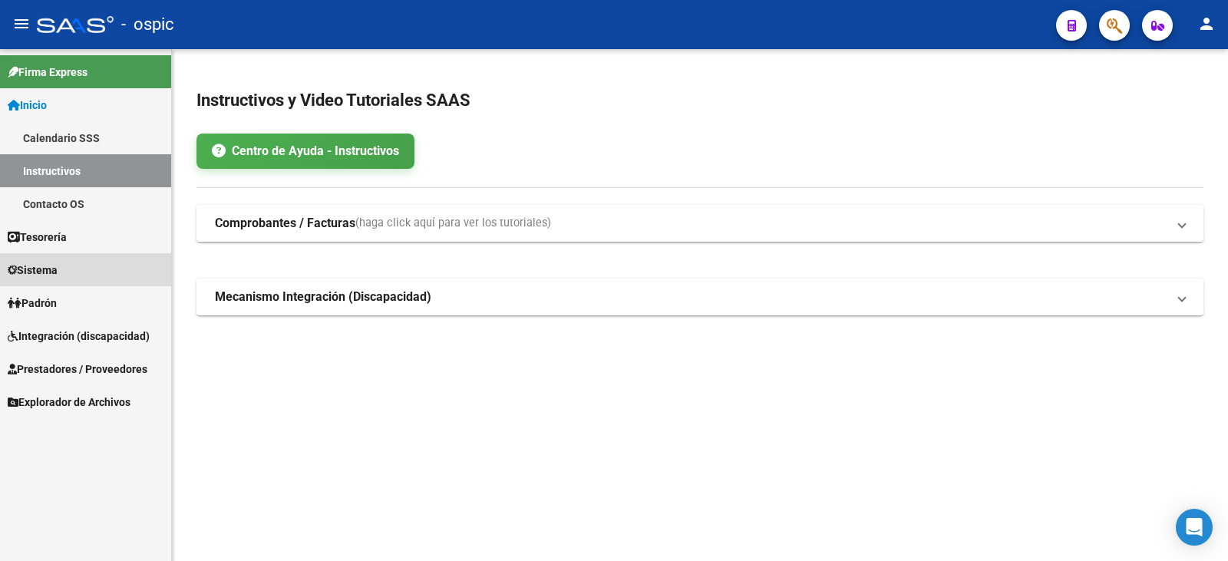
click at [41, 280] on link "Sistema" at bounding box center [85, 269] width 171 height 33
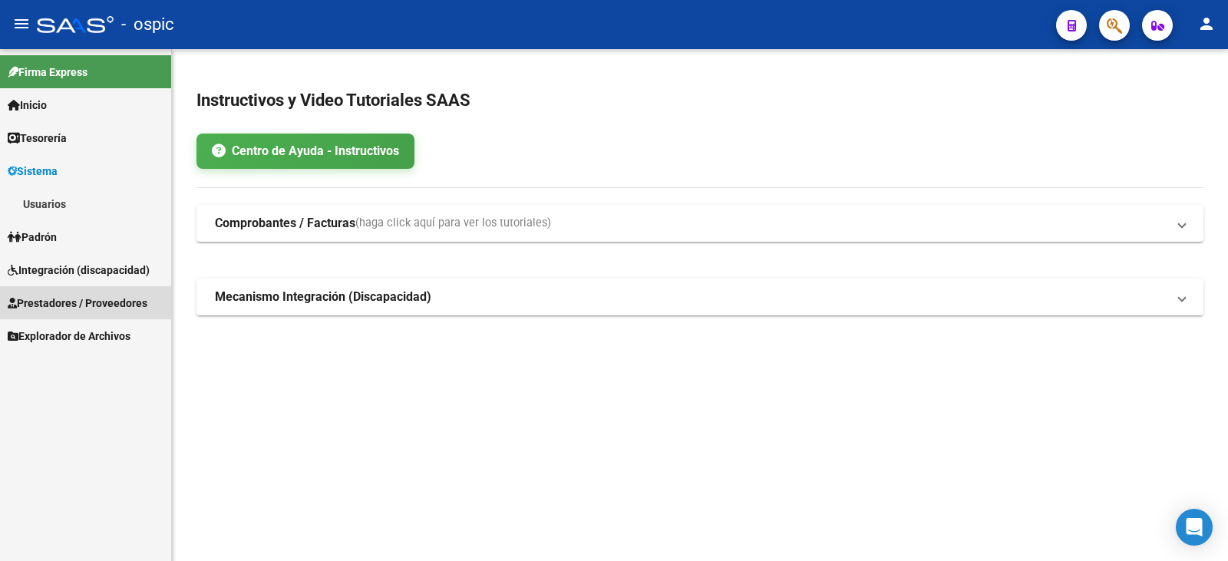
click at [48, 304] on span "Prestadores / Proveedores" at bounding box center [78, 303] width 140 height 17
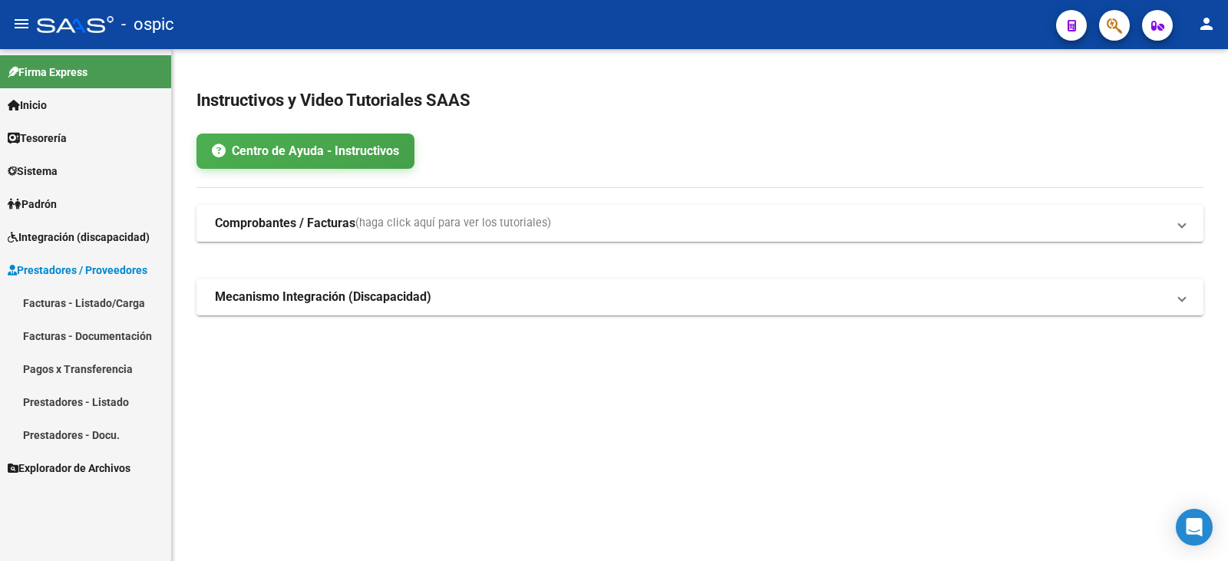
click at [57, 201] on span "Padrón" at bounding box center [32, 204] width 49 height 17
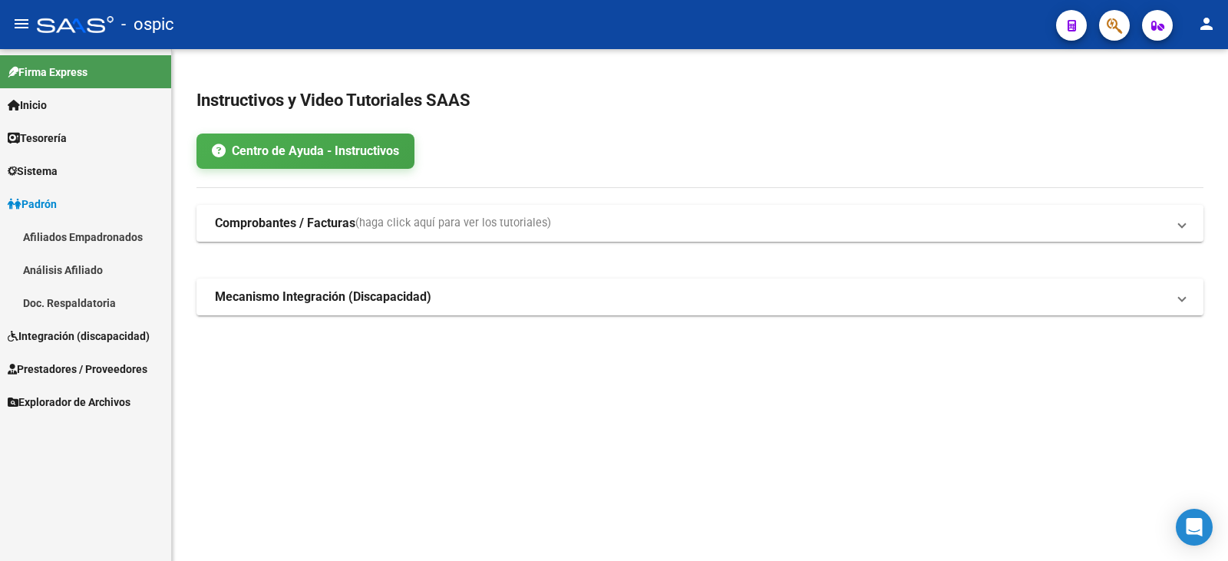
click at [55, 172] on span "Sistema" at bounding box center [33, 171] width 50 height 17
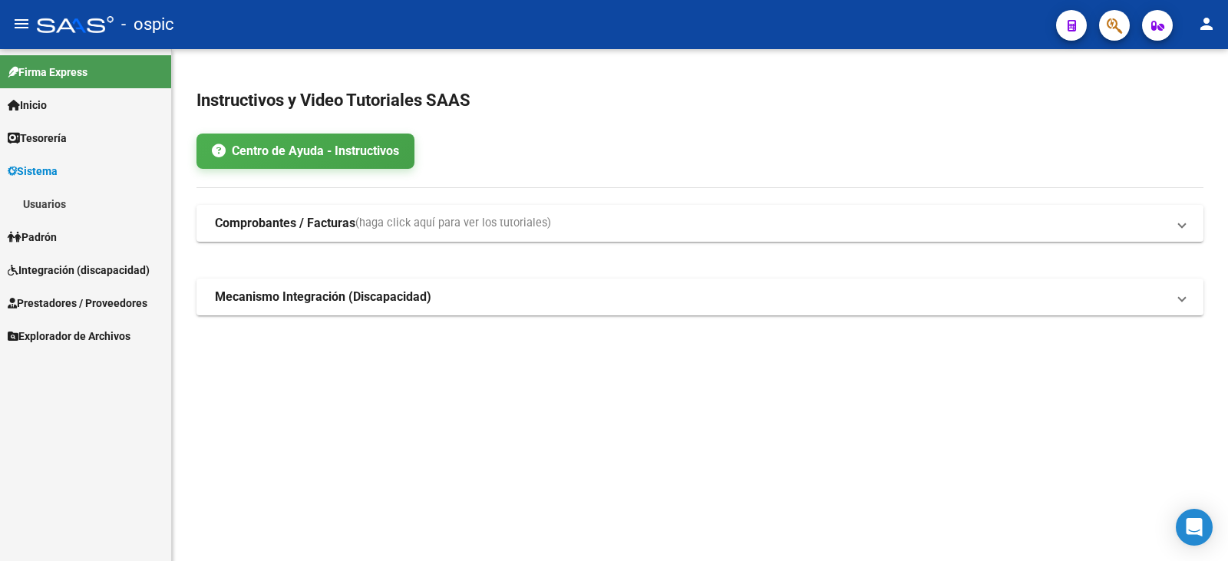
click at [53, 190] on link "Usuarios" at bounding box center [85, 203] width 171 height 33
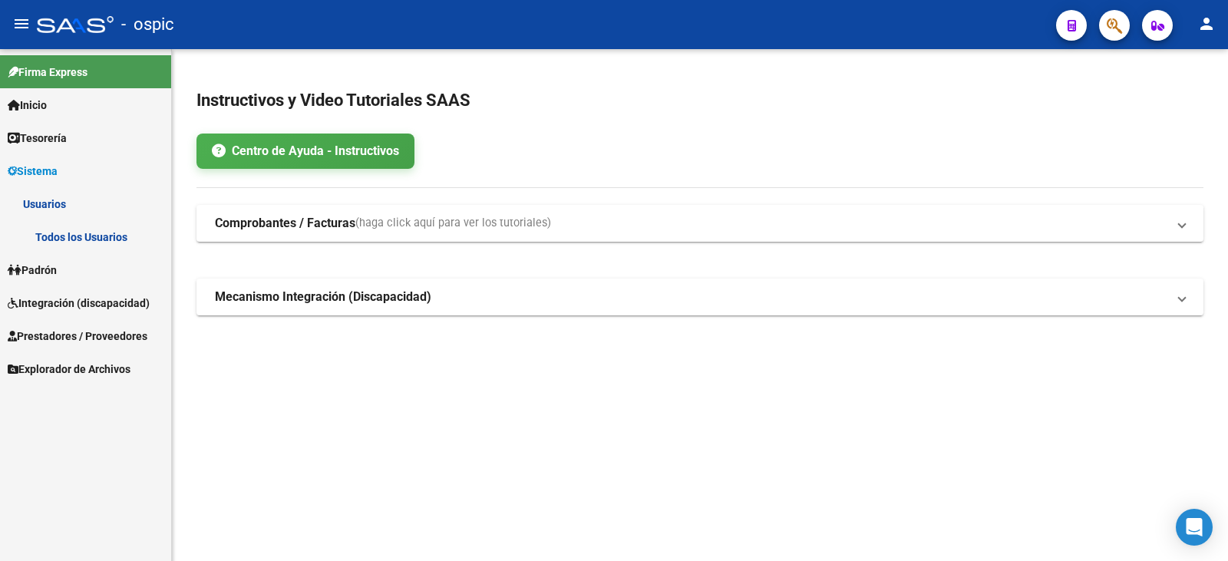
click at [68, 239] on link "Todos los Usuarios" at bounding box center [85, 236] width 171 height 33
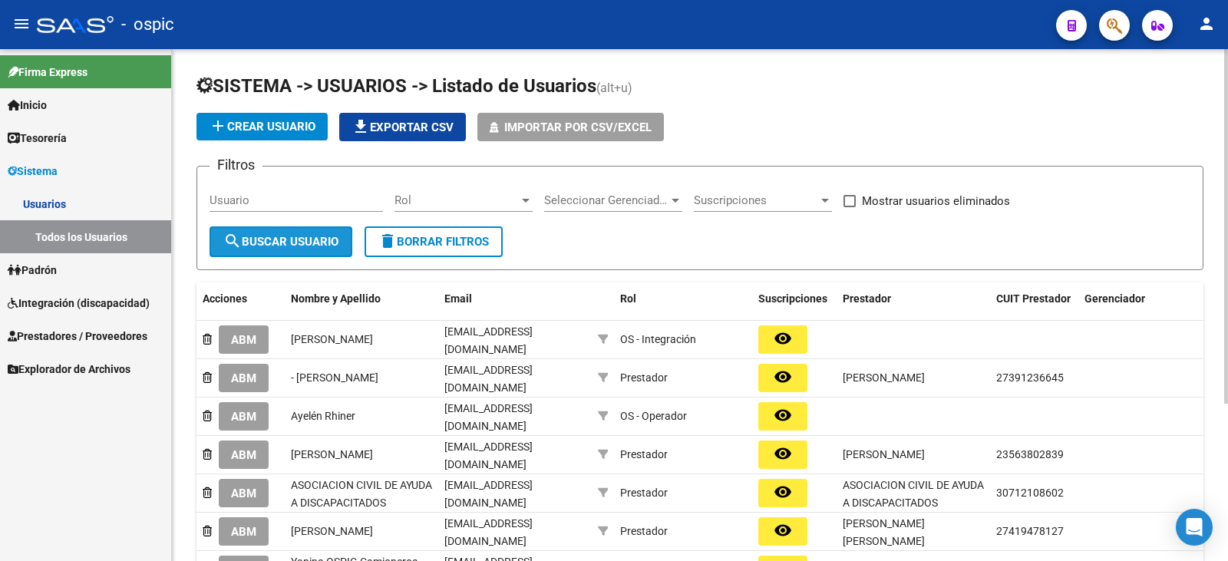
click at [273, 246] on span "search Buscar Usuario" at bounding box center [280, 242] width 115 height 14
click at [273, 198] on input "Usuario" at bounding box center [296, 200] width 173 height 14
type input "[PERSON_NAME]"
click at [290, 245] on span "search Buscar Usuario" at bounding box center [280, 242] width 115 height 14
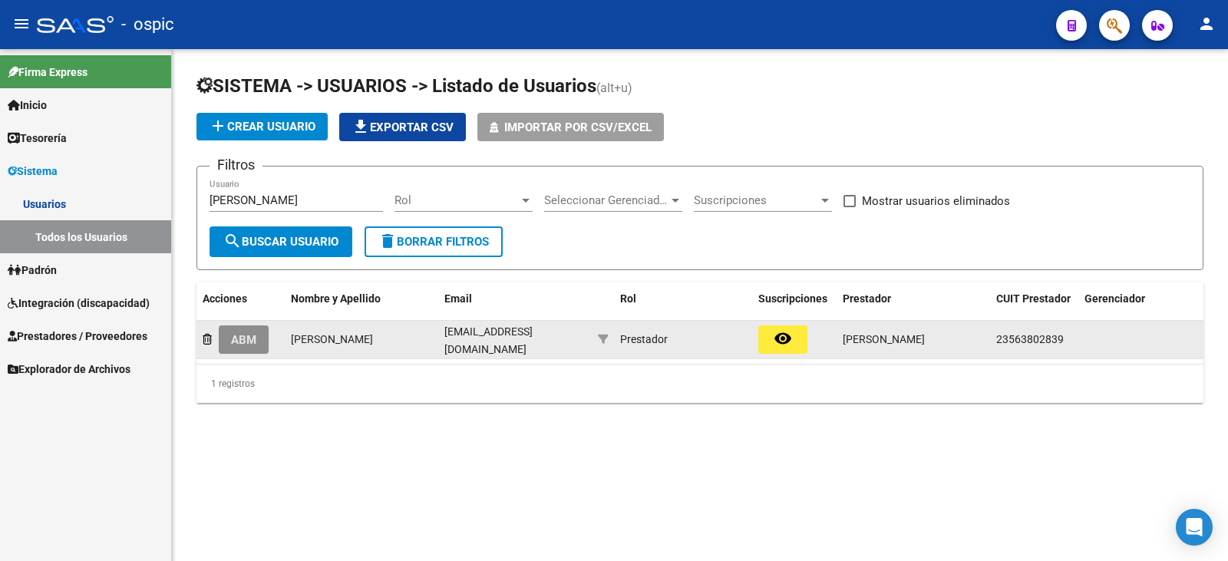
click at [263, 345] on button "ABM" at bounding box center [244, 339] width 50 height 28
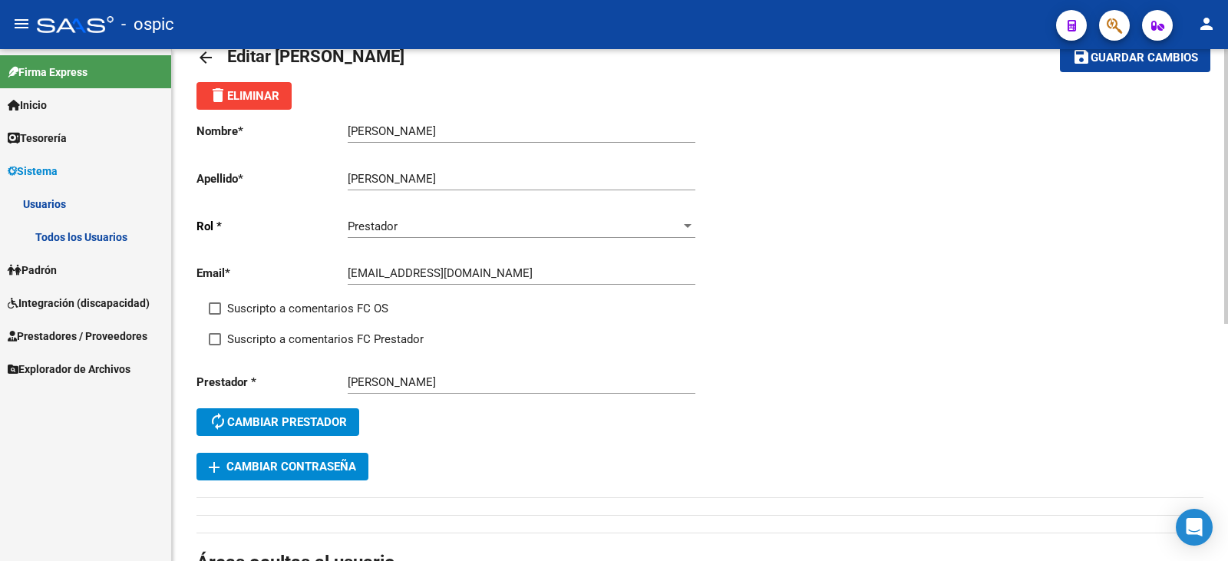
scroll to position [77, 0]
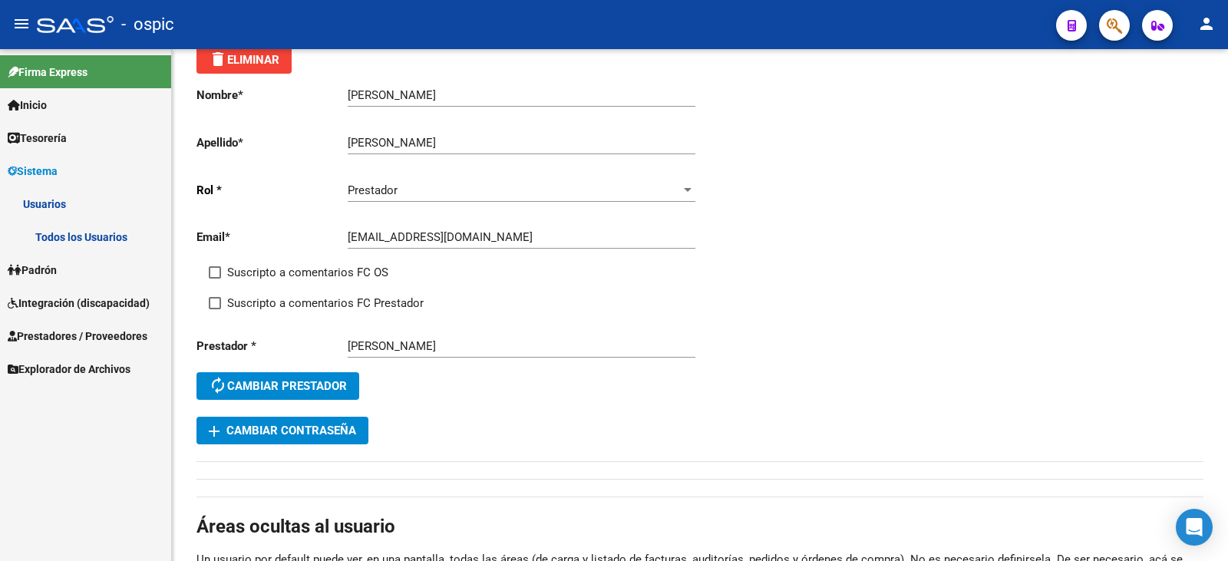
click at [18, 321] on link "Prestadores / Proveedores" at bounding box center [85, 335] width 171 height 33
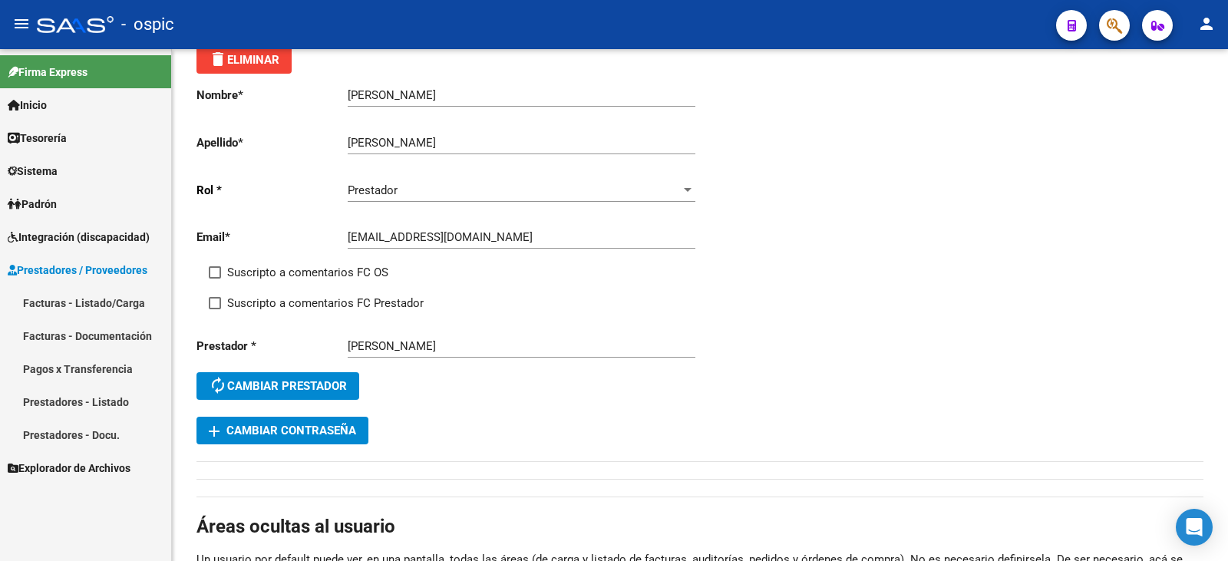
click at [92, 269] on span "Prestadores / Proveedores" at bounding box center [78, 270] width 140 height 17
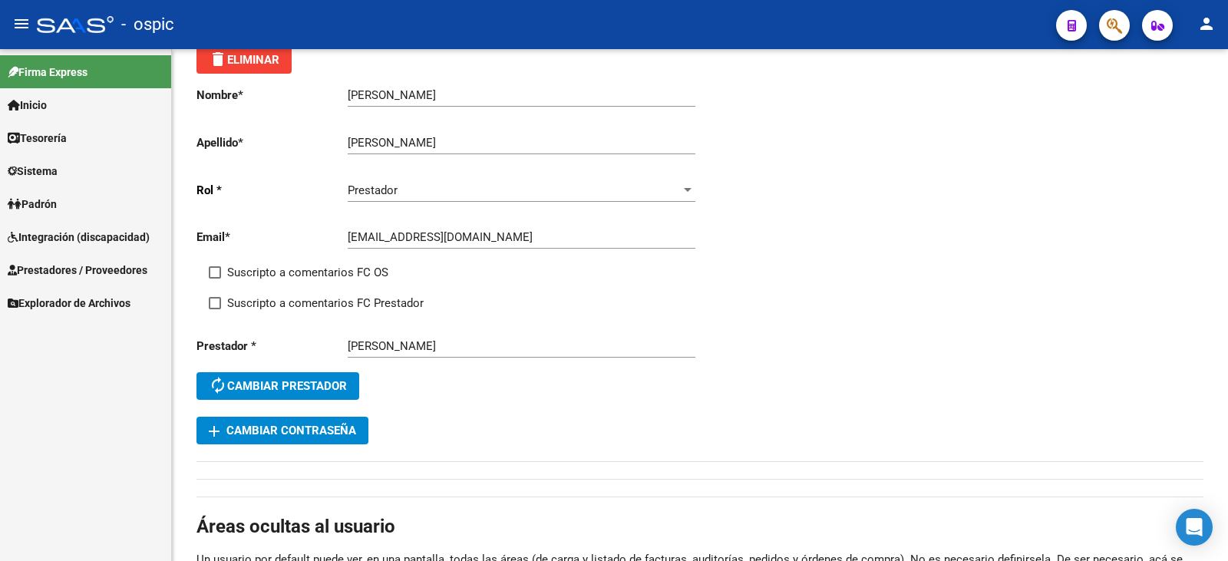
click at [78, 273] on span "Prestadores / Proveedores" at bounding box center [78, 270] width 140 height 17
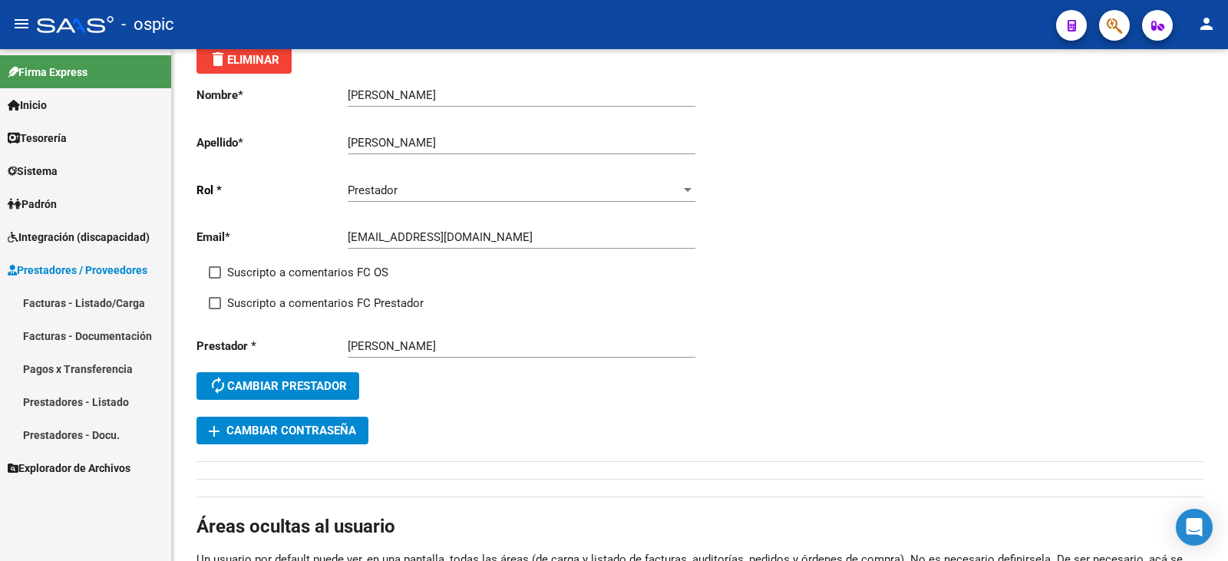
click at [84, 400] on link "Prestadores - Listado" at bounding box center [85, 401] width 171 height 33
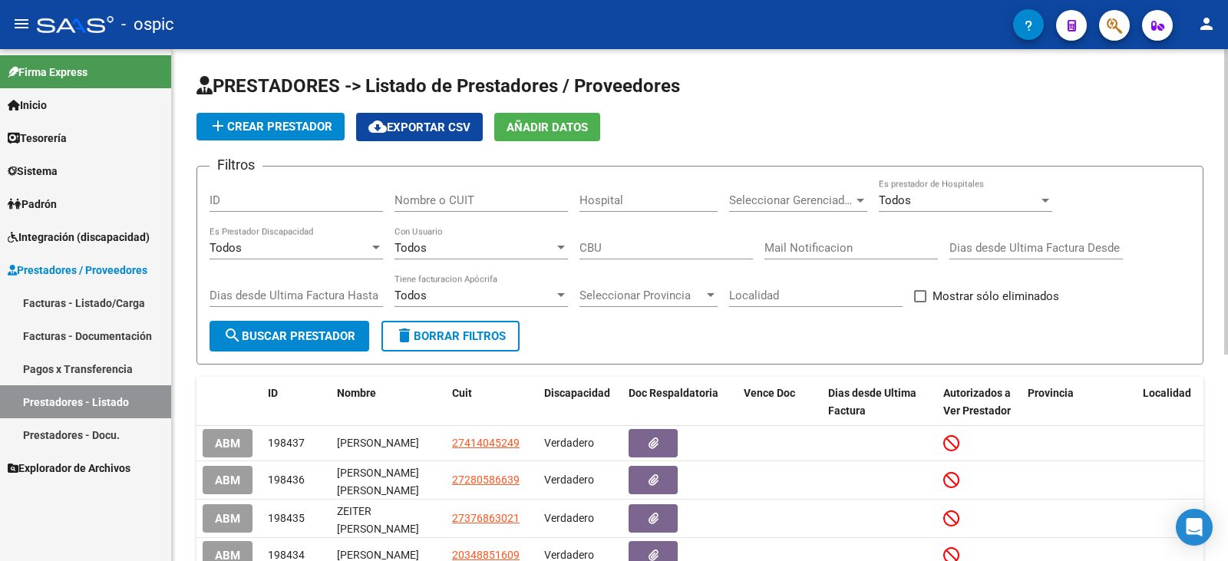
click at [435, 200] on input "Nombre o CUIT" at bounding box center [481, 200] width 173 height 14
type input "[PERSON_NAME]"
click at [330, 350] on button "search Buscar Prestador" at bounding box center [290, 336] width 160 height 31
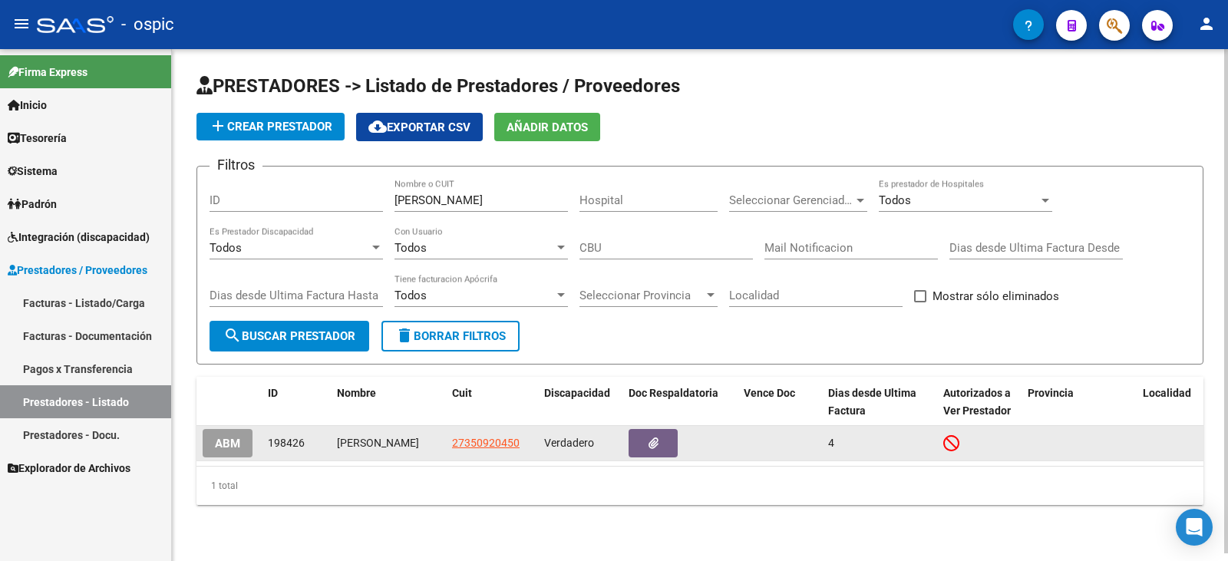
click at [240, 444] on button "ABM" at bounding box center [228, 443] width 50 height 28
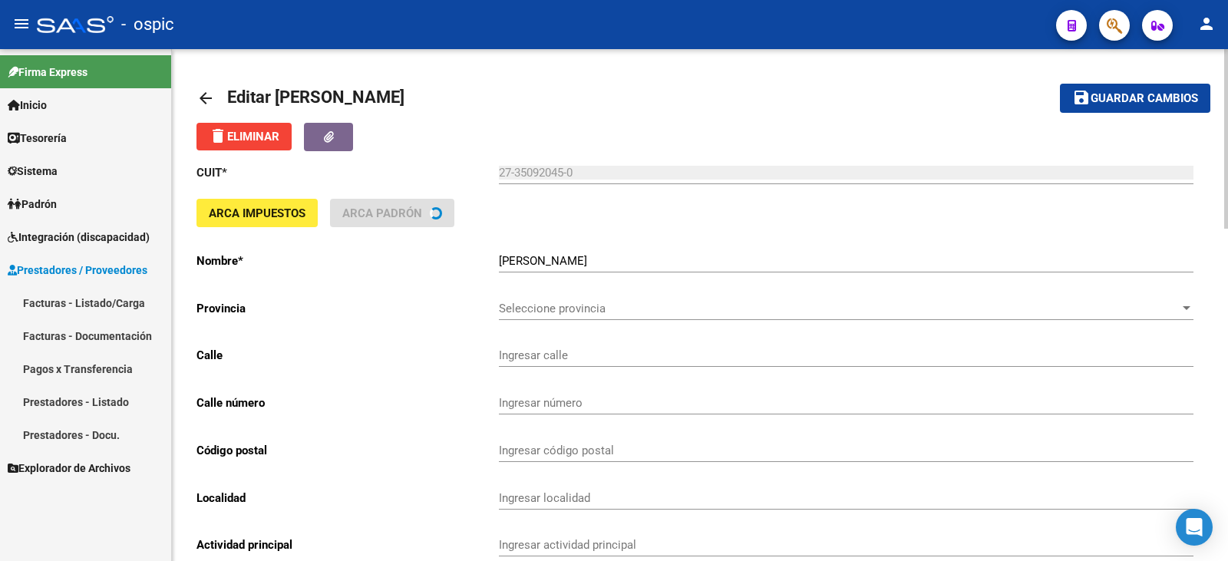
type input "BARRIO [GEOGRAPHIC_DATA] - VIV"
type input "29"
type input "3000"
type input "[GEOGRAPHIC_DATA]"
type input "869090"
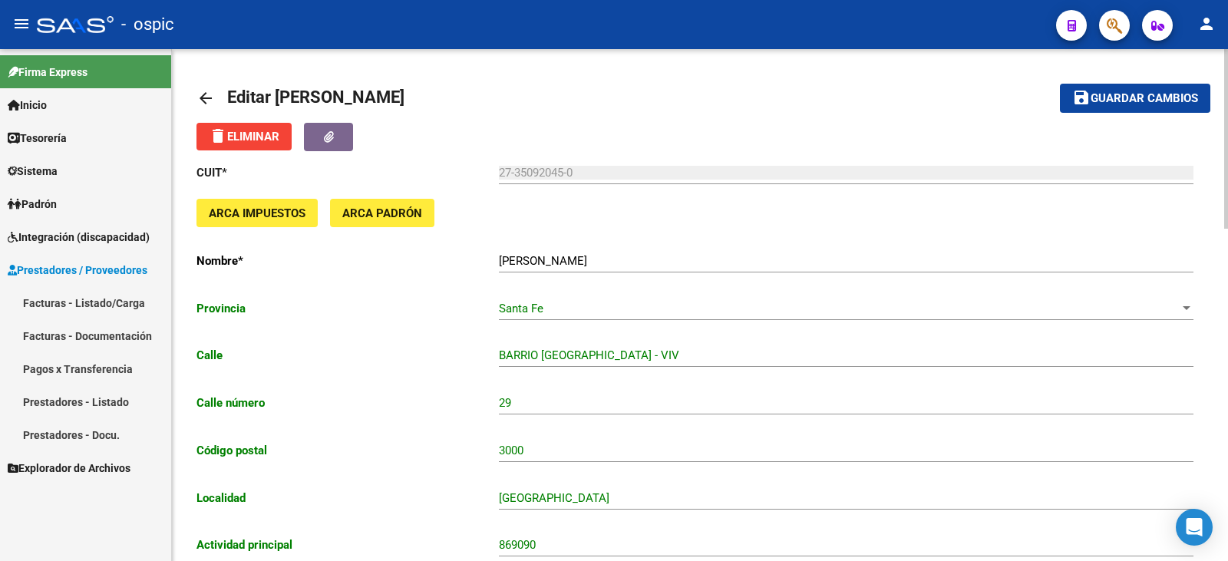
click at [544, 181] on div "27-35092045-0 Ingresar cuit" at bounding box center [846, 167] width 695 height 33
click at [548, 172] on input "27-35092045-0" at bounding box center [846, 173] width 695 height 14
click at [580, 165] on div "27-35092045-0 Ingresar cuit" at bounding box center [846, 167] width 695 height 33
click at [579, 173] on input "27-35092045-0" at bounding box center [846, 173] width 695 height 14
click at [578, 173] on input "27-35092045-0" at bounding box center [846, 173] width 695 height 14
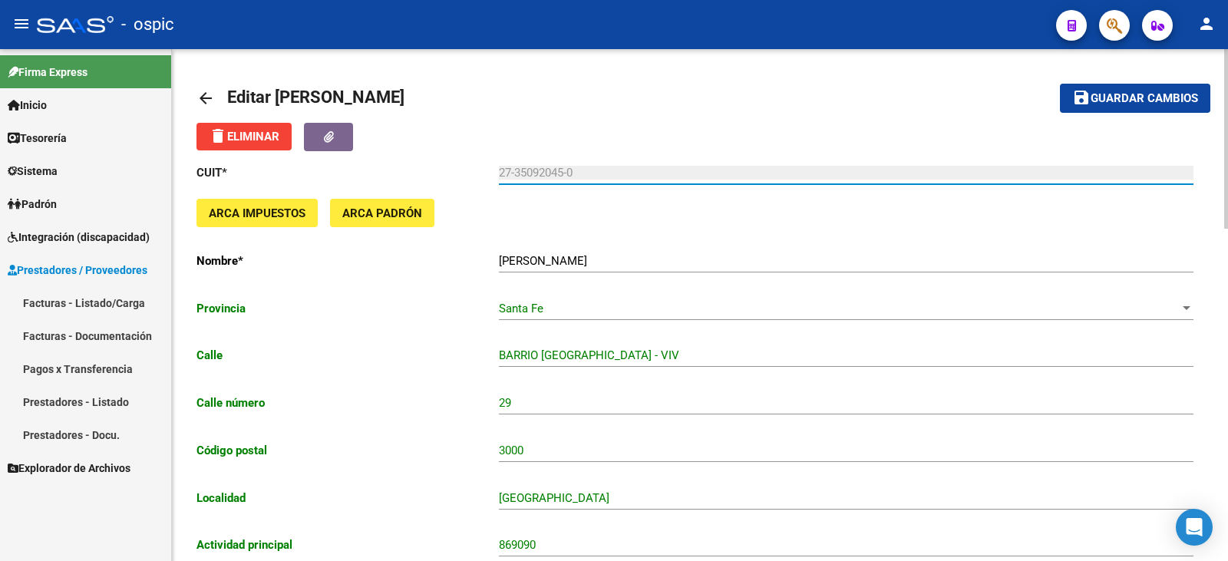
click at [583, 171] on input "27-35092045-0" at bounding box center [846, 173] width 695 height 14
drag, startPoint x: 592, startPoint y: 171, endPoint x: 480, endPoint y: 170, distance: 112.1
click at [480, 170] on app-form-text-field "CUIT * 27-35092045-0 Ingresar cuit" at bounding box center [695, 173] width 997 height 14
click at [754, 153] on div "27-35092045-0 Ingresar cuit" at bounding box center [846, 167] width 695 height 33
click at [586, 160] on div "27-35092045-0 Ingresar cuit" at bounding box center [846, 167] width 695 height 33
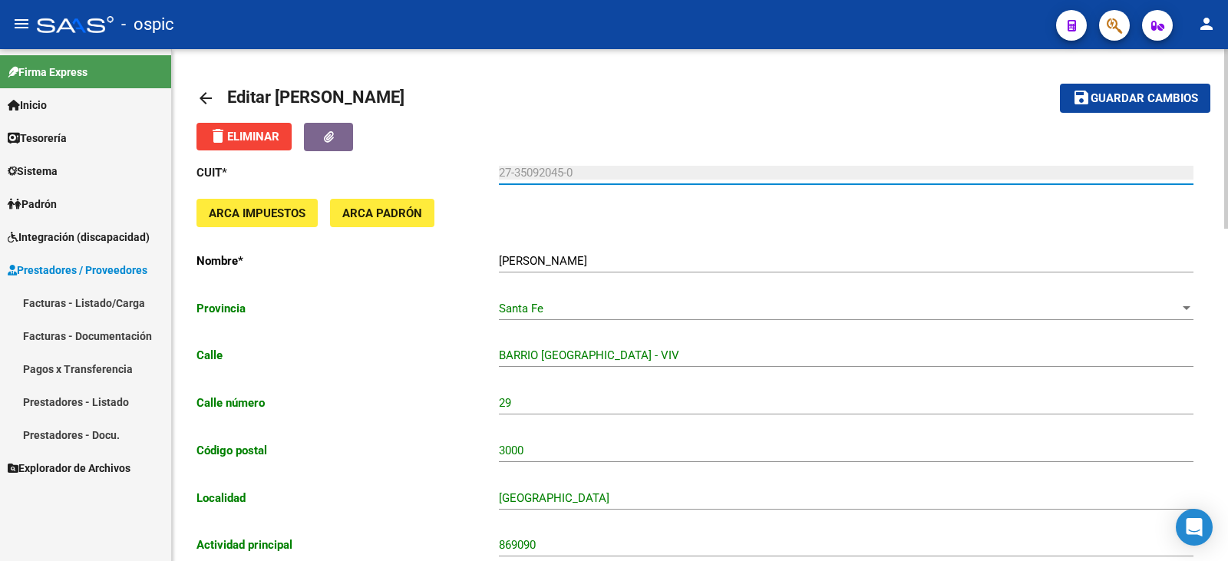
click at [586, 172] on input "27-35092045-0" at bounding box center [846, 173] width 695 height 14
click at [81, 439] on link "Prestadores - Docu." at bounding box center [85, 434] width 171 height 33
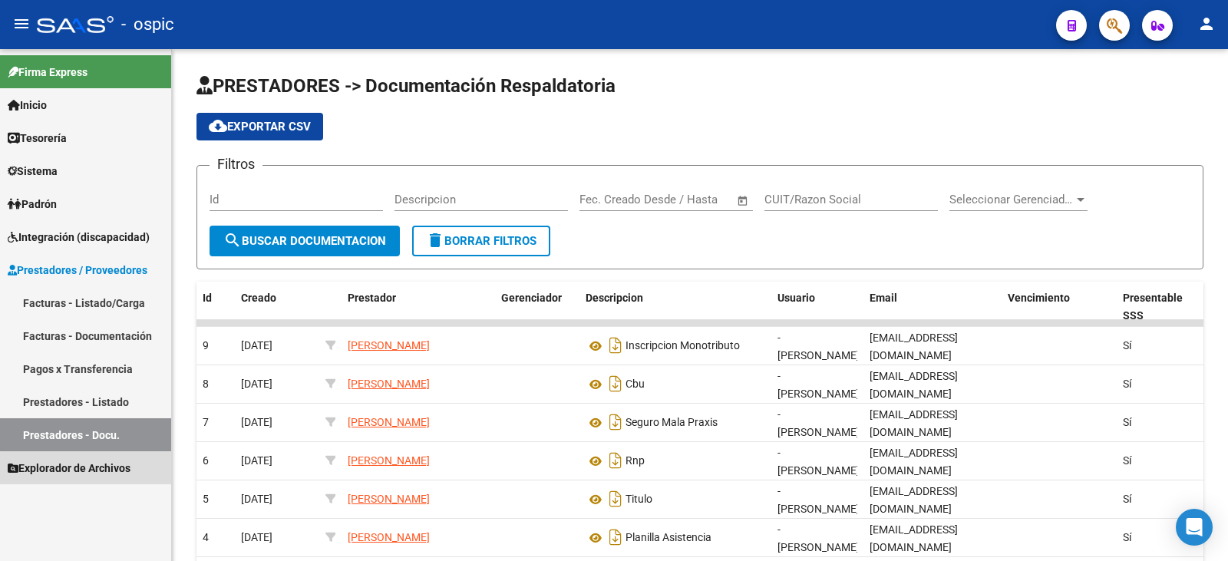
click at [90, 469] on span "Explorador de Archivos" at bounding box center [69, 468] width 123 height 17
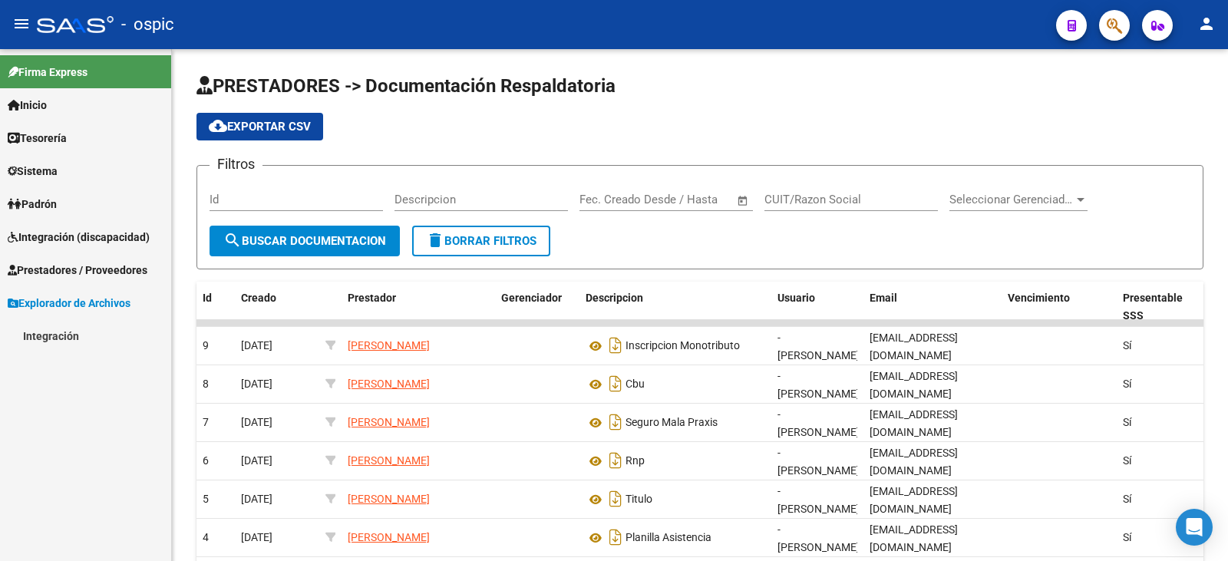
click at [39, 188] on link "Padrón" at bounding box center [85, 203] width 171 height 33
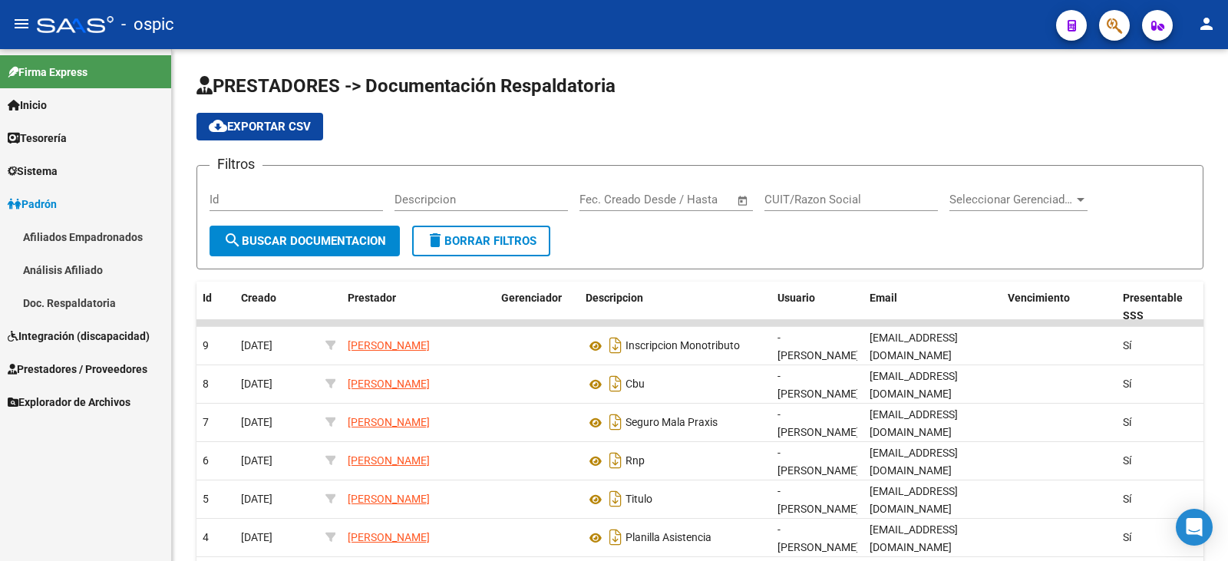
click at [58, 164] on span "Sistema" at bounding box center [33, 171] width 50 height 17
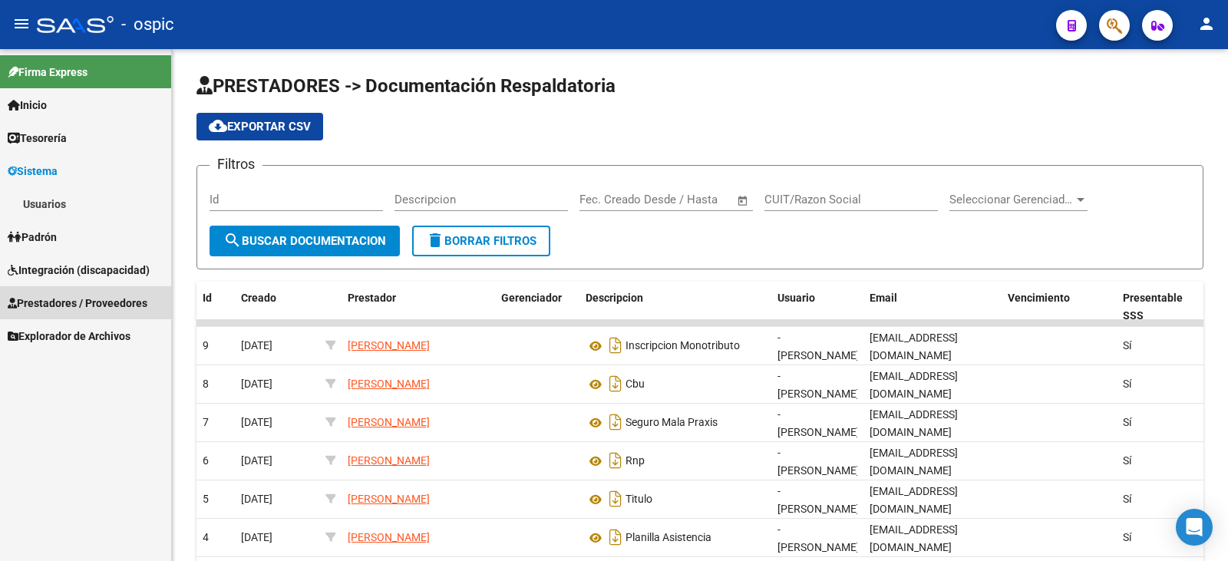
click at [81, 298] on span "Prestadores / Proveedores" at bounding box center [78, 303] width 140 height 17
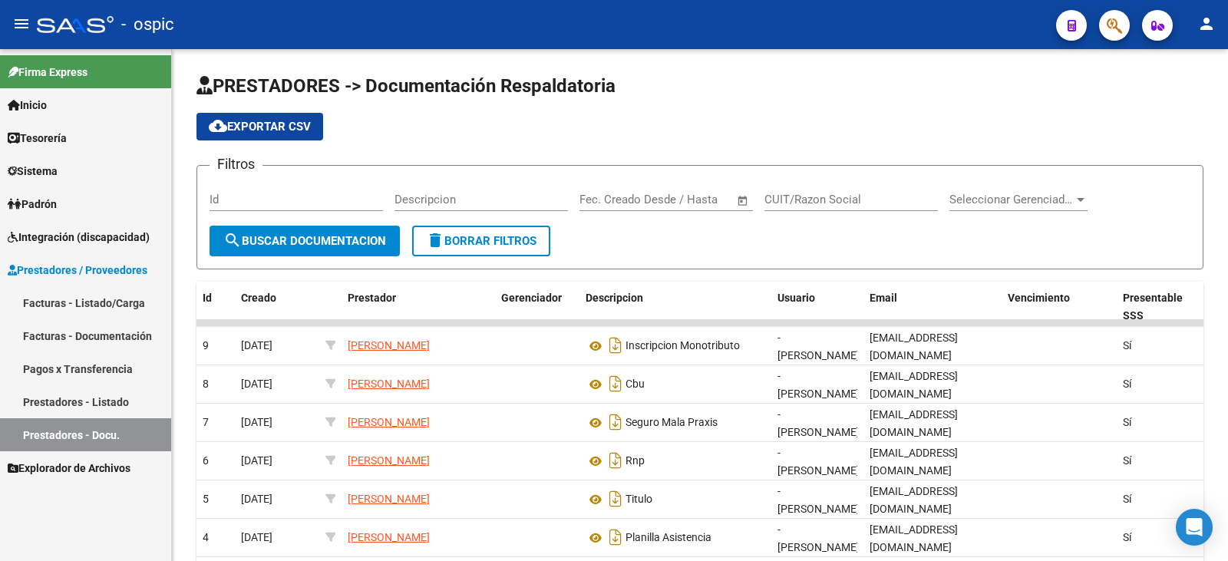
click at [110, 437] on link "Prestadores - Docu." at bounding box center [85, 434] width 171 height 33
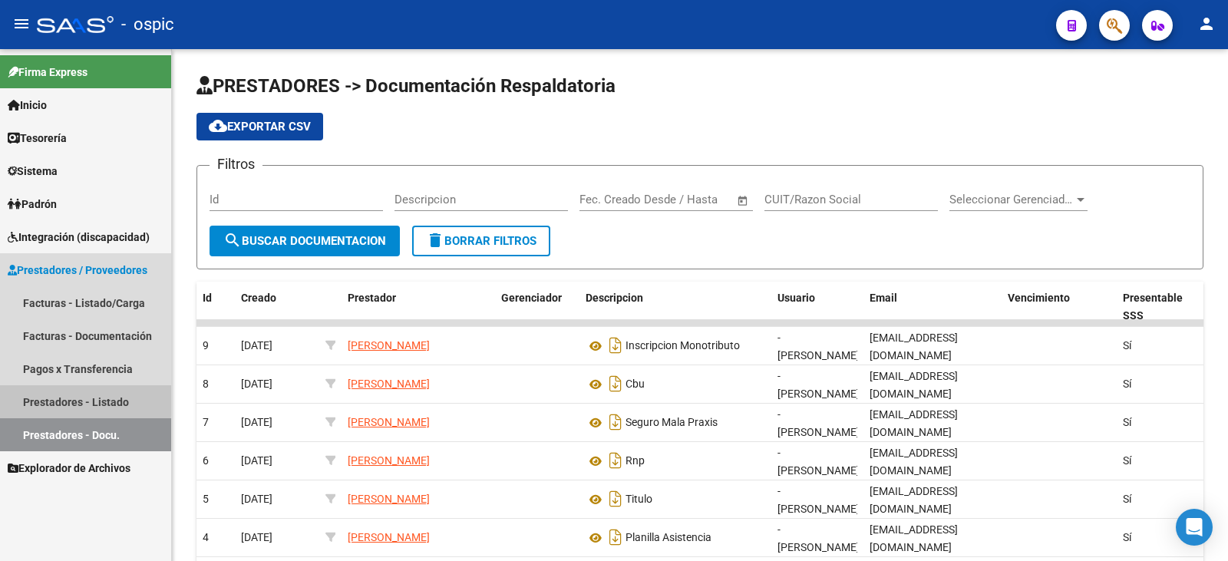
click at [65, 399] on link "Prestadores - Listado" at bounding box center [85, 401] width 171 height 33
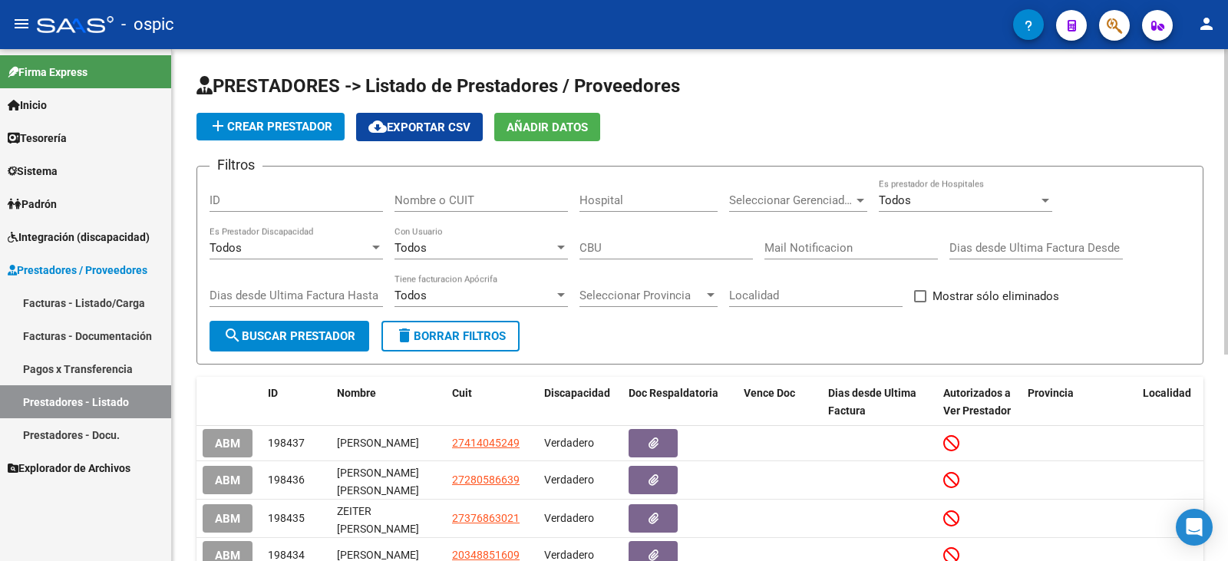
click at [457, 200] on input "Nombre o CUIT" at bounding box center [481, 200] width 173 height 14
type input "[PERSON_NAME]"
click at [305, 348] on button "search Buscar Prestador" at bounding box center [290, 336] width 160 height 31
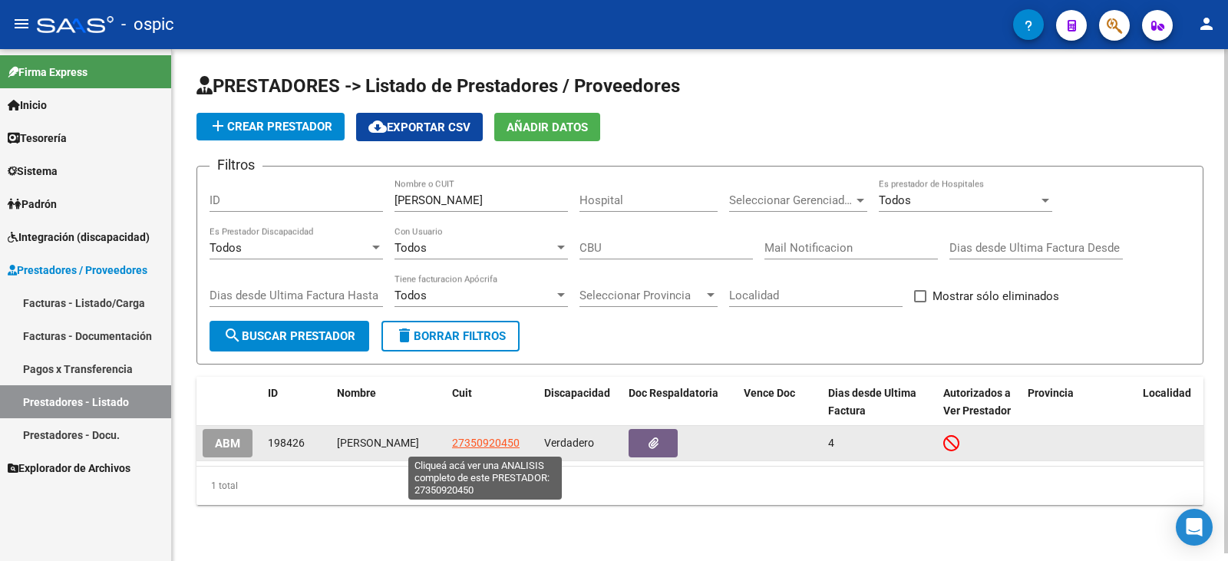
click at [473, 445] on span "27350920450" at bounding box center [486, 443] width 68 height 12
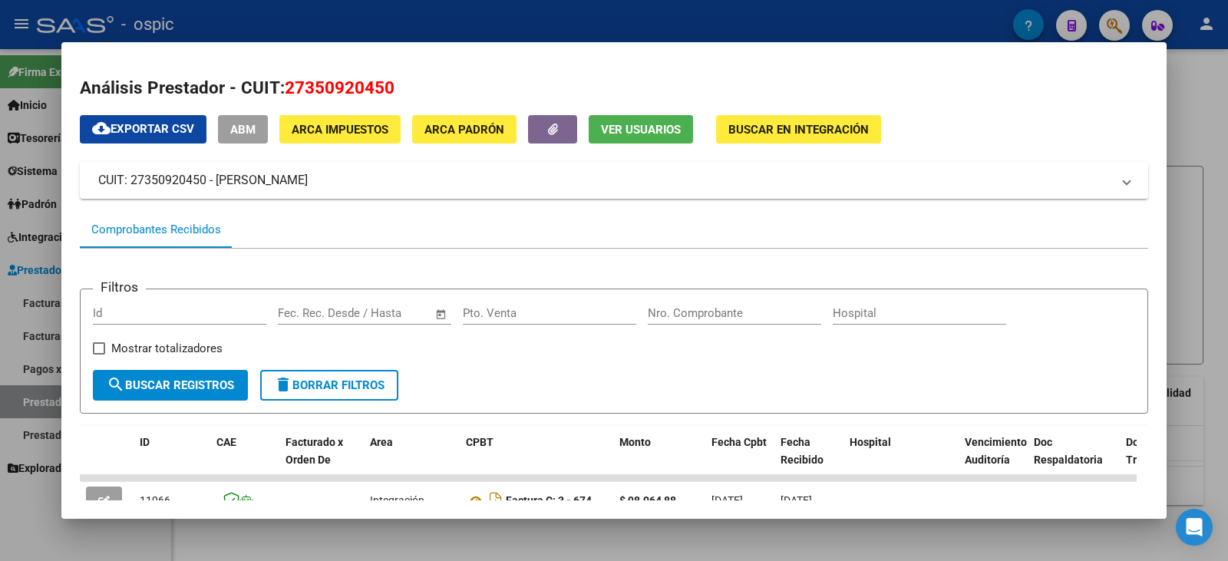
click at [165, 316] on input "Id" at bounding box center [179, 313] width 173 height 14
paste input "27350920450"
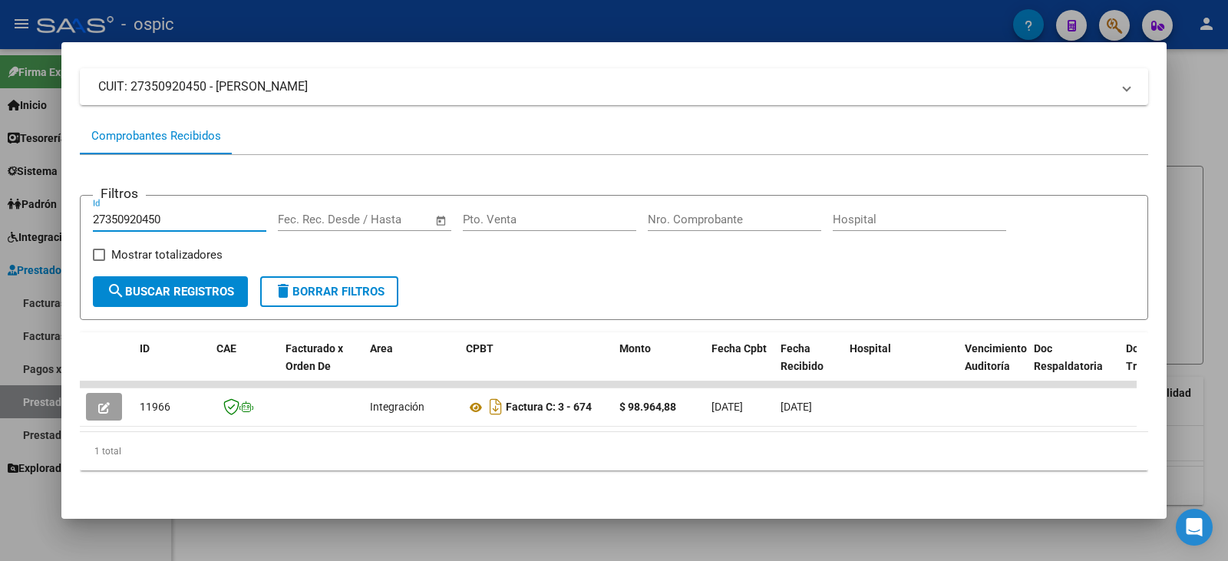
scroll to position [105, 0]
type input "27350920450"
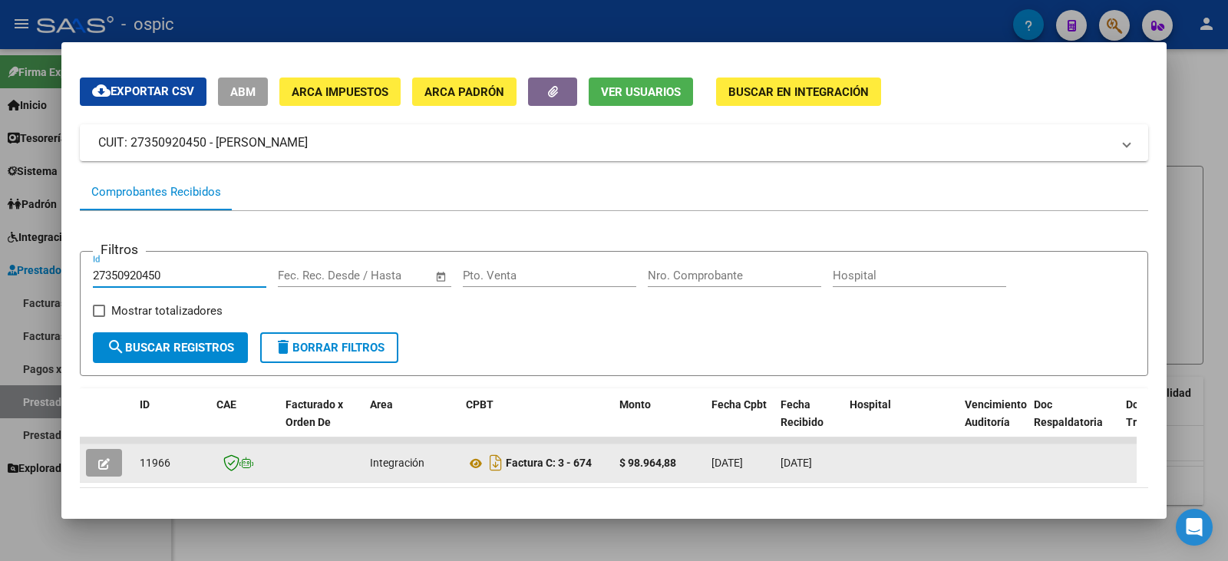
scroll to position [0, 0]
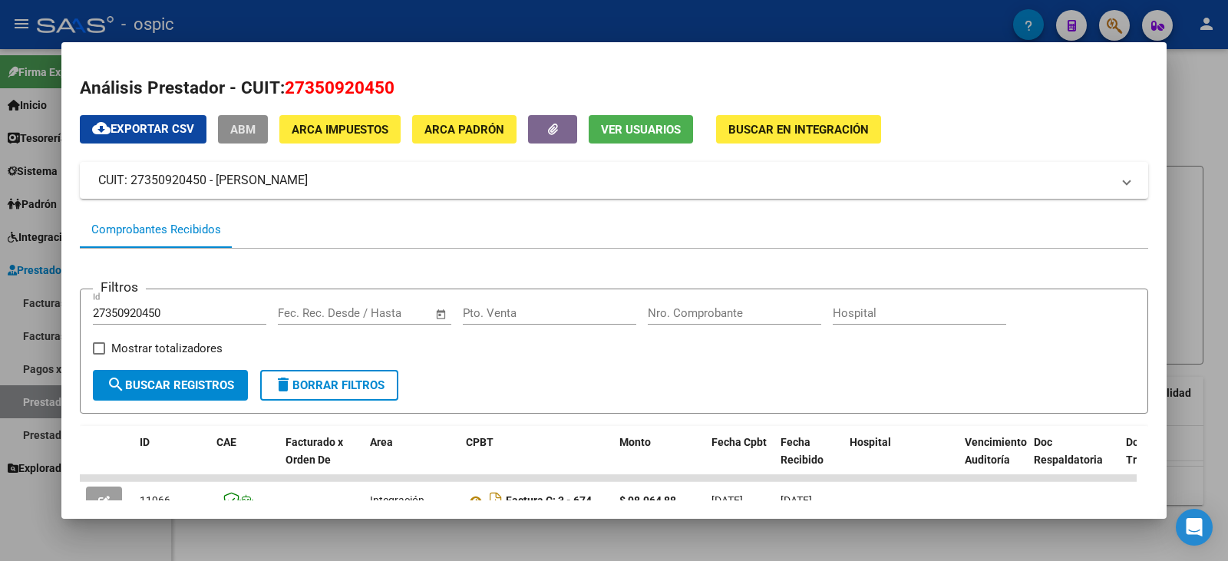
click at [245, 139] on button "ABM" at bounding box center [243, 129] width 50 height 28
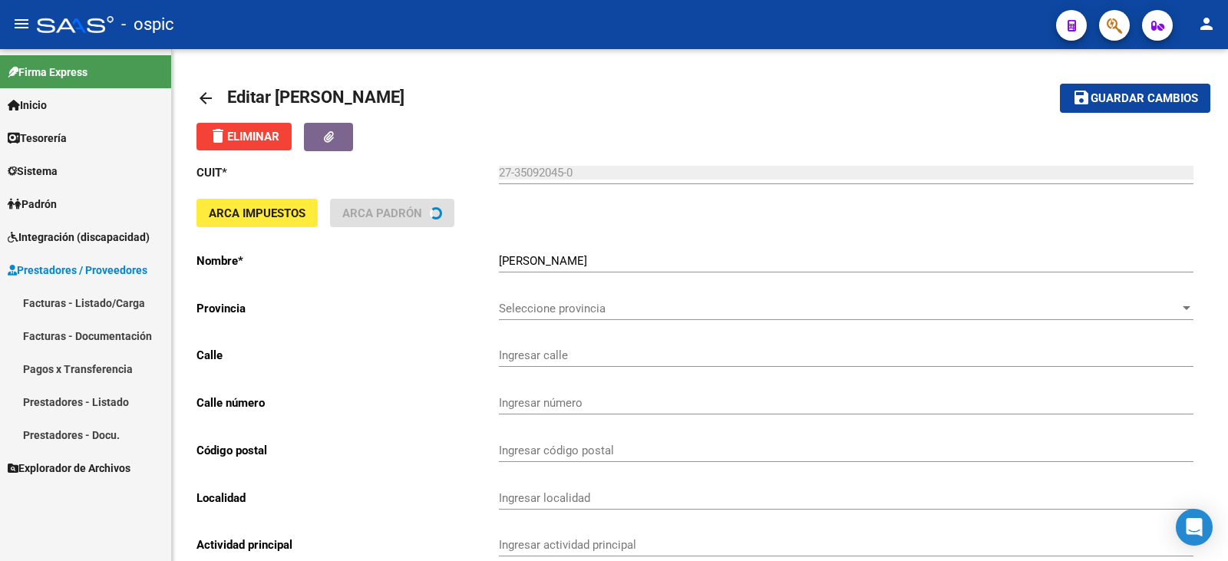
type input "BARRIO [GEOGRAPHIC_DATA] - VIV"
type input "29"
type input "3000"
type input "[GEOGRAPHIC_DATA]"
type input "869090"
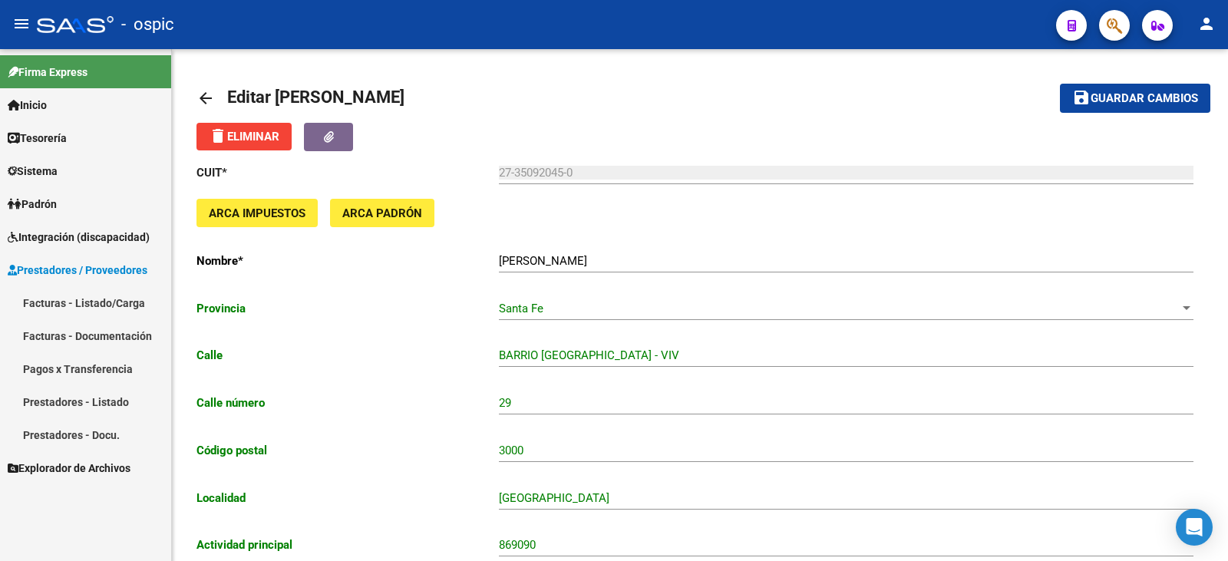
click at [104, 401] on link "Prestadores - Listado" at bounding box center [85, 401] width 171 height 33
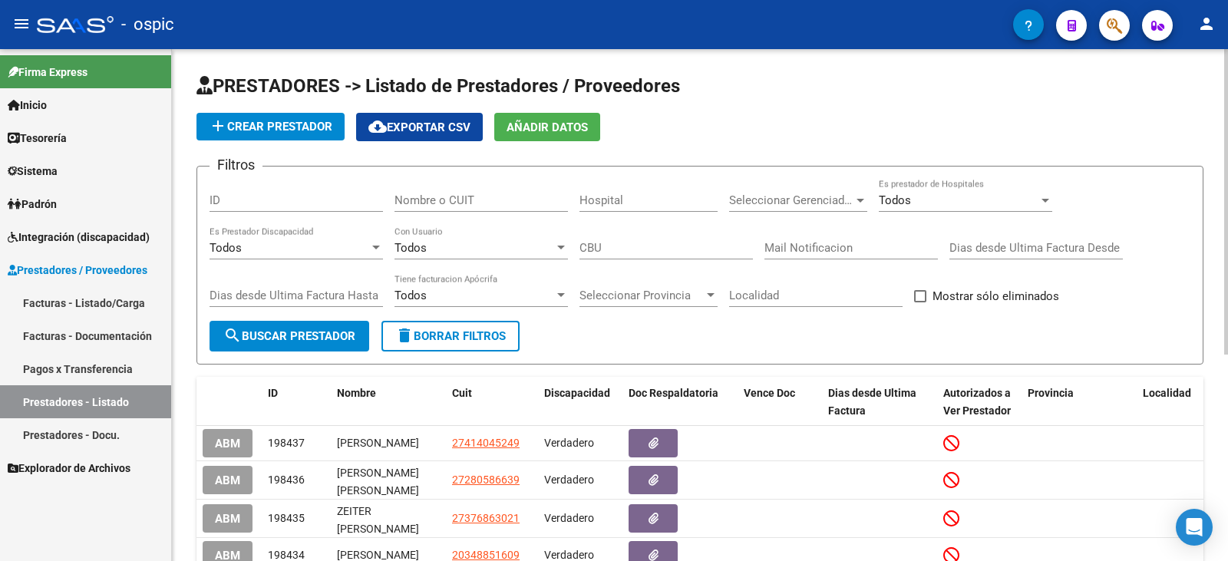
click at [405, 190] on div "Nombre o CUIT" at bounding box center [481, 195] width 173 height 33
type input "leoni"
click at [339, 335] on span "search Buscar Prestador" at bounding box center [289, 336] width 132 height 14
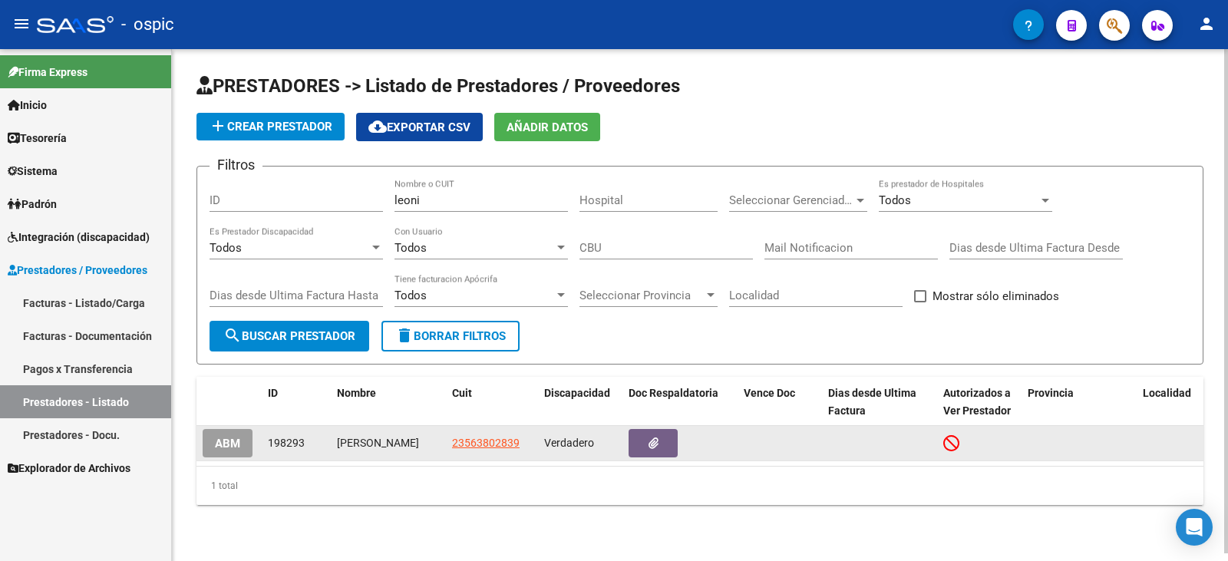
click at [230, 450] on span "ABM" at bounding box center [227, 444] width 25 height 14
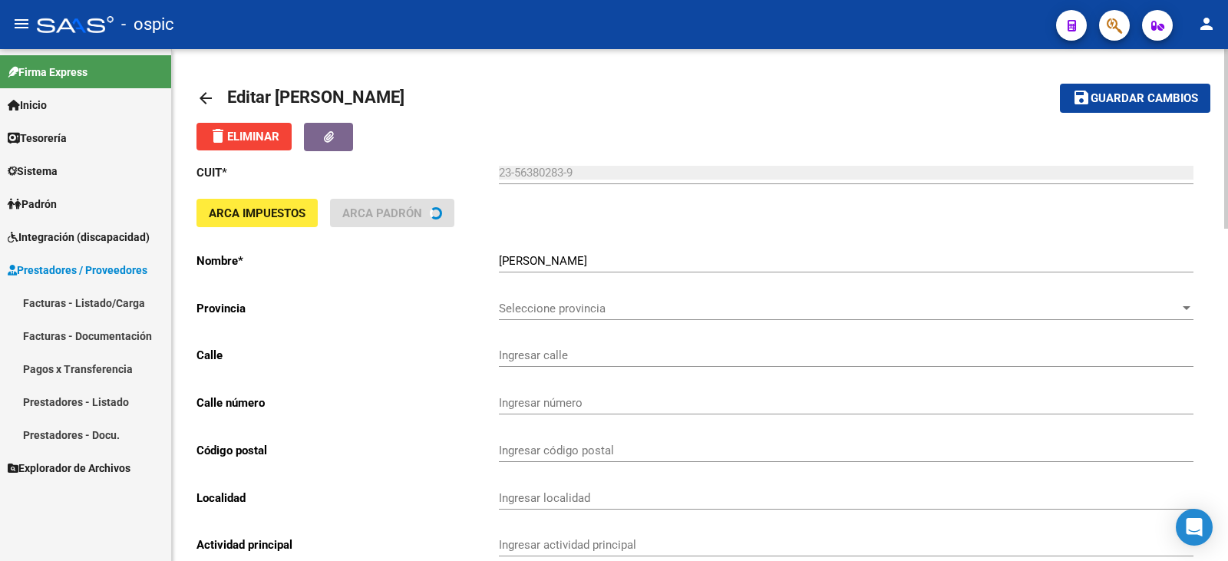
type input "[PERSON_NAME]"
type input "2350"
type input "3016"
type input "SANTO [PERSON_NAME]©"
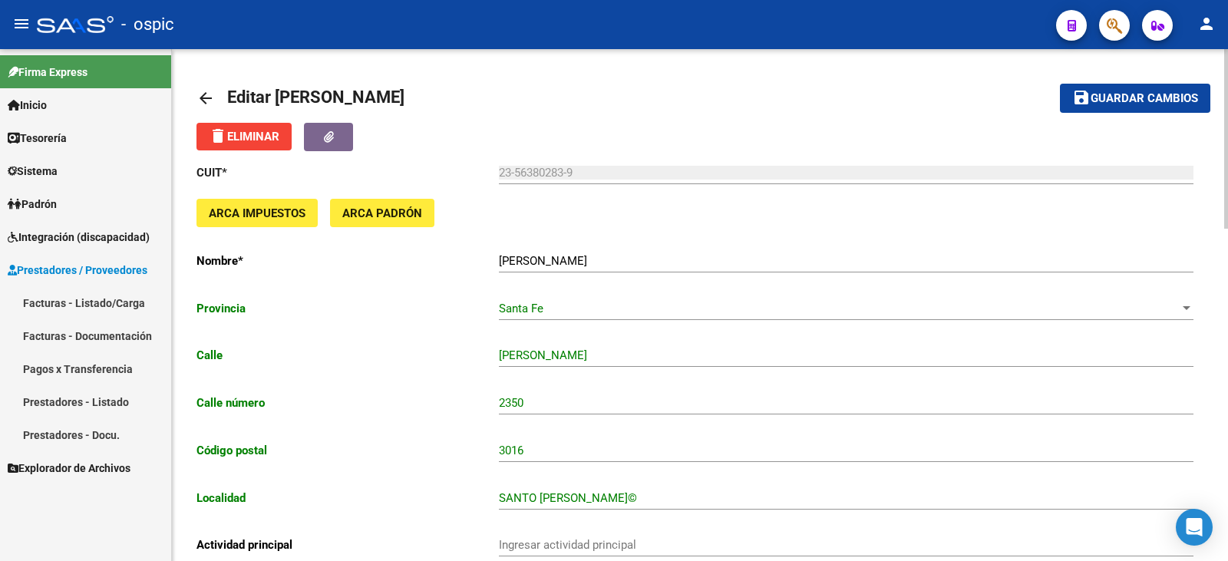
click at [563, 167] on input "23-56380283-9" at bounding box center [846, 173] width 695 height 14
click at [570, 169] on input "23-56380283-9" at bounding box center [846, 173] width 695 height 14
click at [213, 97] on mat-icon "arrow_back" at bounding box center [206, 98] width 18 height 18
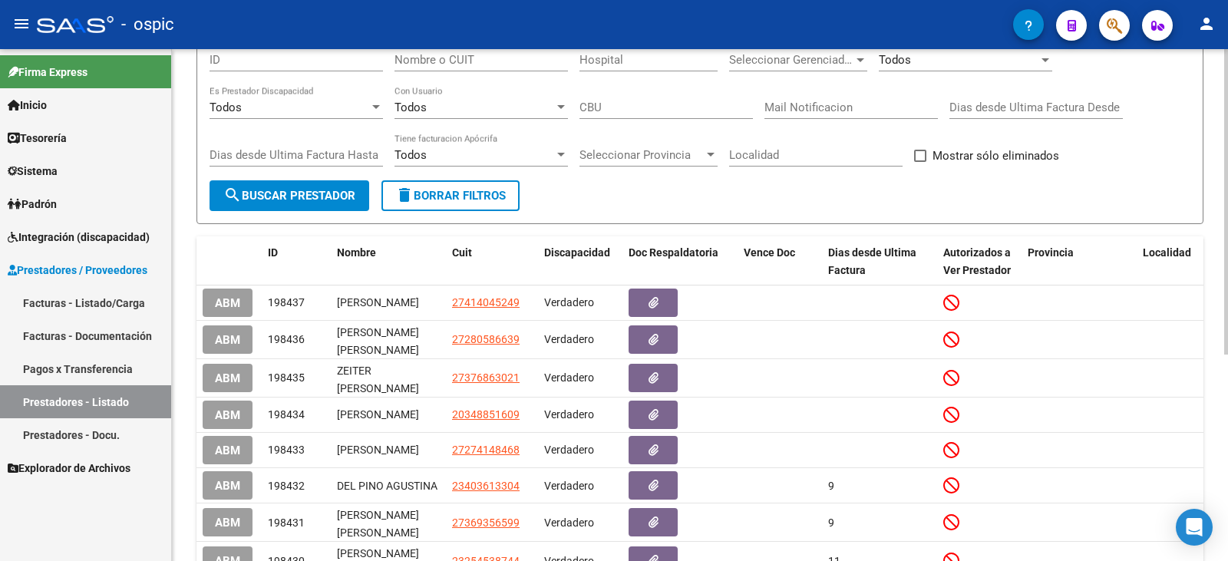
scroll to position [154, 0]
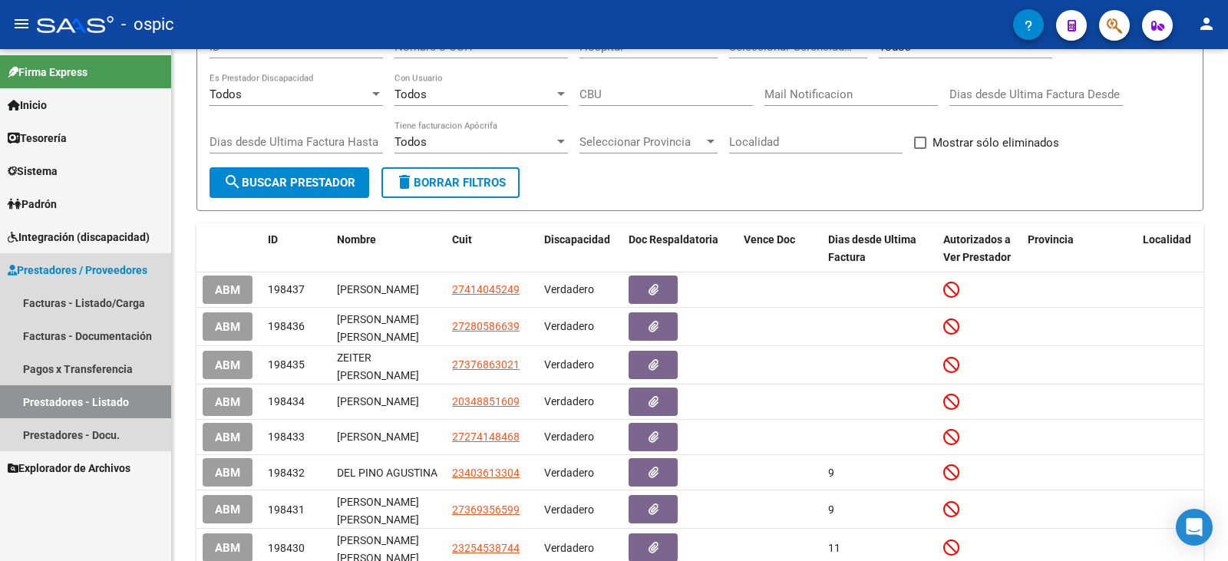
click at [100, 389] on link "Prestadores - Listado" at bounding box center [85, 401] width 171 height 33
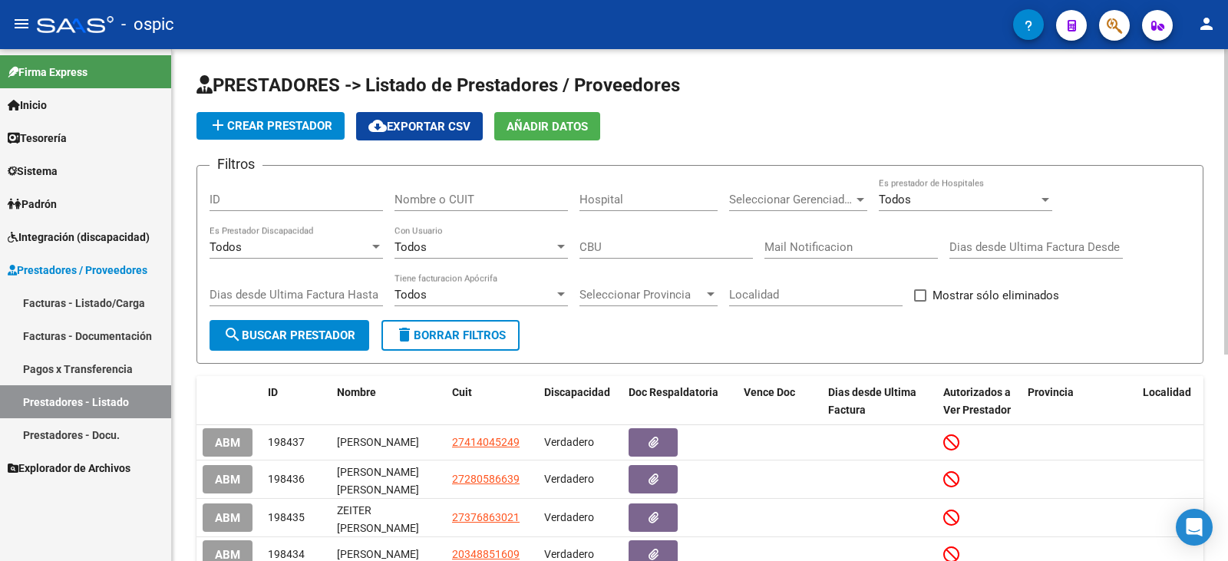
scroll to position [0, 0]
click at [442, 192] on div "Nombre o CUIT" at bounding box center [481, 195] width 173 height 33
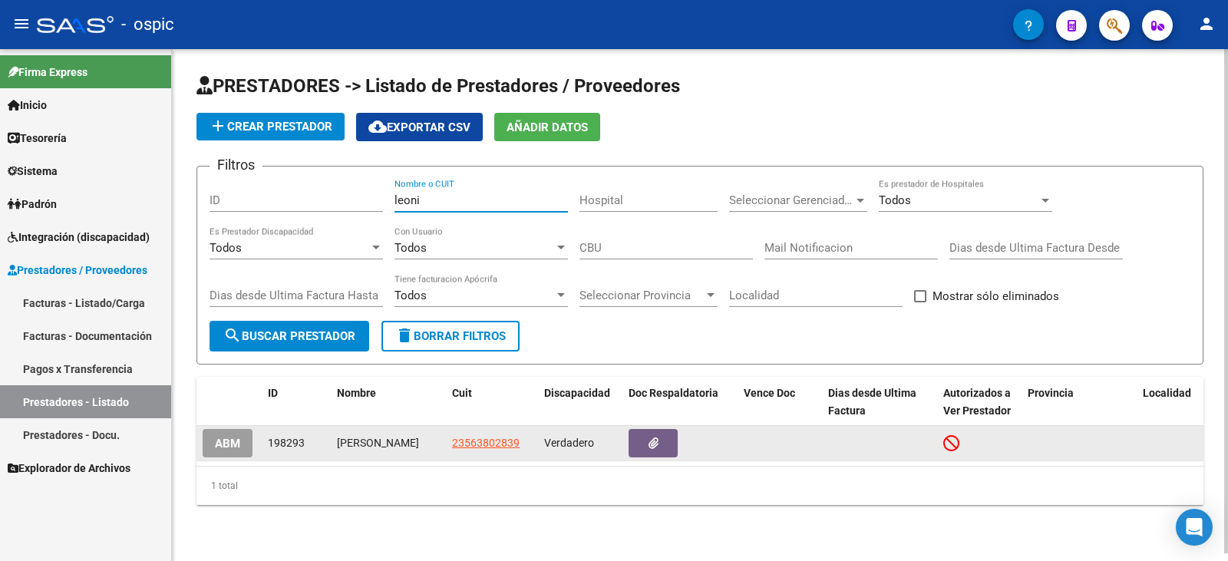
type input "leoni"
click at [227, 450] on span "ABM" at bounding box center [227, 444] width 25 height 14
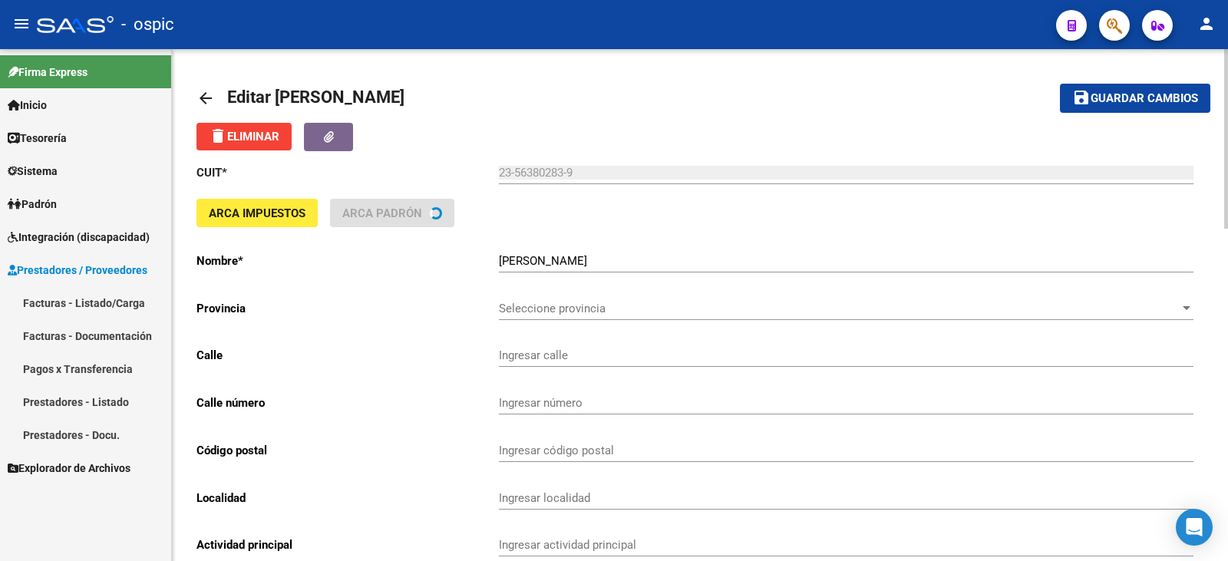
type input "[PERSON_NAME]"
type input "2350"
type input "3016"
type input "SANTO [PERSON_NAME]©"
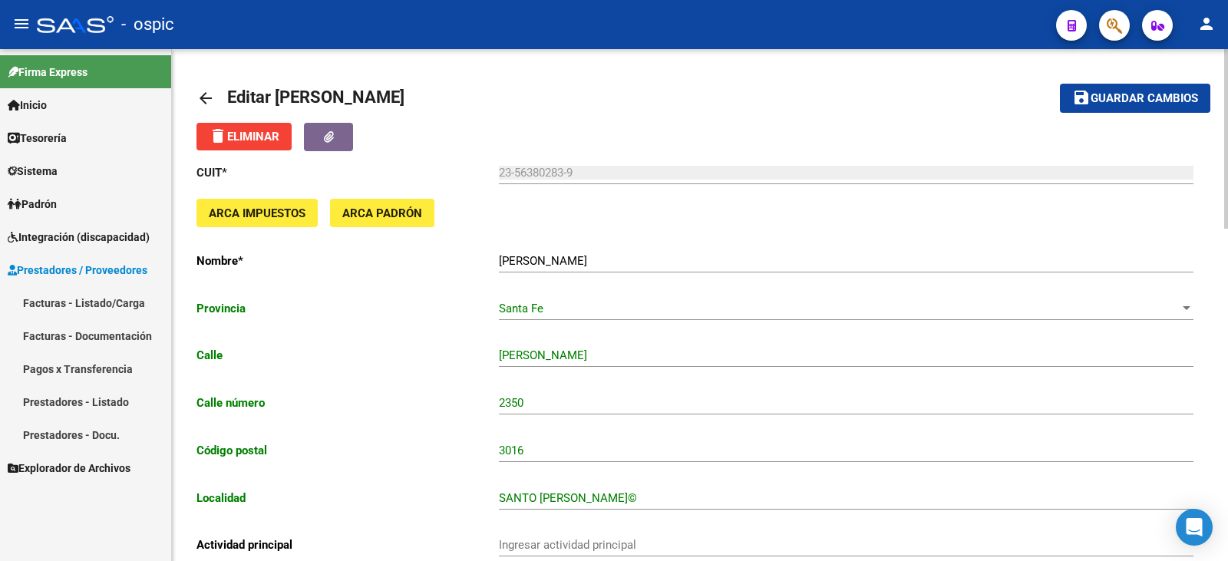
click at [539, 180] on div "23-56380283-9 Ingresar cuit" at bounding box center [846, 167] width 695 height 33
click at [742, 177] on input "23-56380283-9" at bounding box center [846, 173] width 695 height 14
click at [291, 224] on button "ARCA Impuestos" at bounding box center [257, 213] width 121 height 28
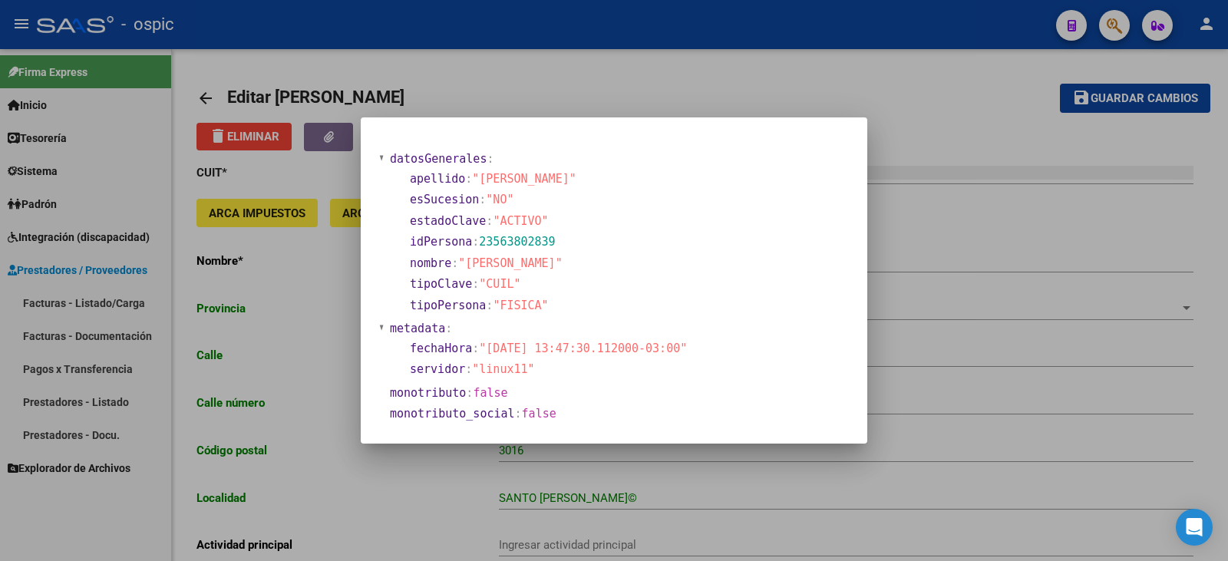
click at [524, 303] on span ""FISICA"" at bounding box center [520, 306] width 55 height 14
click at [524, 340] on section "fechaHora : "[DATE] 13:47:30.112000-03:00"" at bounding box center [548, 349] width 277 height 18
click at [385, 351] on section "datosGenerales : apellido : "[PERSON_NAME]" esSucesion : "NO" estadoClave : "AC…" at bounding box center [535, 286] width 312 height 277
click at [329, 183] on div at bounding box center [614, 280] width 1228 height 561
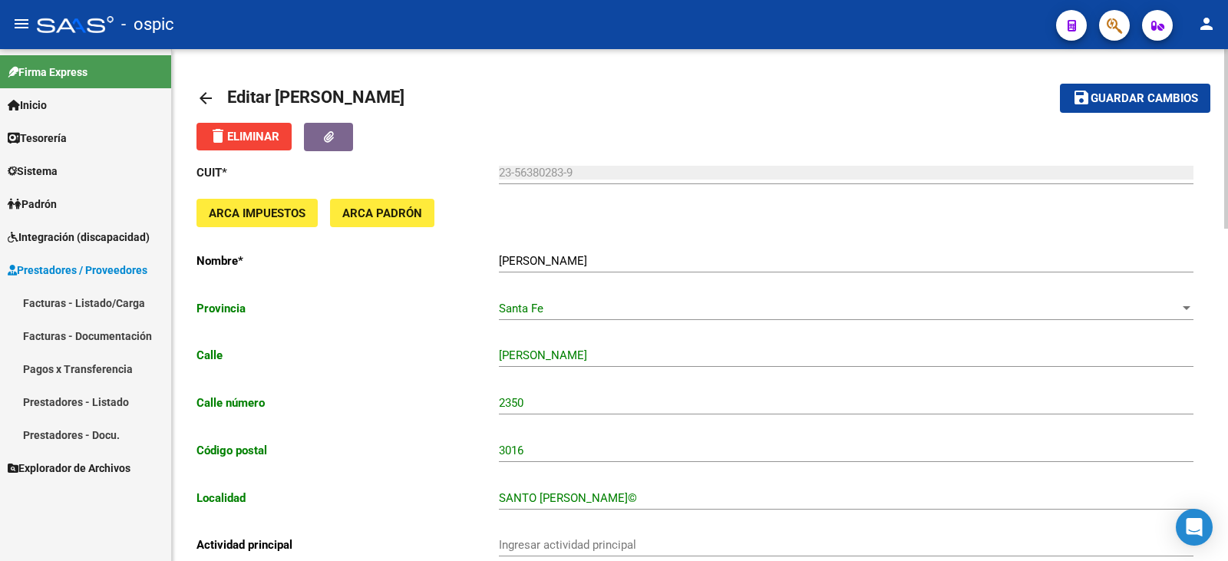
click at [346, 214] on span "ARCA Padrón" at bounding box center [382, 213] width 80 height 14
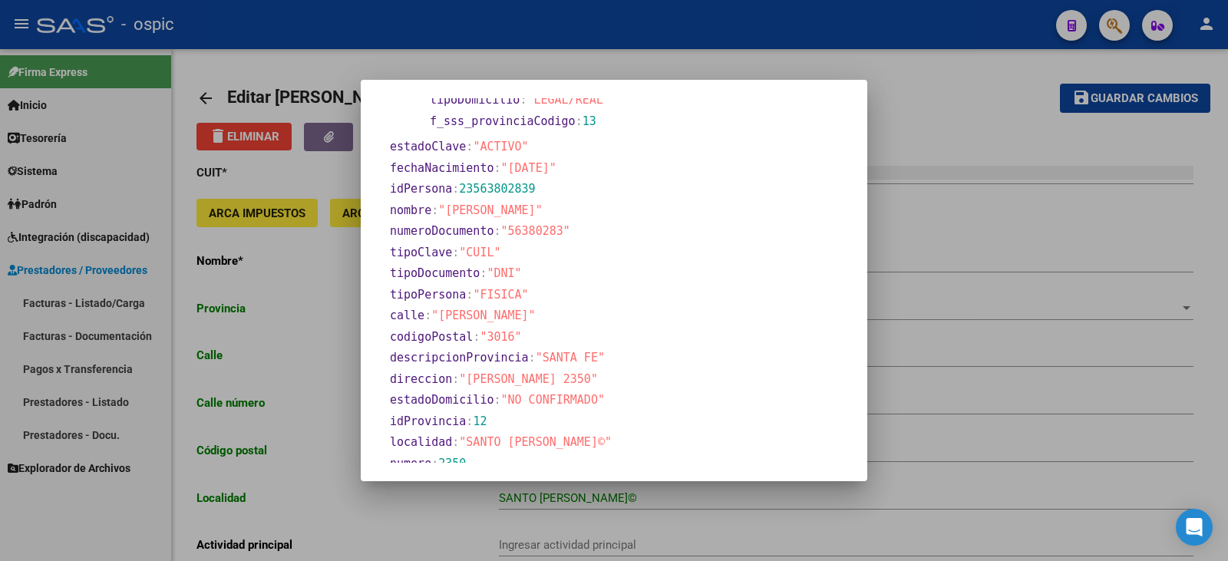
scroll to position [270, 0]
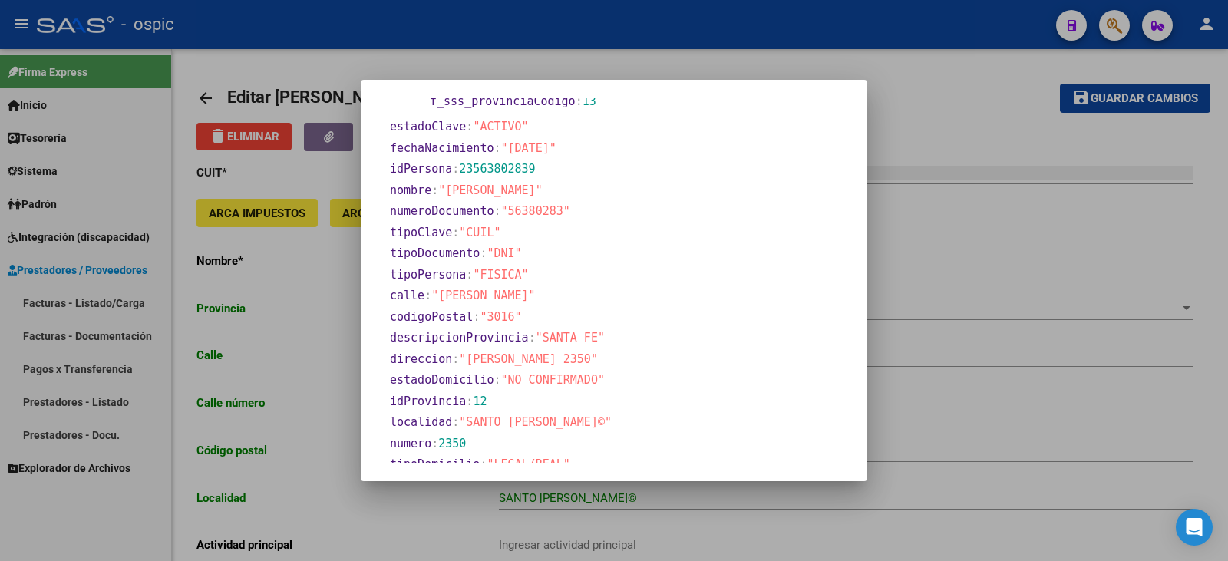
click at [565, 365] on span ""[PERSON_NAME] 2350"" at bounding box center [528, 359] width 139 height 14
click at [565, 374] on span ""NO CONFIRMADO"" at bounding box center [553, 380] width 104 height 14
click at [403, 25] on div at bounding box center [614, 280] width 1228 height 561
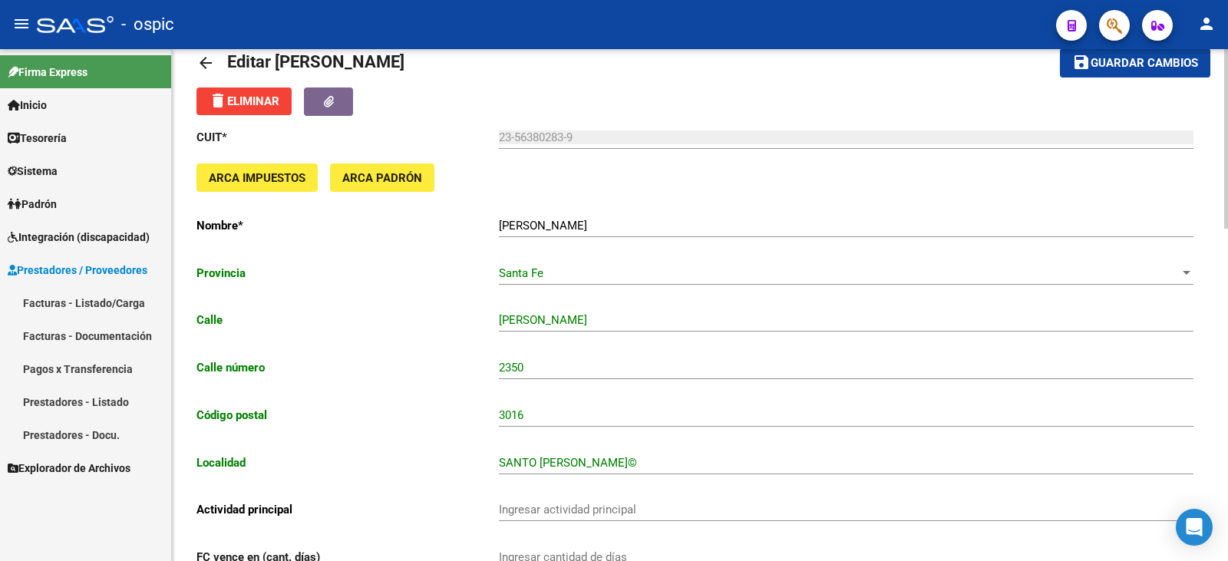
scroll to position [0, 0]
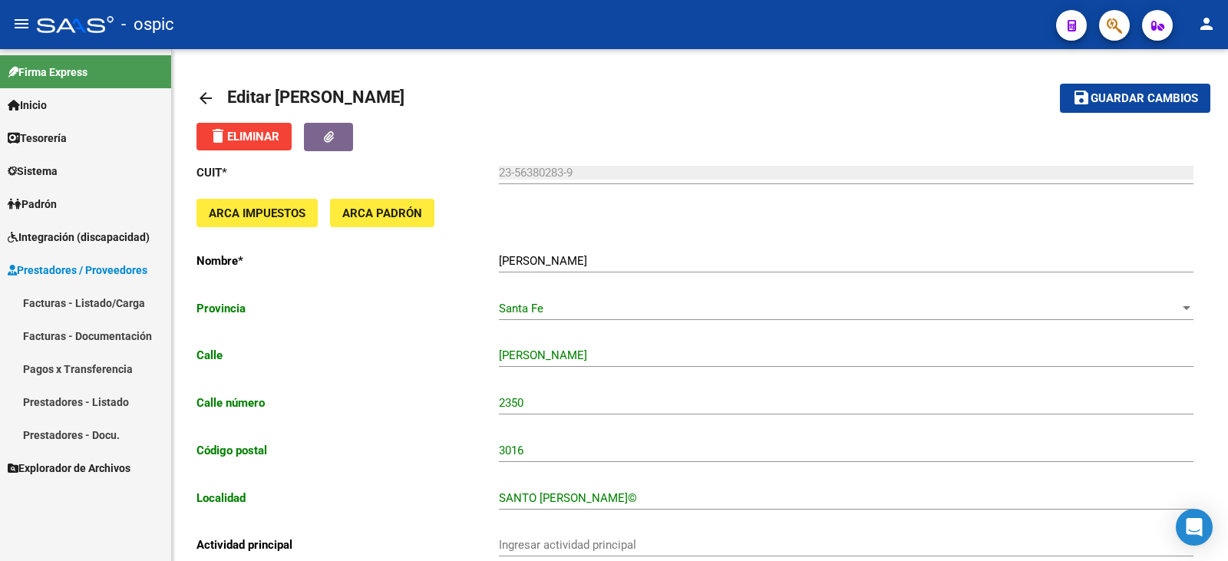
click at [107, 306] on link "Facturas - Listado/Carga" at bounding box center [85, 302] width 171 height 33
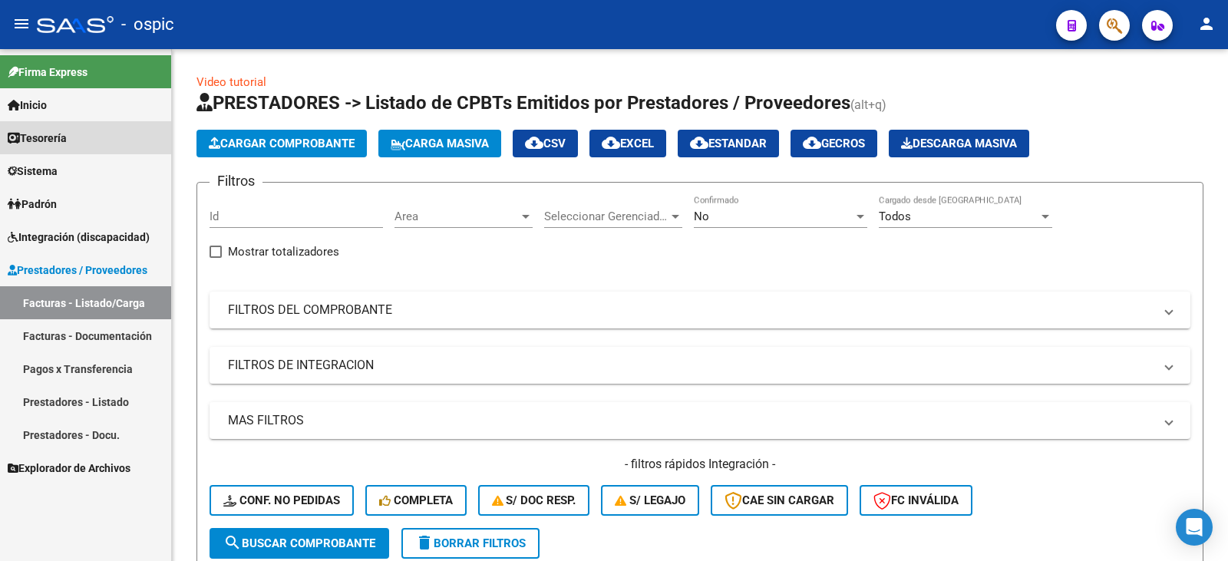
click at [74, 131] on link "Tesorería" at bounding box center [85, 137] width 171 height 33
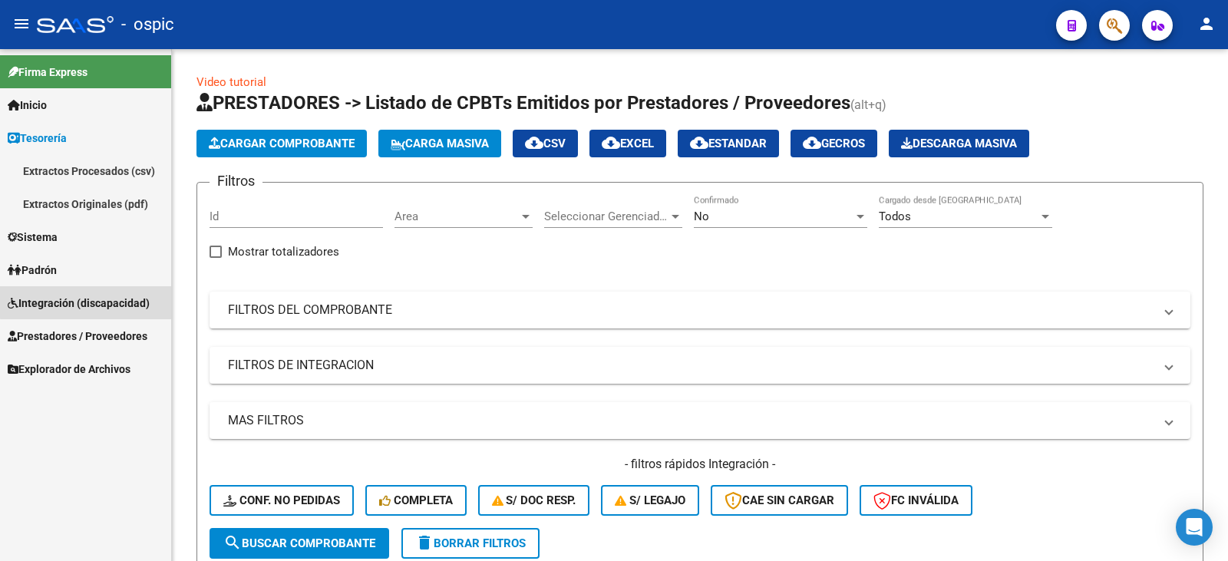
click at [94, 298] on span "Integración (discapacidad)" at bounding box center [79, 303] width 142 height 17
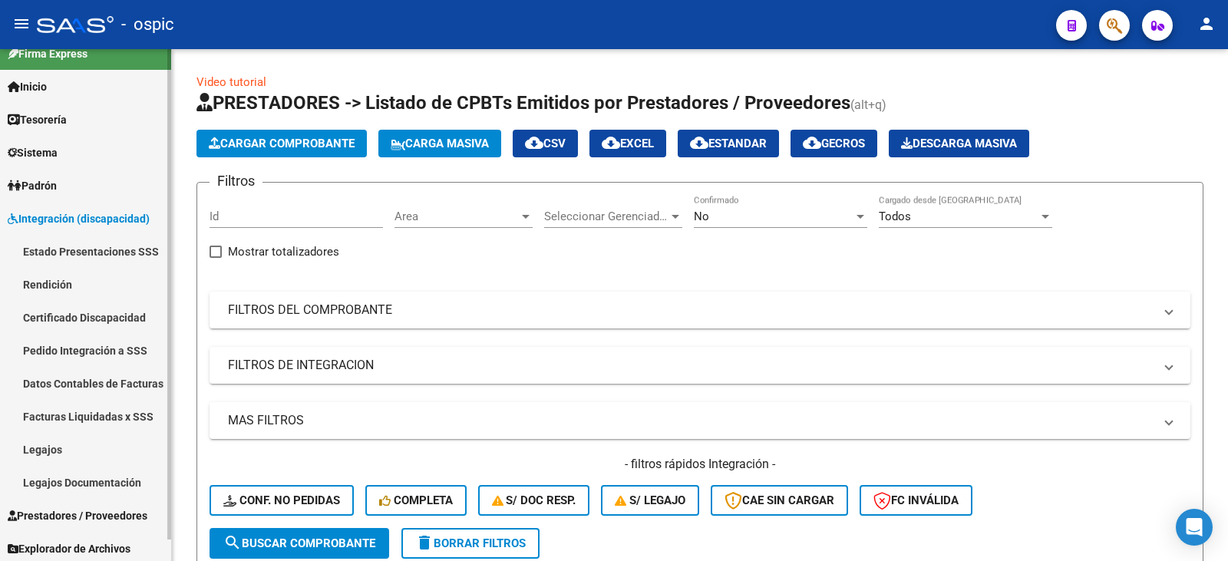
scroll to position [22, 0]
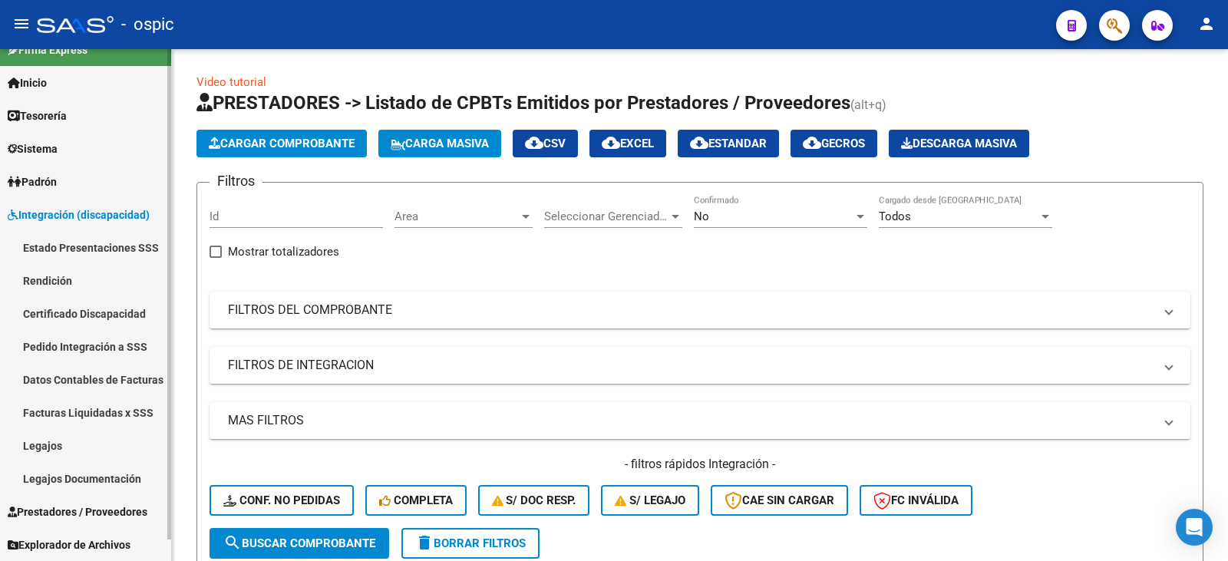
click at [79, 516] on span "Prestadores / Proveedores" at bounding box center [78, 512] width 140 height 17
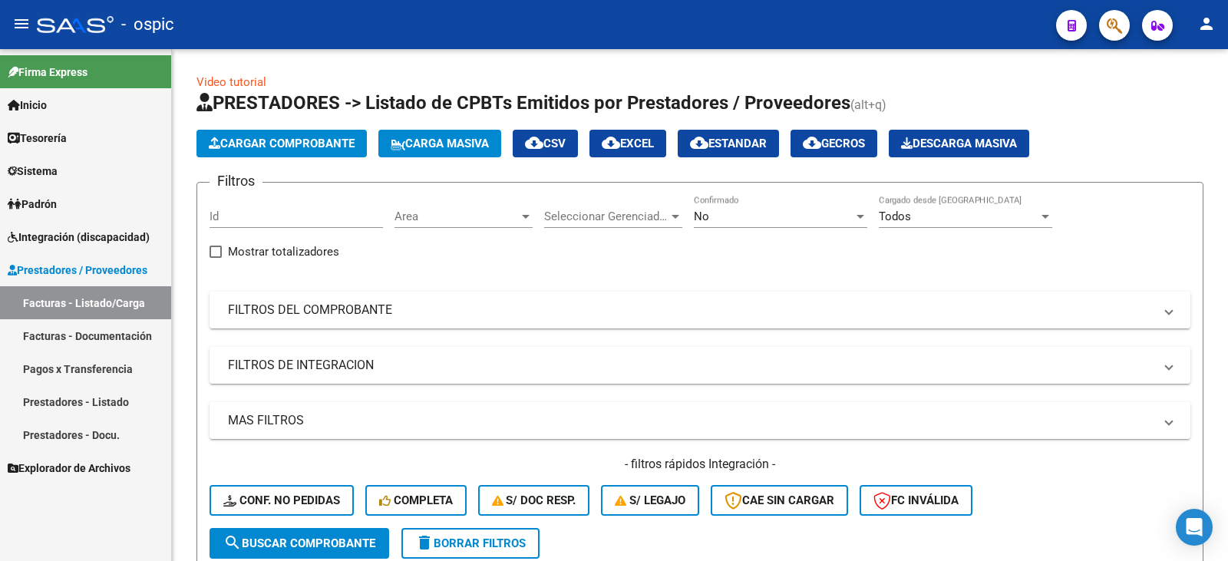
scroll to position [0, 0]
click at [103, 408] on link "Prestadores - Listado" at bounding box center [85, 401] width 171 height 33
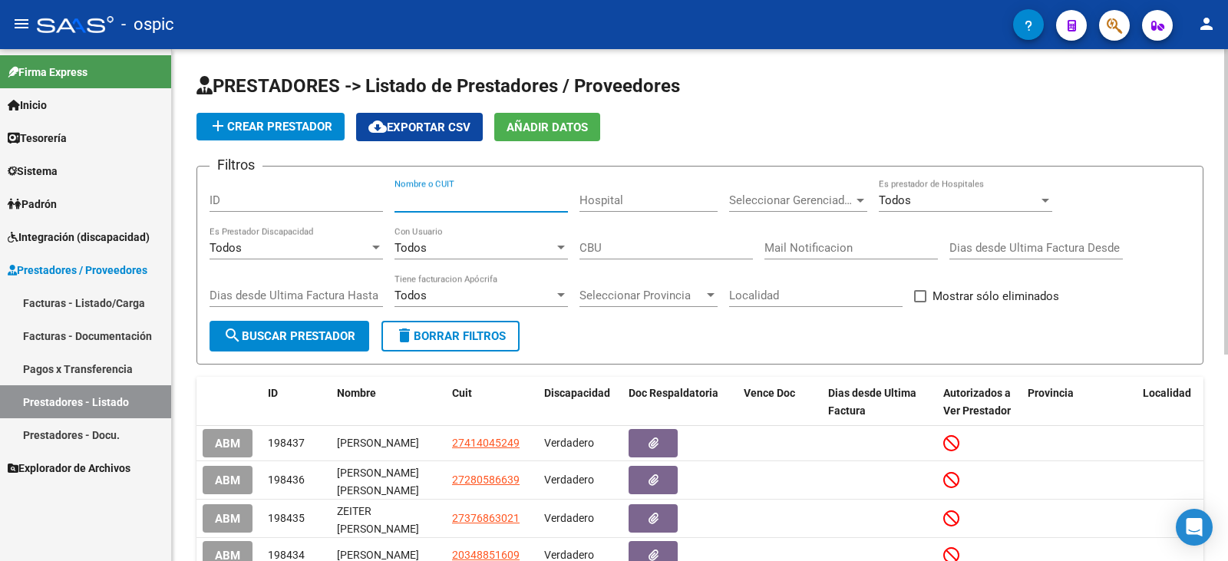
click at [418, 199] on input "Nombre o CUIT" at bounding box center [481, 200] width 173 height 14
type input "leoni"
click at [342, 360] on form "Filtros ID [PERSON_NAME] Nombre o CUIT Hospital Seleccionar Gerenciador Selecci…" at bounding box center [700, 265] width 1007 height 199
click at [323, 339] on span "search Buscar Prestador" at bounding box center [289, 336] width 132 height 14
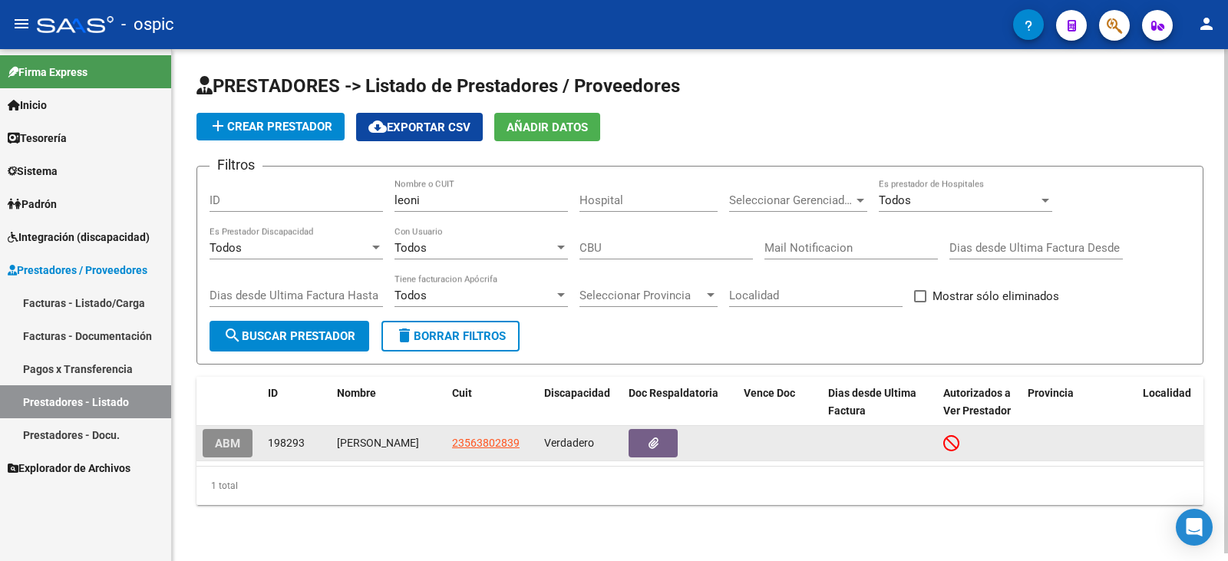
click at [223, 451] on span "ABM" at bounding box center [227, 444] width 25 height 14
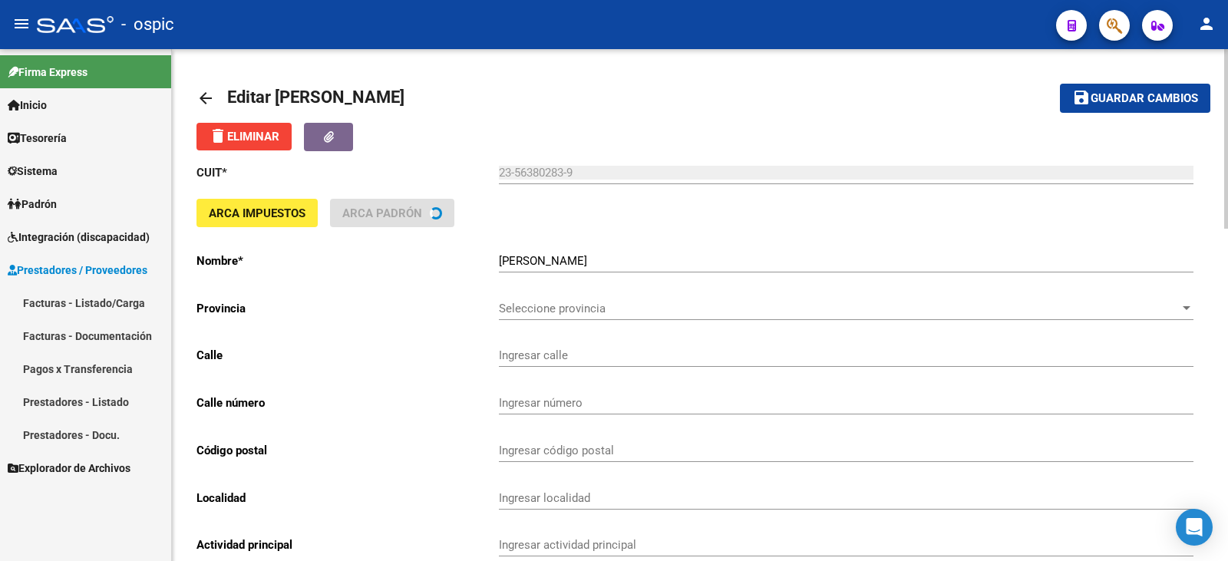
type input "[PERSON_NAME]"
type input "2350"
type input "3016"
type input "SANTO [PERSON_NAME]©"
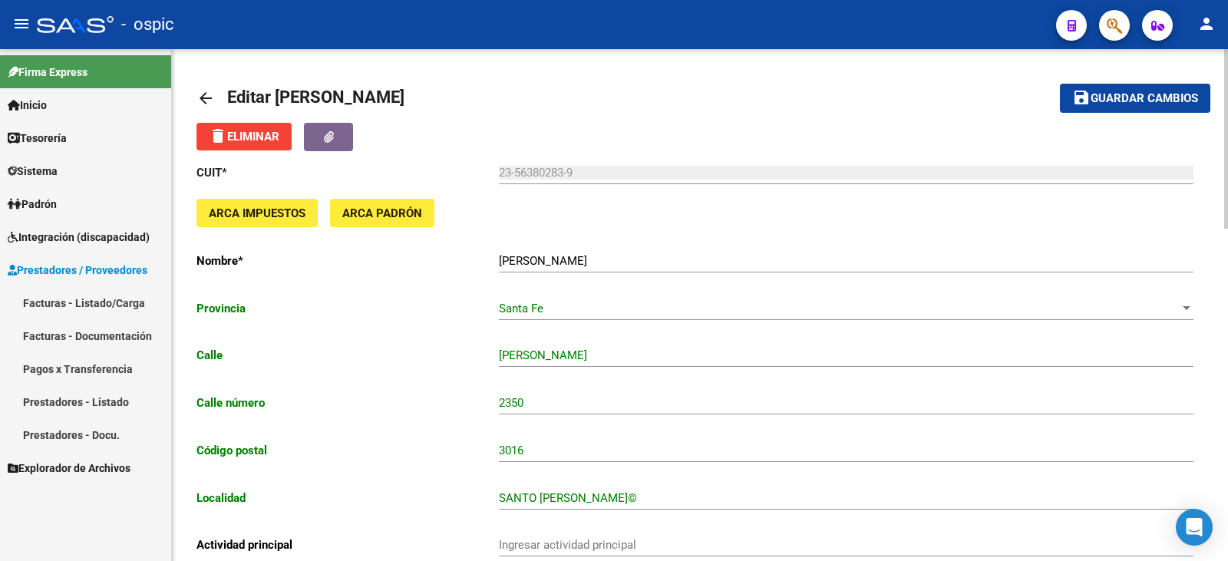
click at [533, 177] on input "23-56380283-9" at bounding box center [846, 173] width 695 height 14
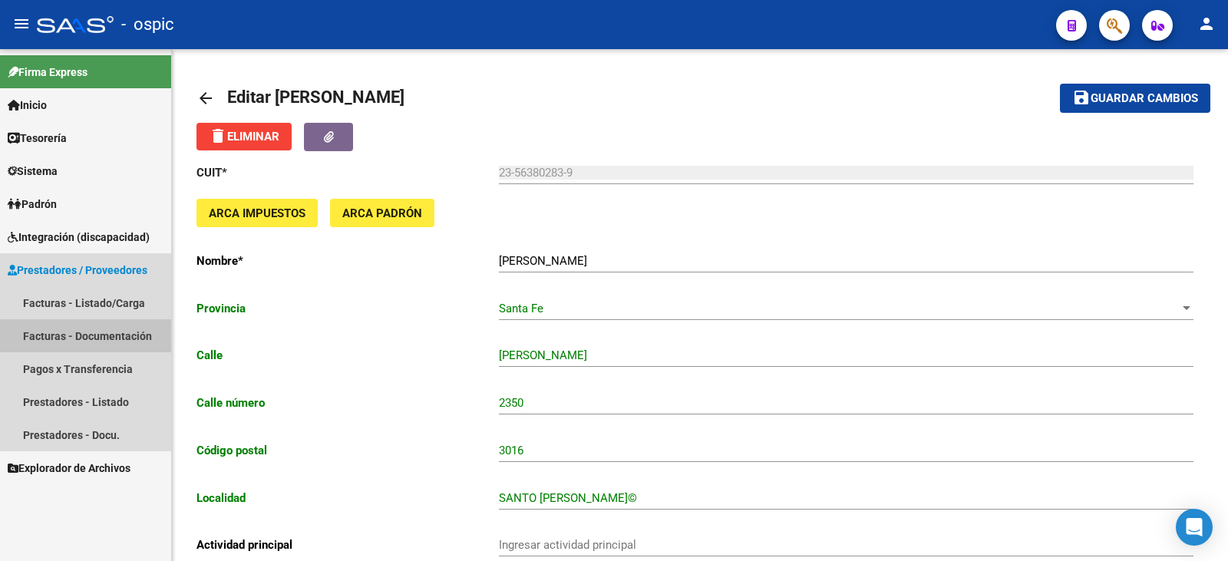
click at [91, 326] on link "Facturas - Documentación" at bounding box center [85, 335] width 171 height 33
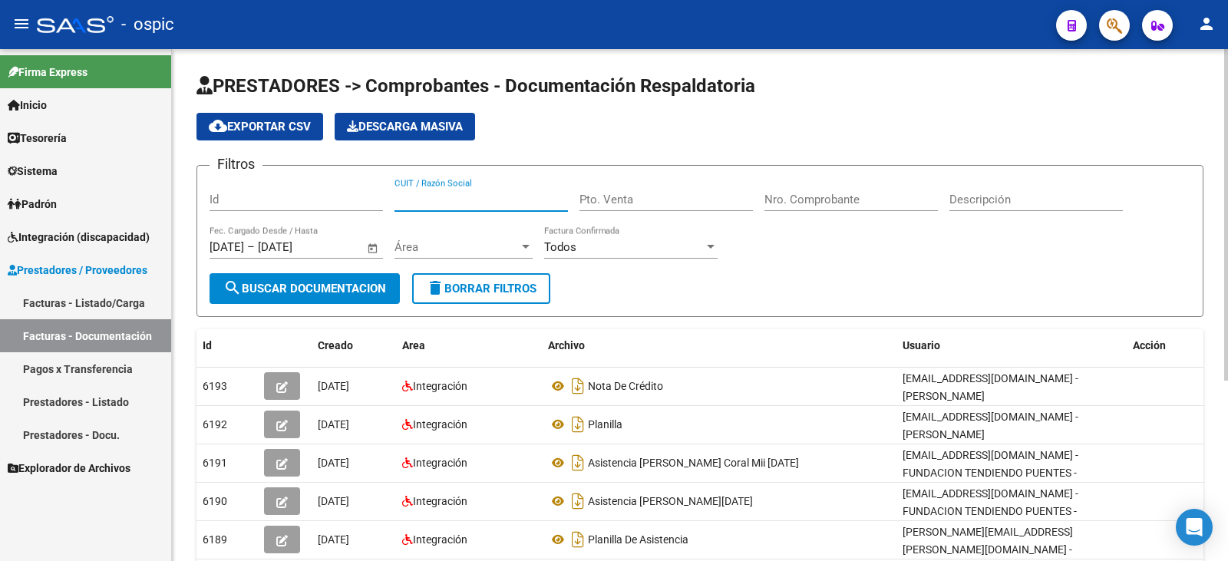
click at [436, 196] on input "CUIT / Razón Social" at bounding box center [481, 200] width 173 height 14
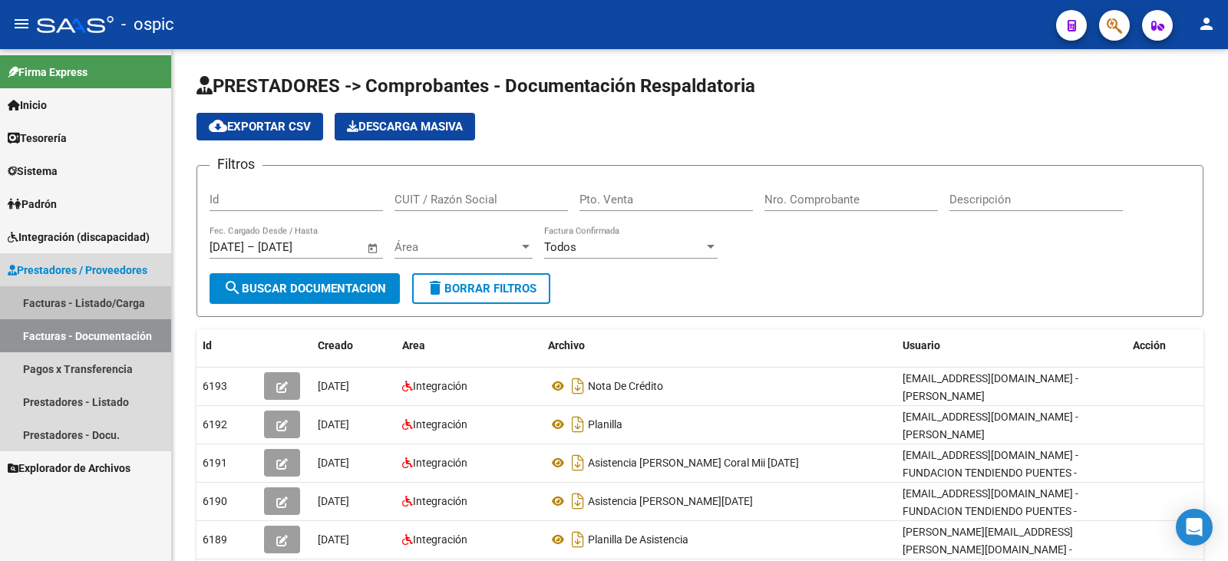
click at [93, 296] on link "Facturas - Listado/Carga" at bounding box center [85, 302] width 171 height 33
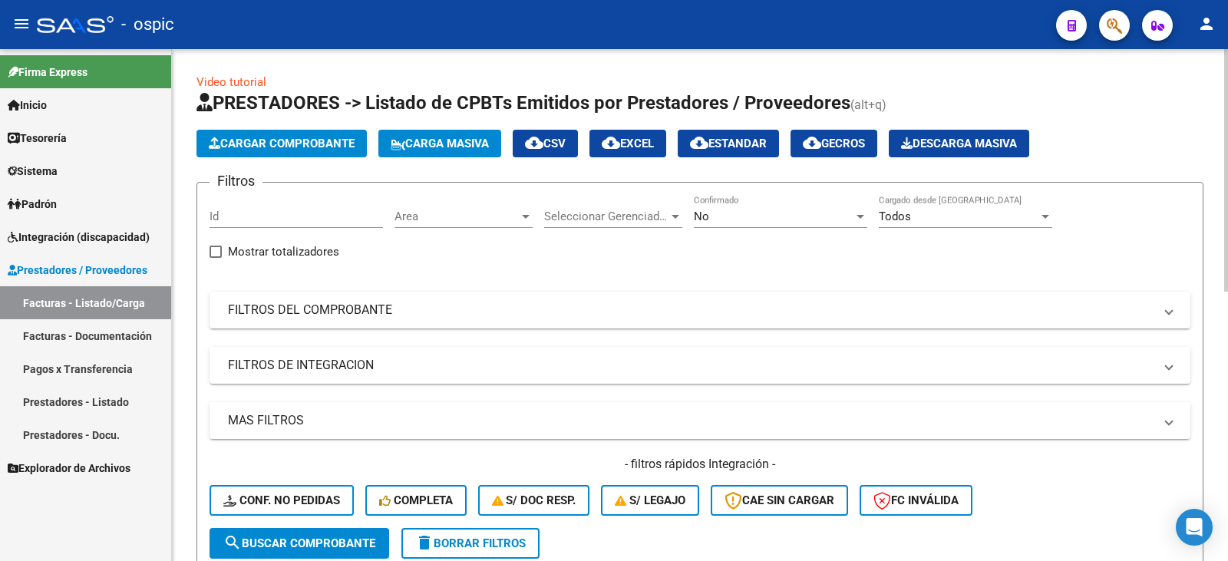
click at [379, 217] on input "Id" at bounding box center [296, 217] width 173 height 14
click at [101, 262] on span "Prestadores / Proveedores" at bounding box center [78, 270] width 140 height 17
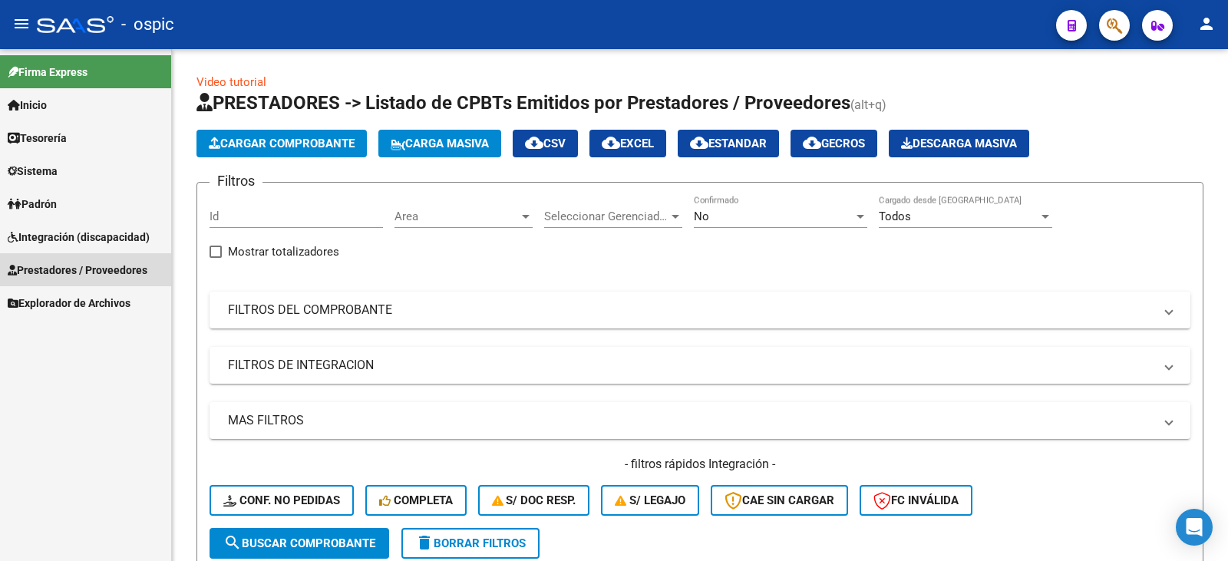
click at [104, 256] on link "Prestadores / Proveedores" at bounding box center [85, 269] width 171 height 33
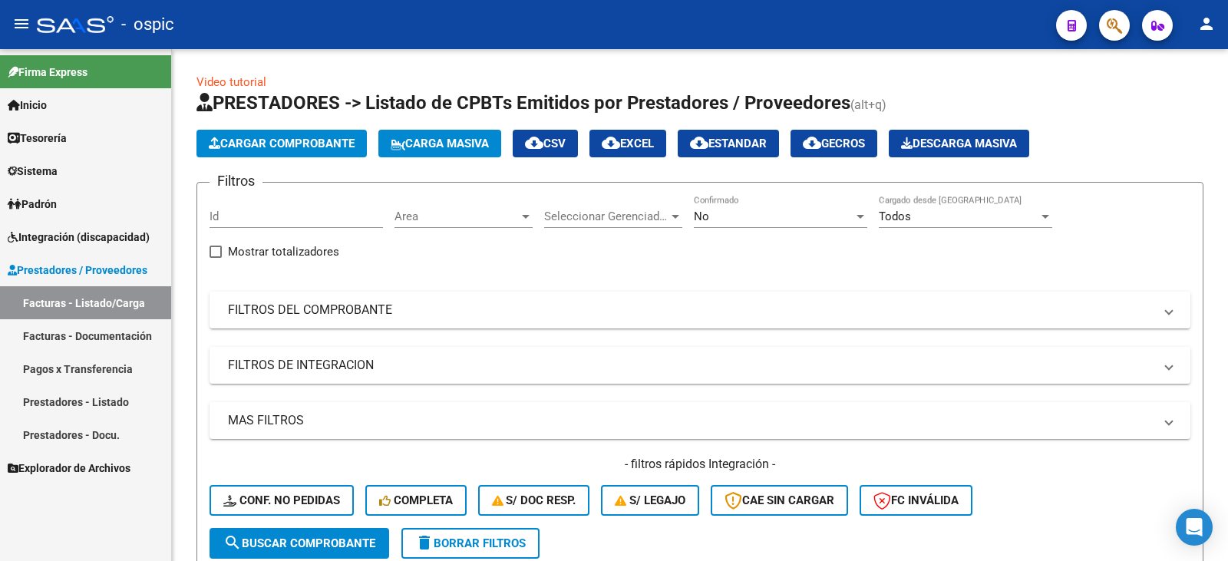
click at [95, 304] on link "Facturas - Listado/Carga" at bounding box center [85, 302] width 171 height 33
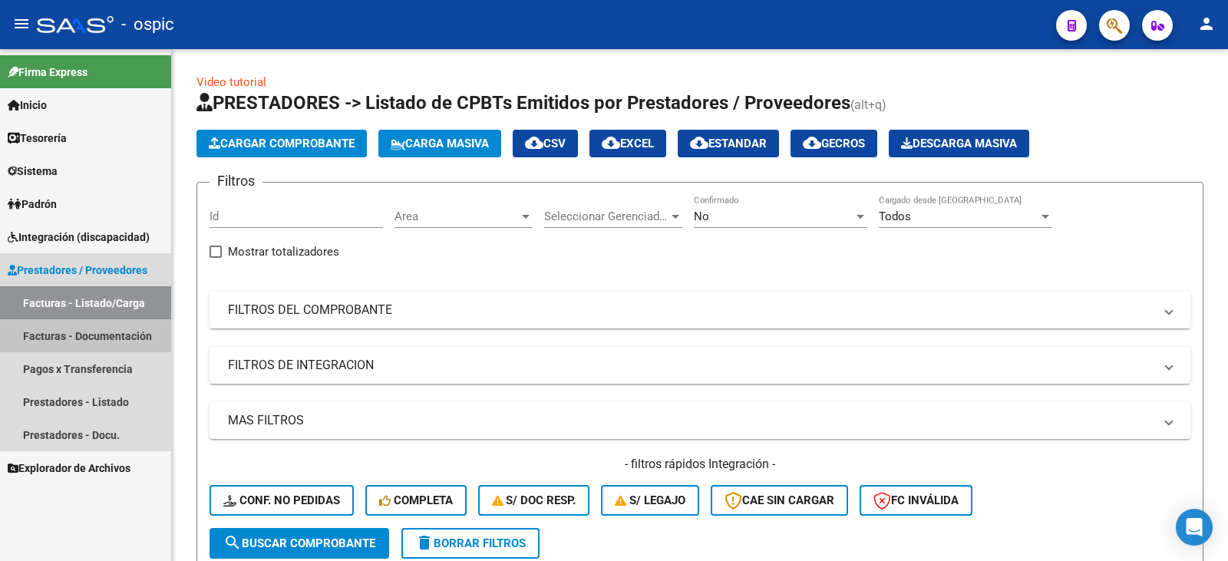
click at [78, 324] on link "Facturas - Documentación" at bounding box center [85, 335] width 171 height 33
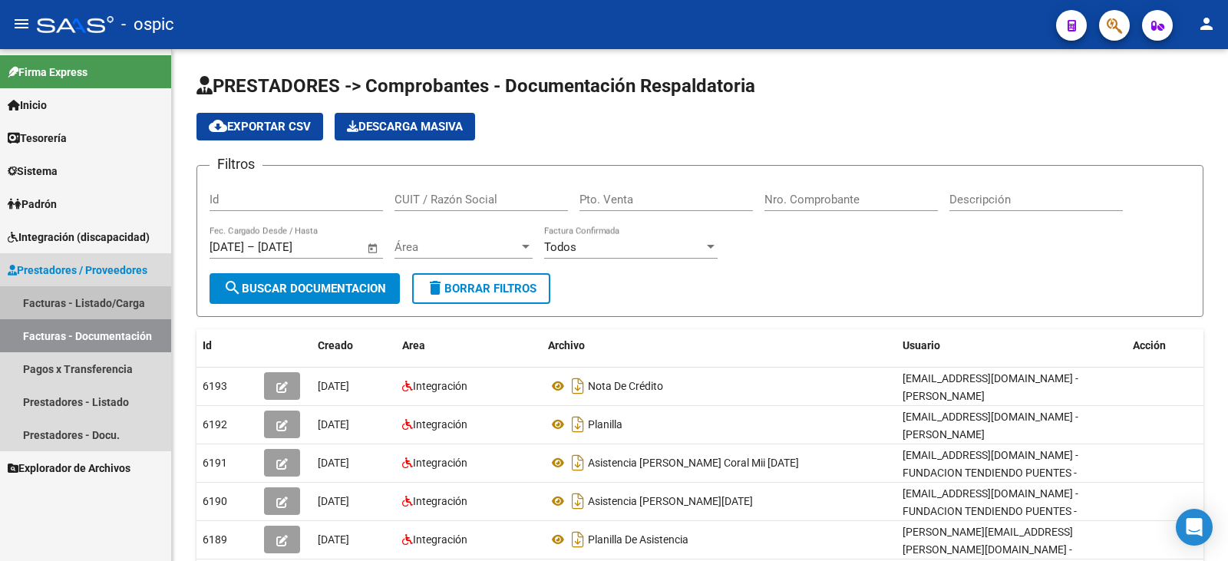
click at [101, 306] on link "Facturas - Listado/Carga" at bounding box center [85, 302] width 171 height 33
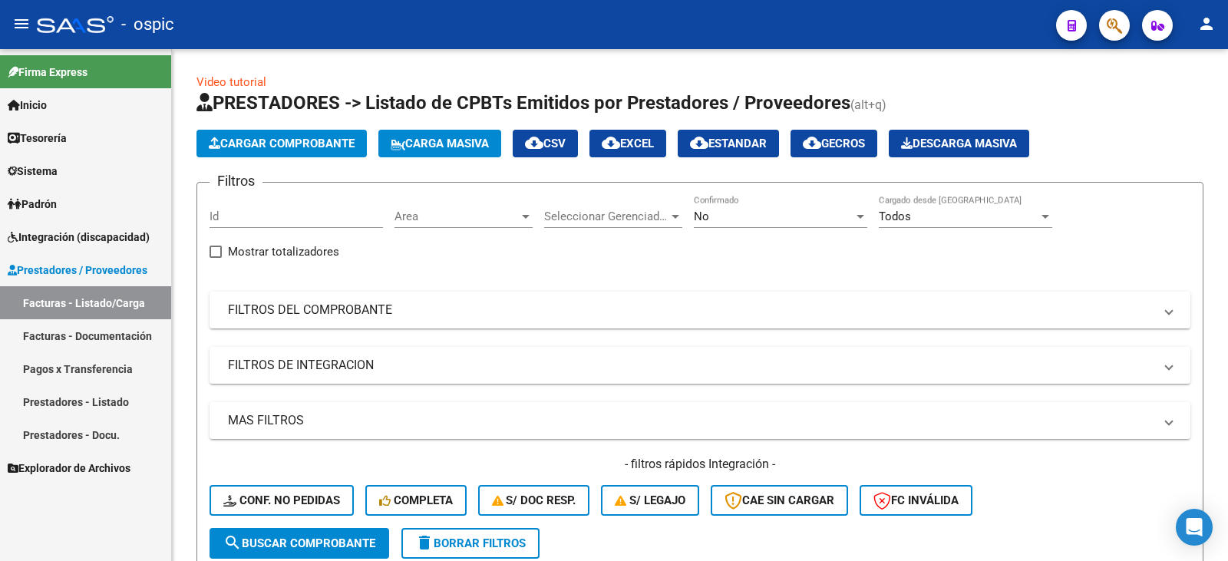
click at [121, 272] on span "Prestadores / Proveedores" at bounding box center [78, 270] width 140 height 17
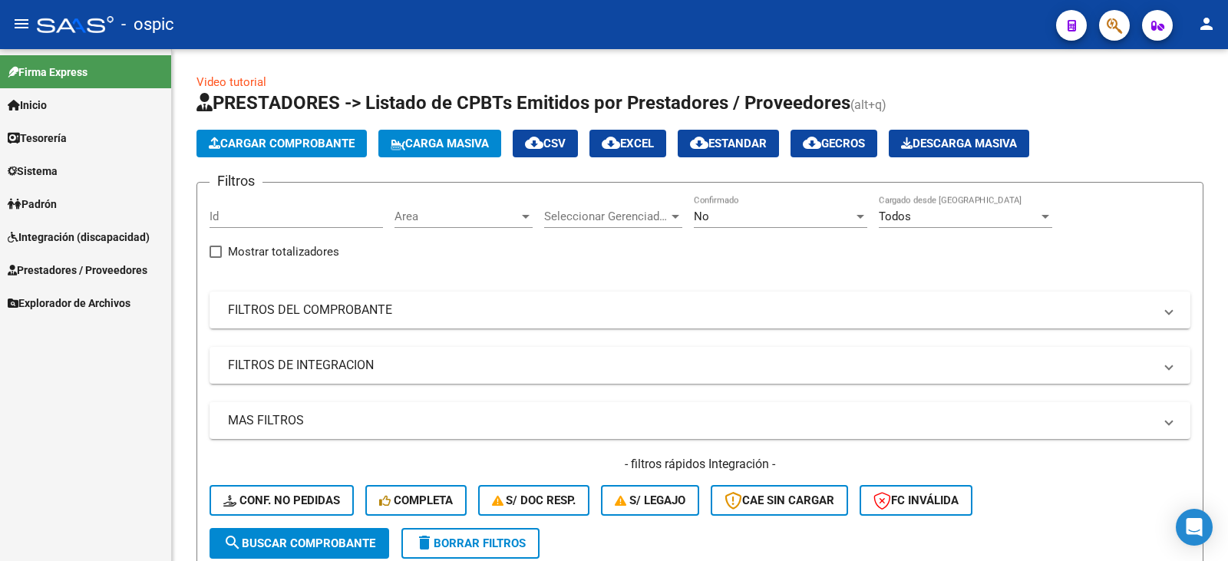
click at [121, 272] on span "Prestadores / Proveedores" at bounding box center [78, 270] width 140 height 17
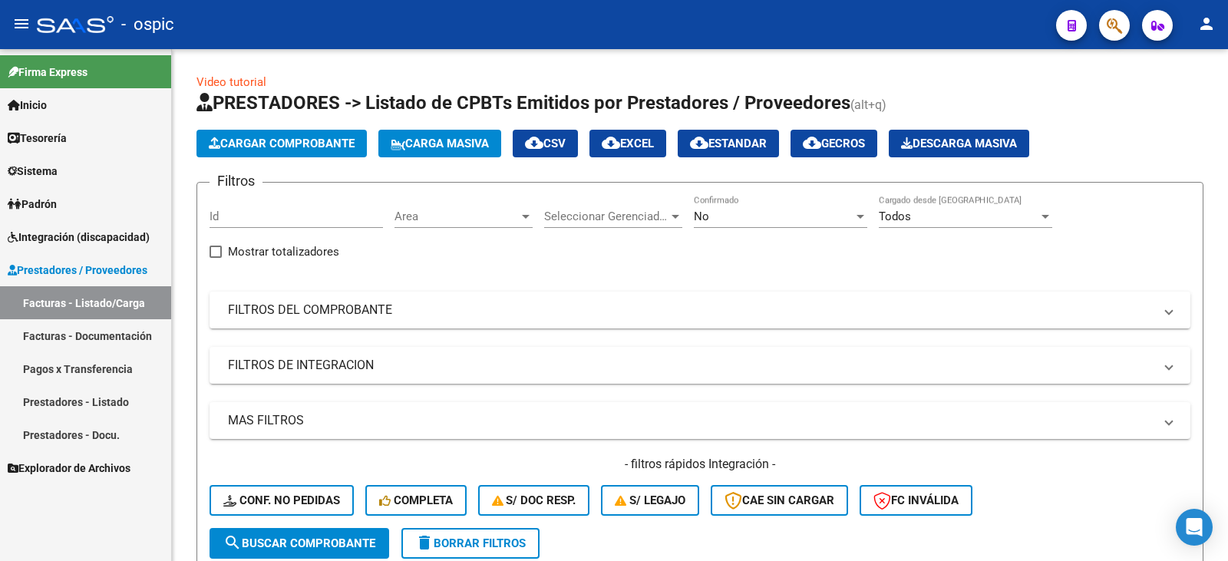
click at [91, 408] on link "Prestadores - Listado" at bounding box center [85, 401] width 171 height 33
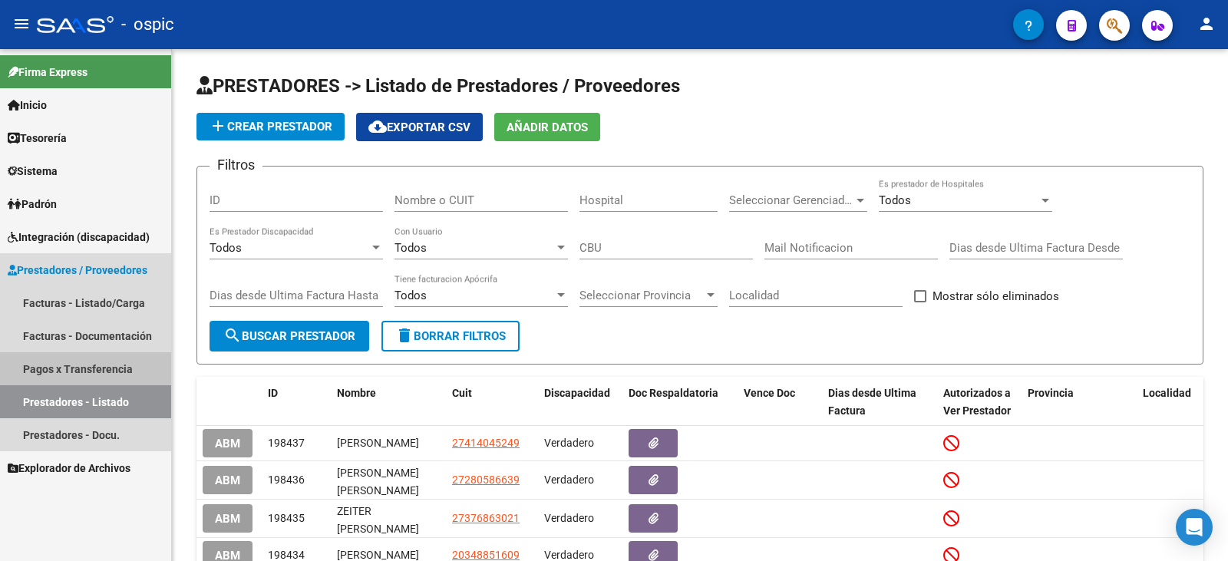
click at [111, 367] on link "Pagos x Transferencia" at bounding box center [85, 368] width 171 height 33
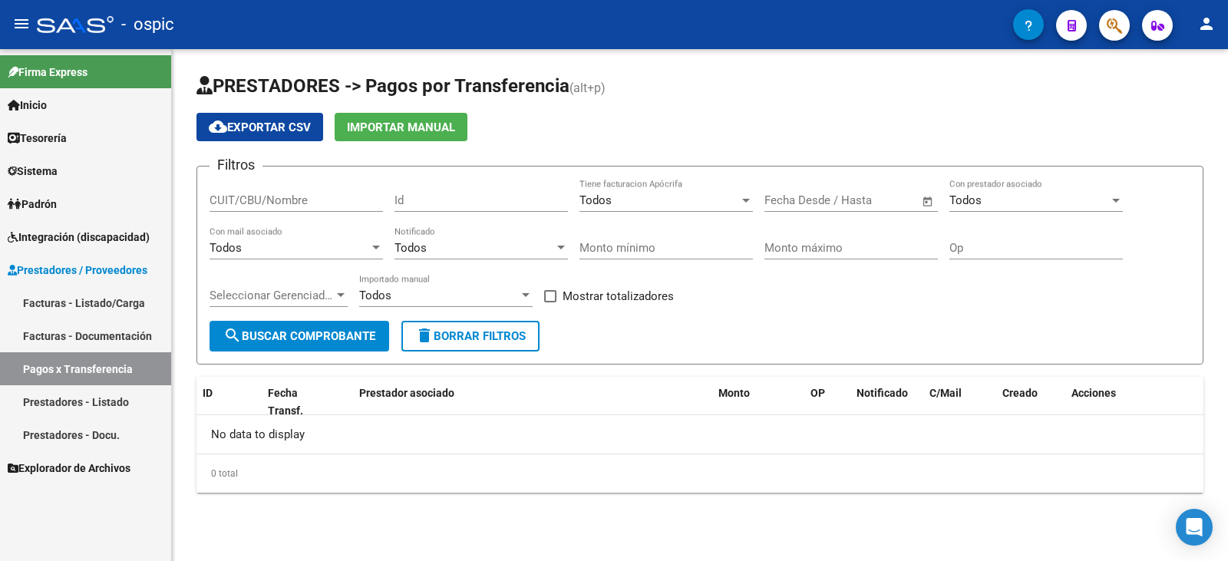
click at [115, 428] on link "Prestadores - Docu." at bounding box center [85, 434] width 171 height 33
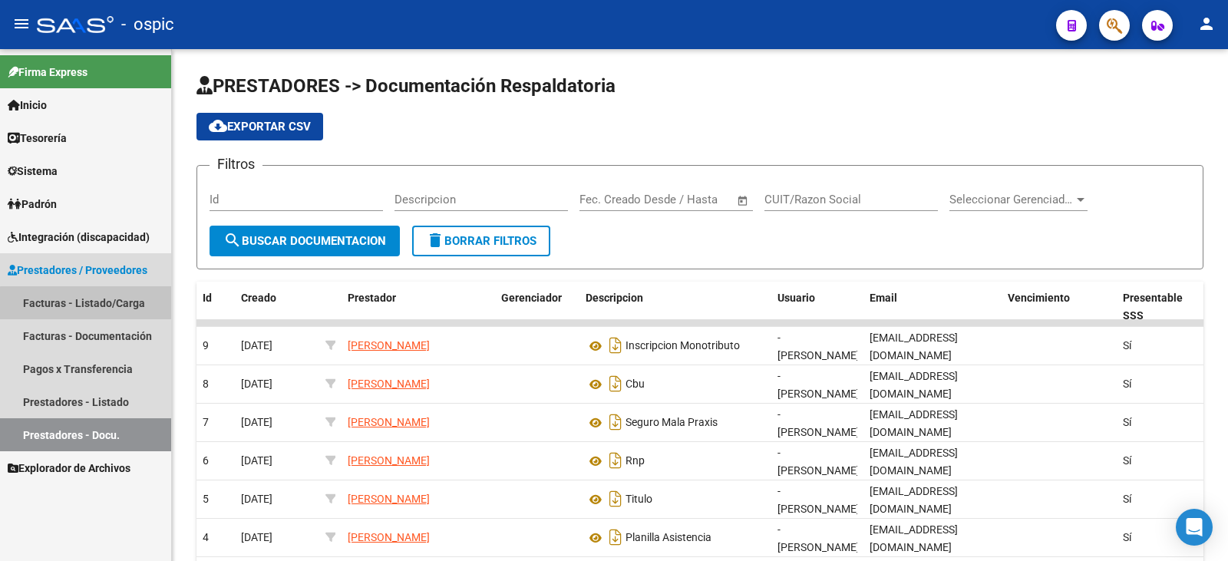
click at [120, 306] on link "Facturas - Listado/Carga" at bounding box center [85, 302] width 171 height 33
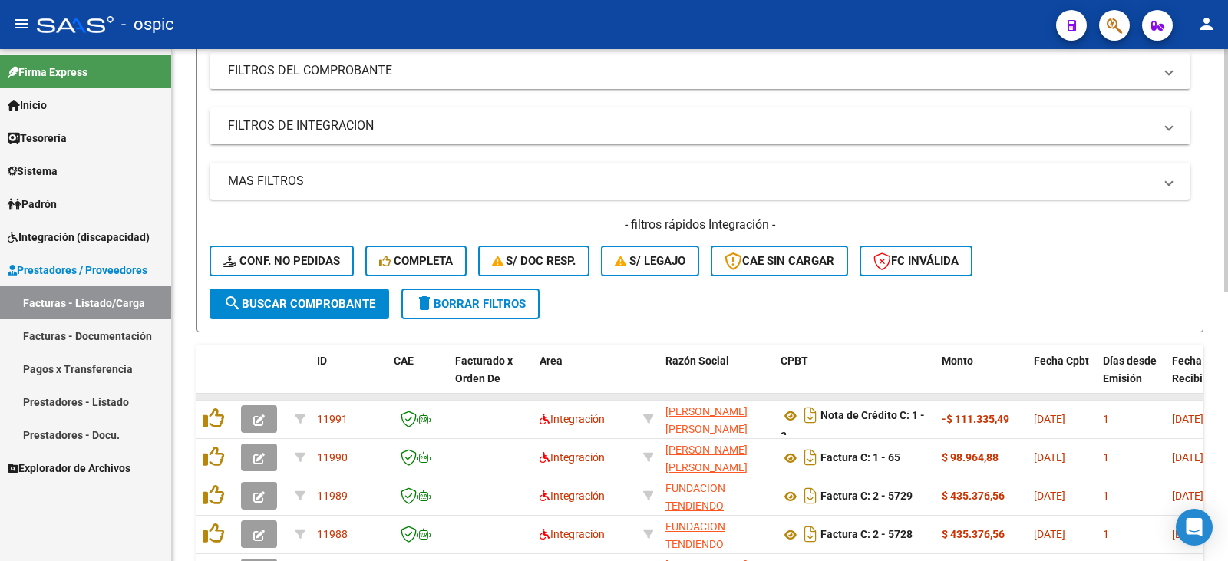
scroll to position [230, 0]
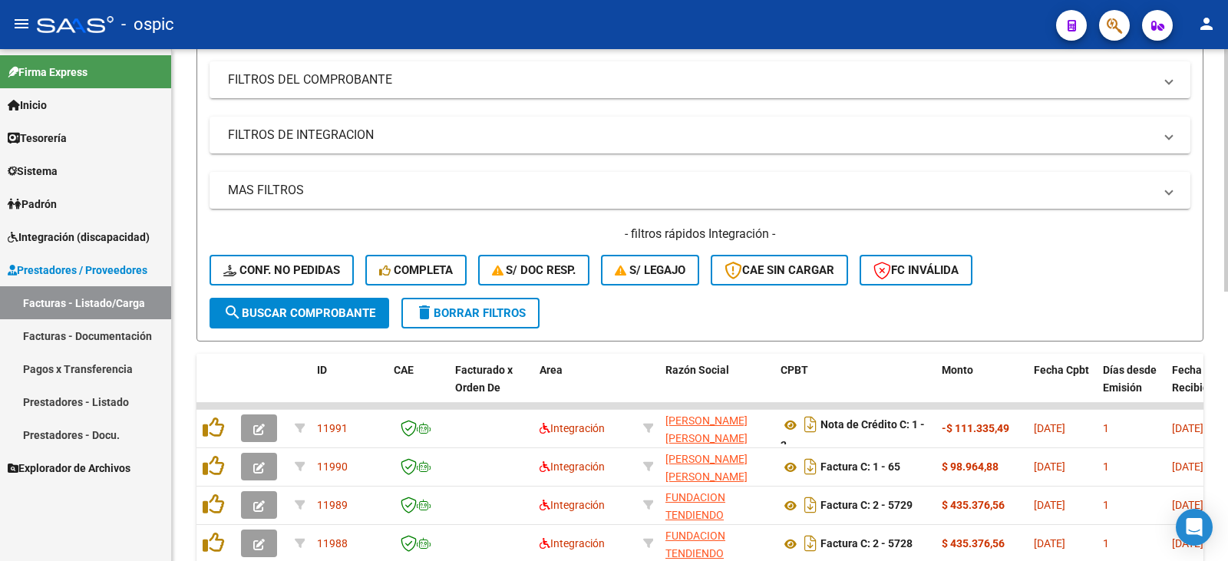
click at [339, 320] on button "search Buscar Comprobante" at bounding box center [300, 313] width 180 height 31
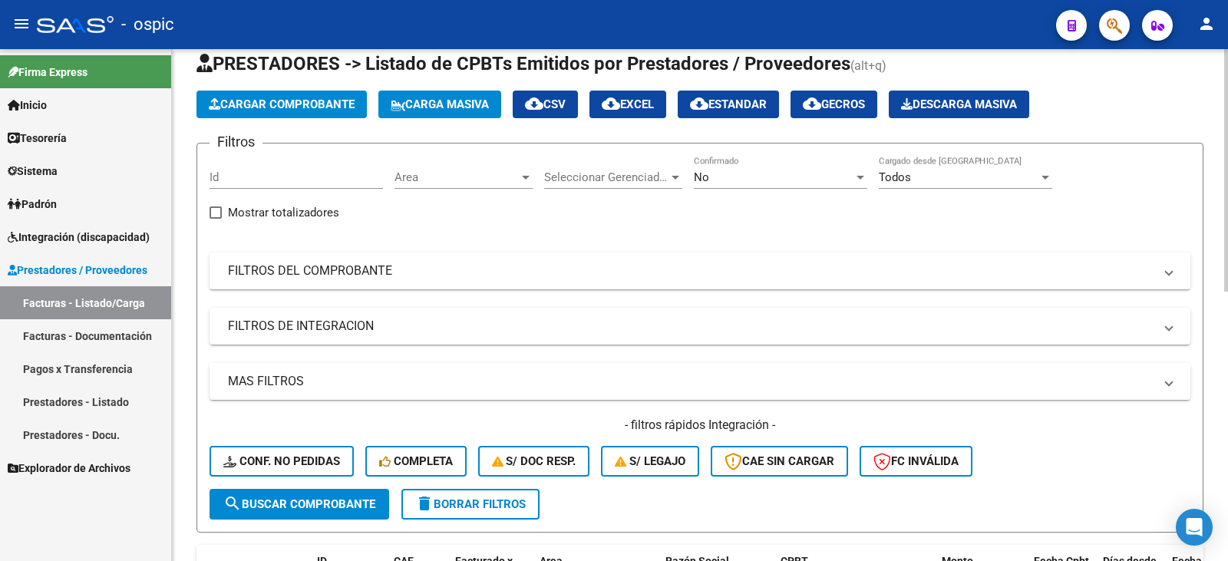
scroll to position [0, 0]
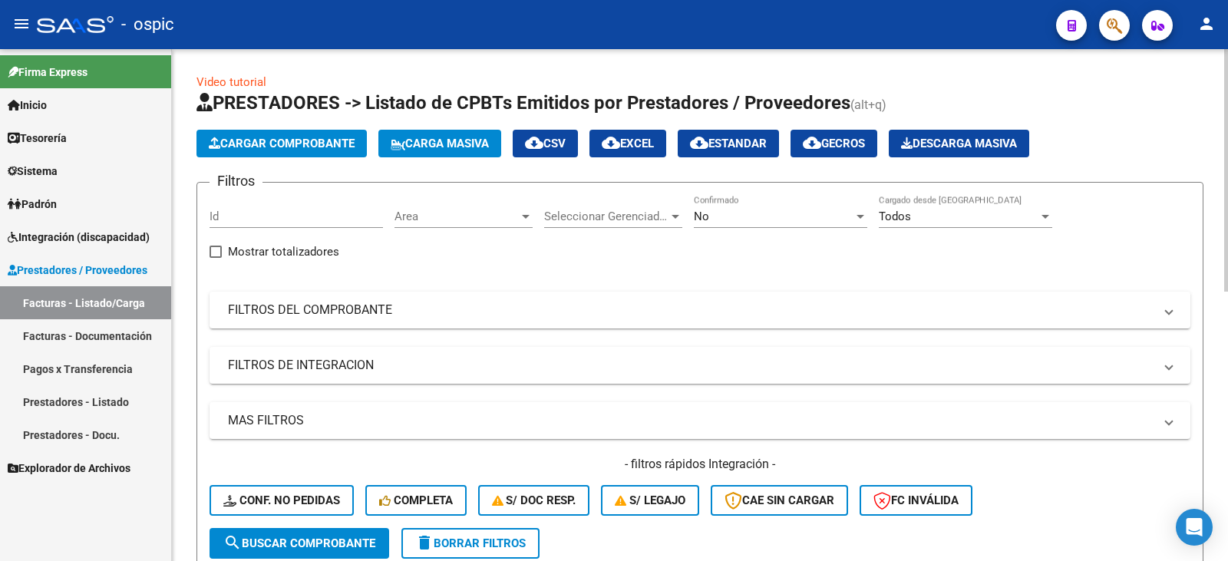
click at [475, 213] on span "Area" at bounding box center [457, 217] width 124 height 14
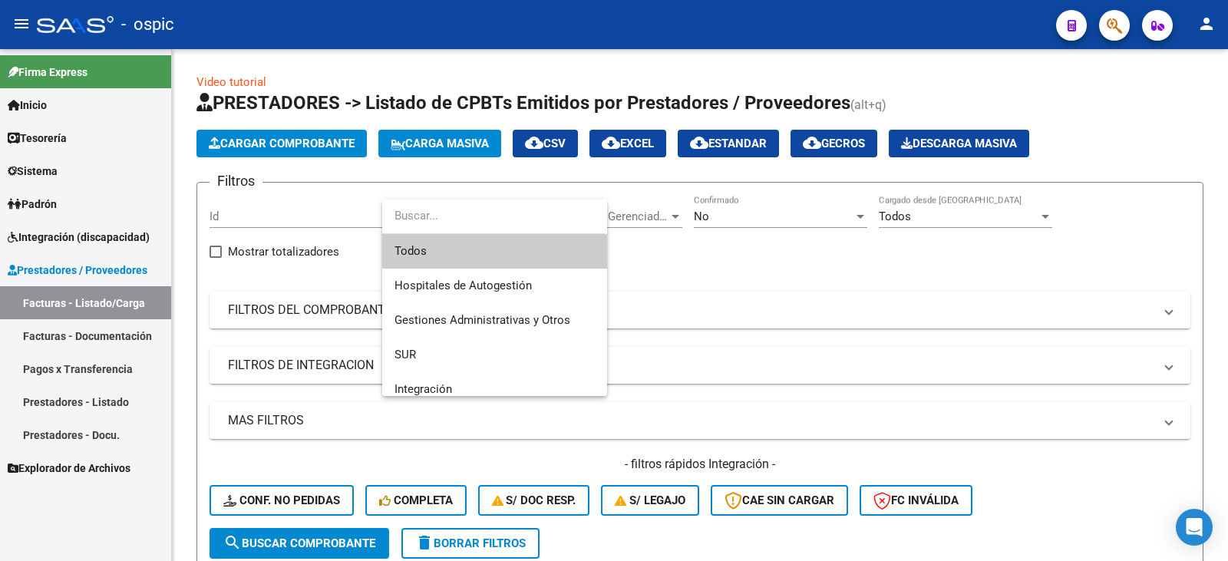
click at [804, 300] on div at bounding box center [614, 280] width 1228 height 561
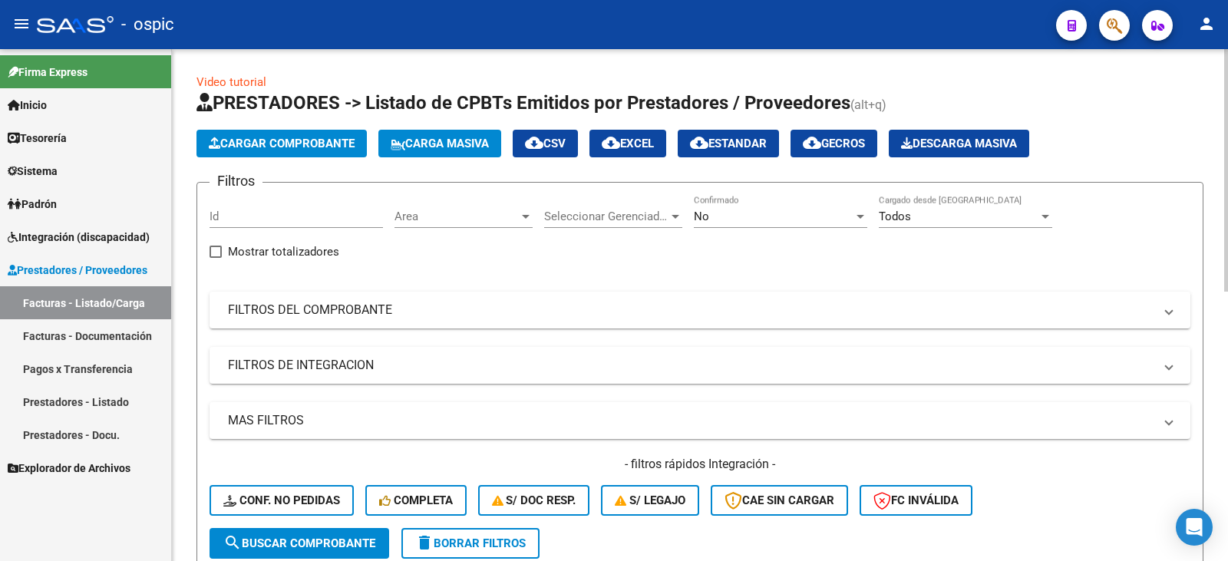
click at [296, 215] on input "Id" at bounding box center [296, 217] width 173 height 14
click at [305, 304] on mat-panel-title "FILTROS DEL COMPROBANTE" at bounding box center [691, 310] width 926 height 17
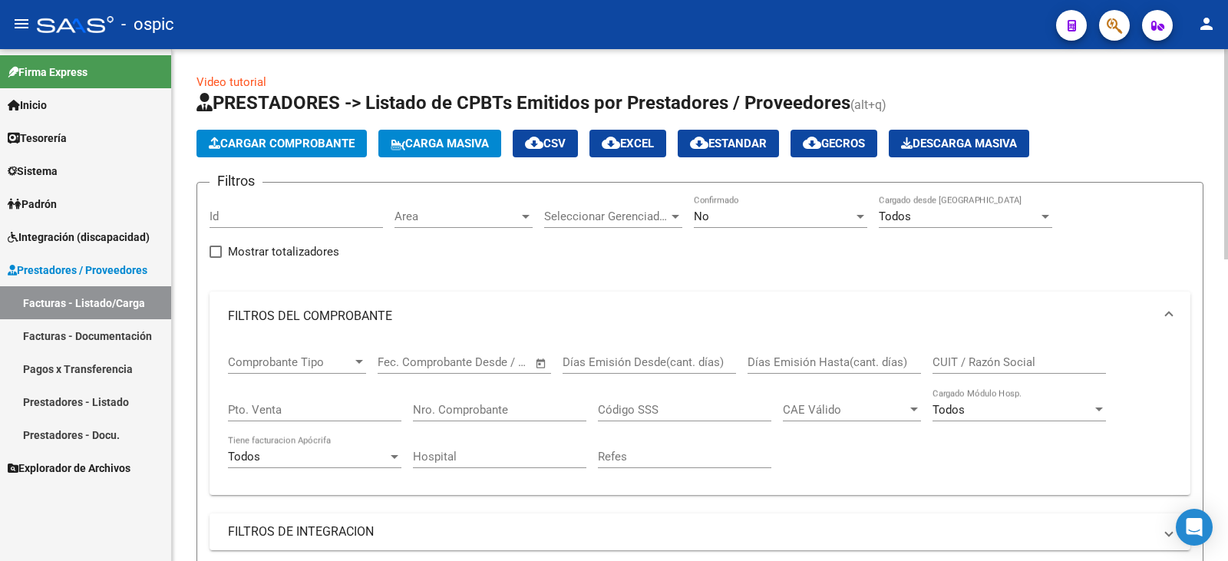
click at [305, 304] on mat-expansion-panel-header "FILTROS DEL COMPROBANTE" at bounding box center [700, 316] width 981 height 49
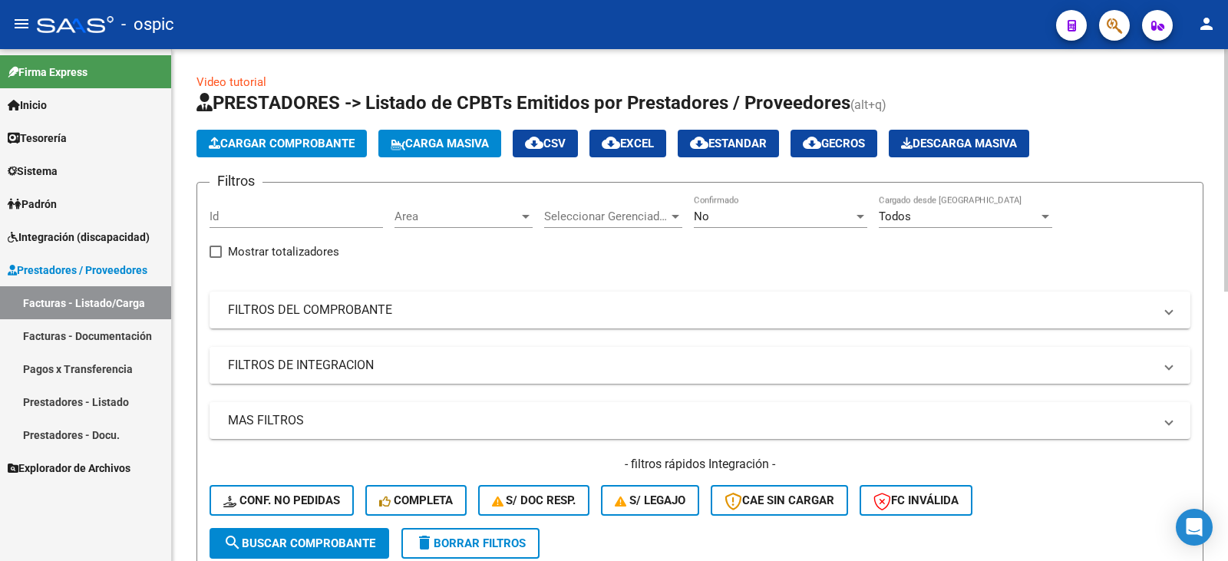
click at [315, 375] on mat-expansion-panel-header "FILTROS DE INTEGRACION" at bounding box center [700, 365] width 981 height 37
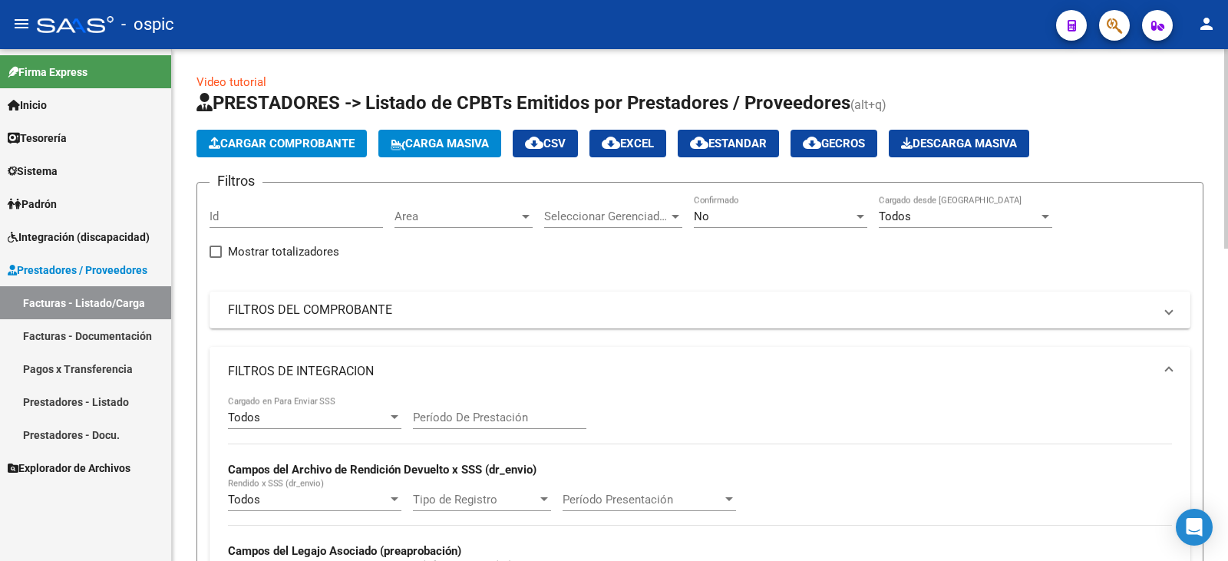
click at [315, 375] on mat-panel-title "FILTROS DE INTEGRACION" at bounding box center [691, 371] width 926 height 17
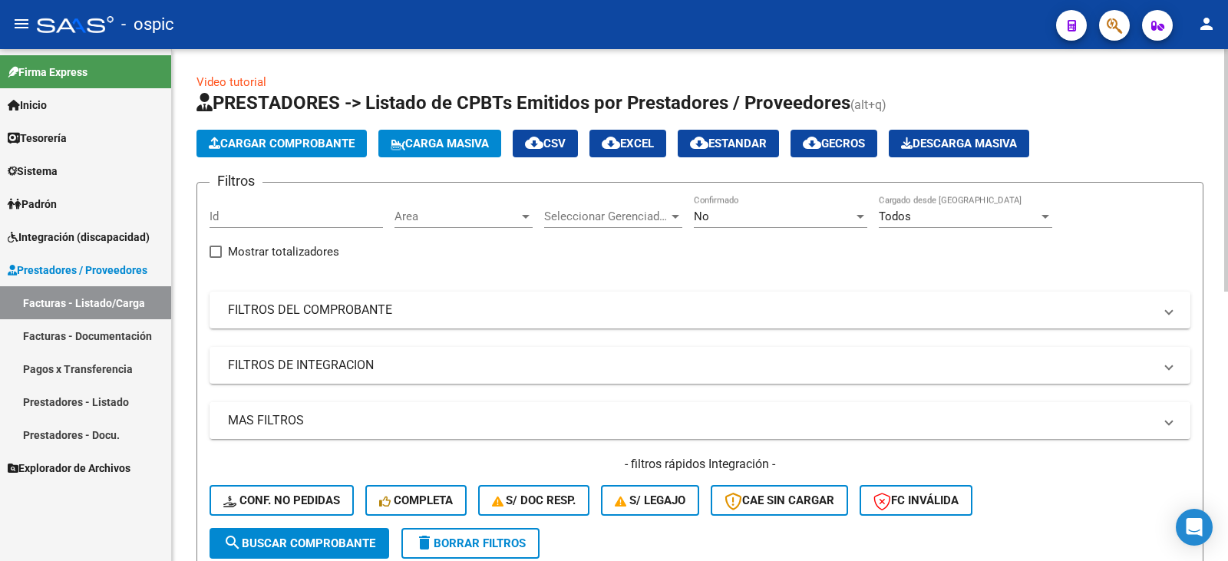
click at [297, 430] on mat-expansion-panel-header "MAS FILTROS" at bounding box center [700, 420] width 981 height 37
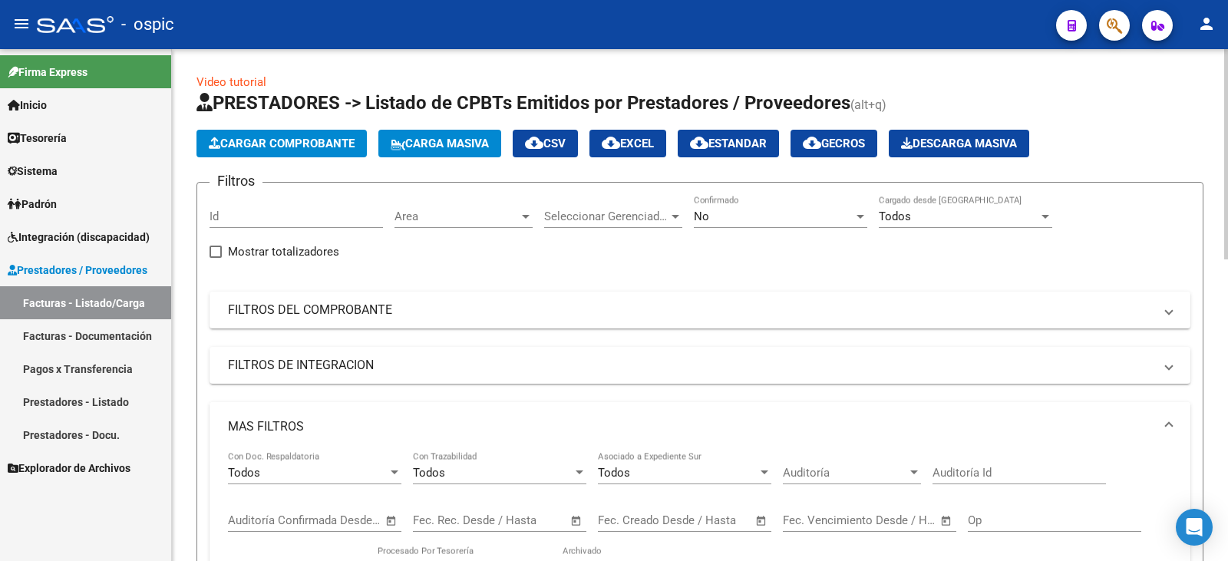
click at [297, 430] on mat-panel-title "MAS FILTROS" at bounding box center [691, 426] width 926 height 17
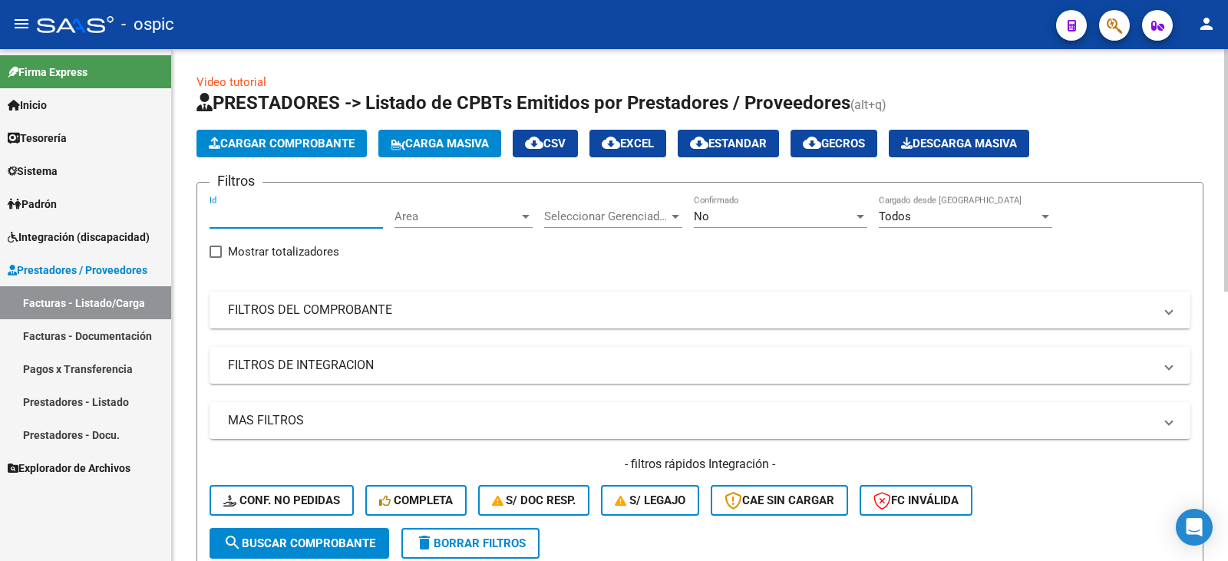
click at [264, 223] on input "Id" at bounding box center [296, 217] width 173 height 14
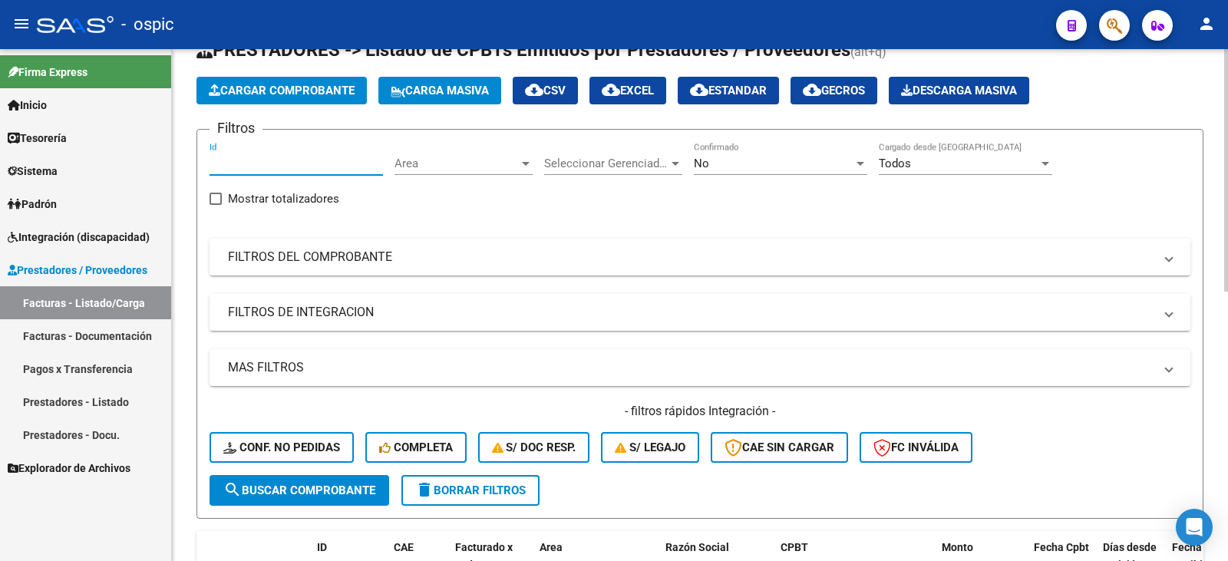
scroll to position [77, 0]
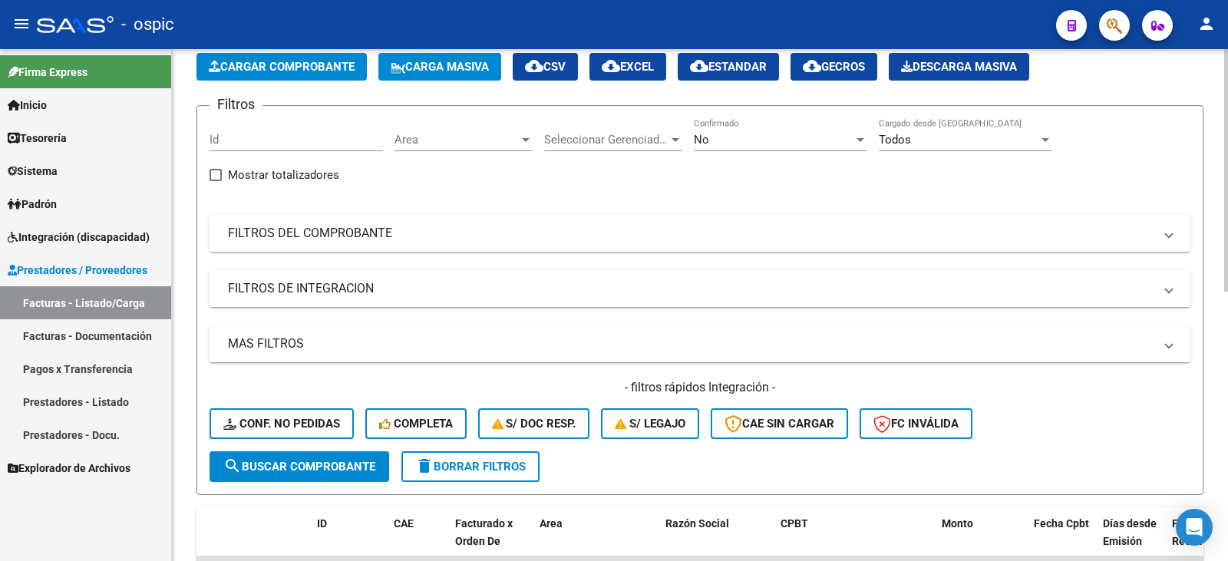
click at [293, 226] on mat-panel-title "FILTROS DEL COMPROBANTE" at bounding box center [691, 233] width 926 height 17
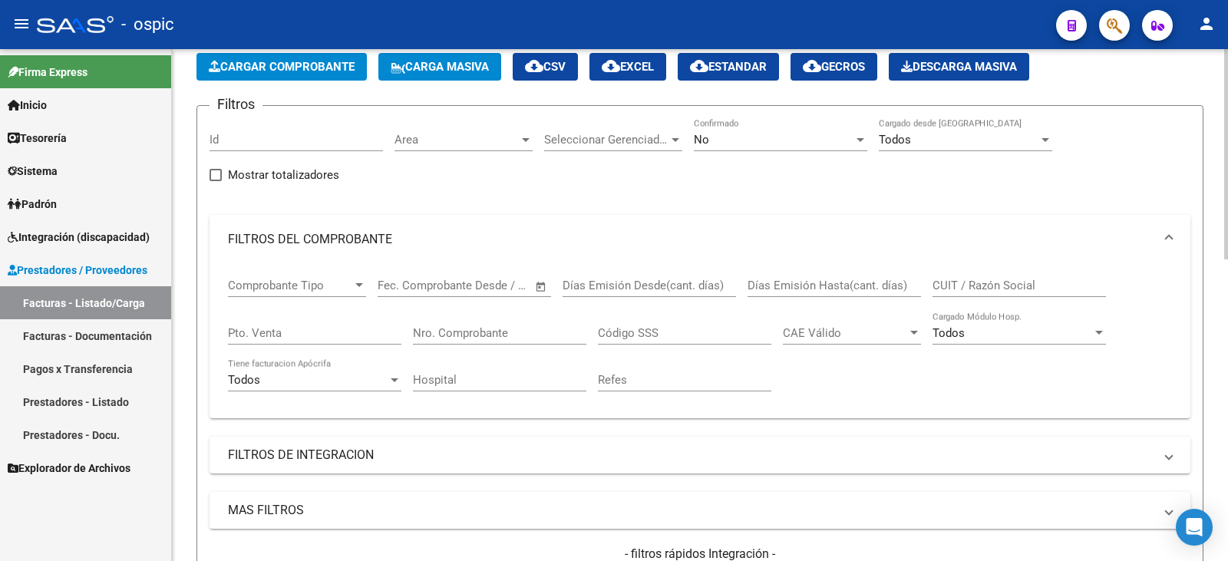
click at [1067, 269] on div "CUIT / Razón Social" at bounding box center [1019, 280] width 173 height 33
click at [1054, 276] on div "CUIT / Razón Social" at bounding box center [1019, 280] width 173 height 33
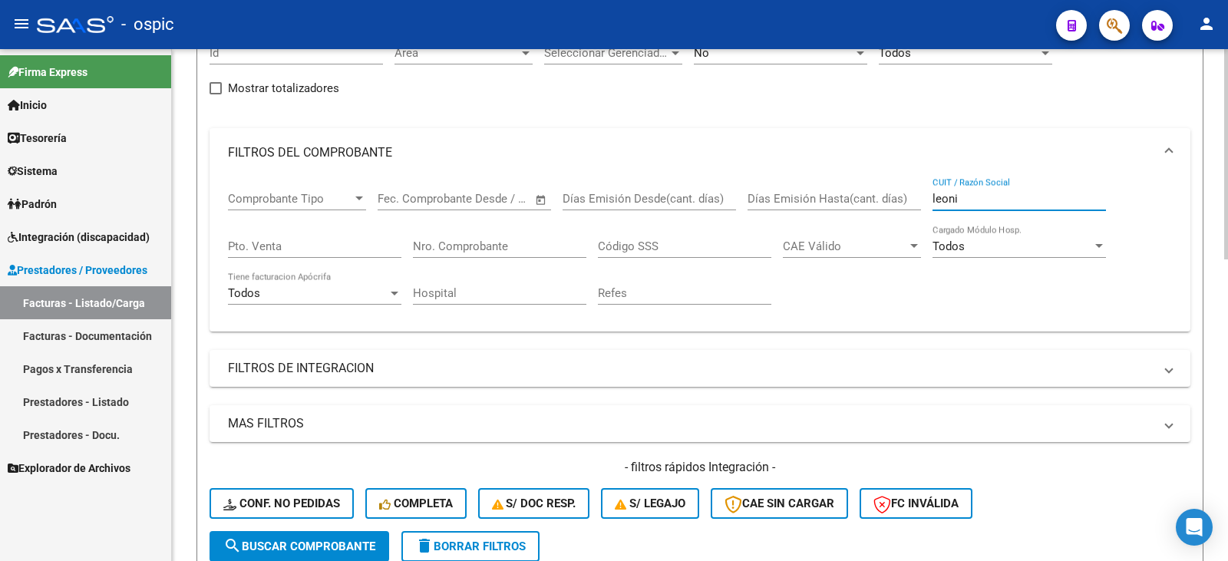
scroll to position [384, 0]
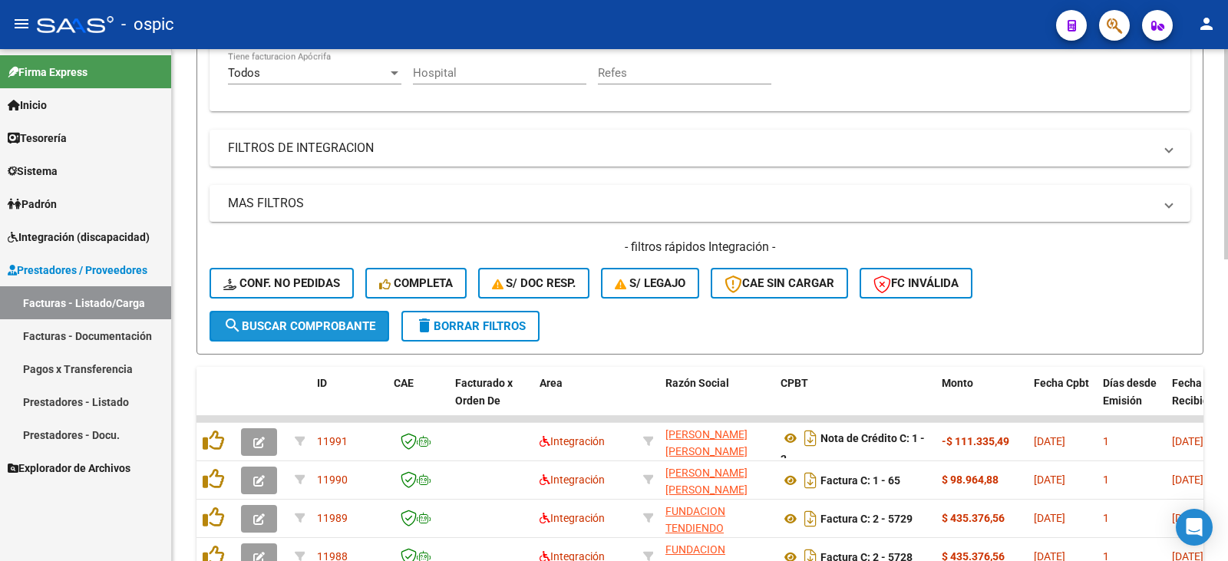
click at [270, 314] on button "search Buscar Comprobante" at bounding box center [300, 326] width 180 height 31
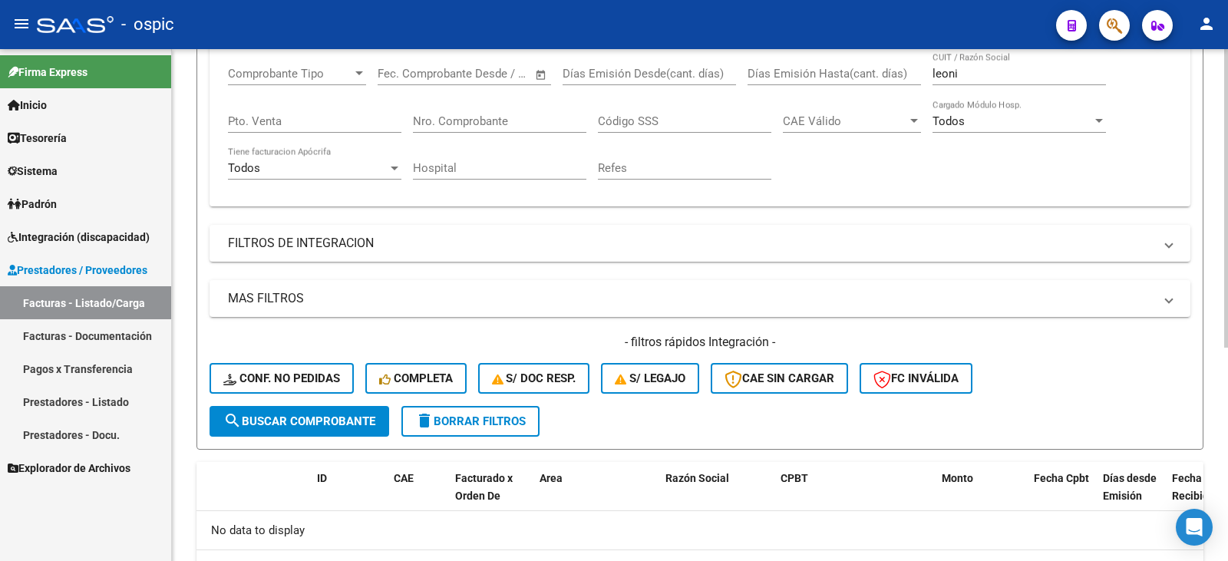
scroll to position [212, 0]
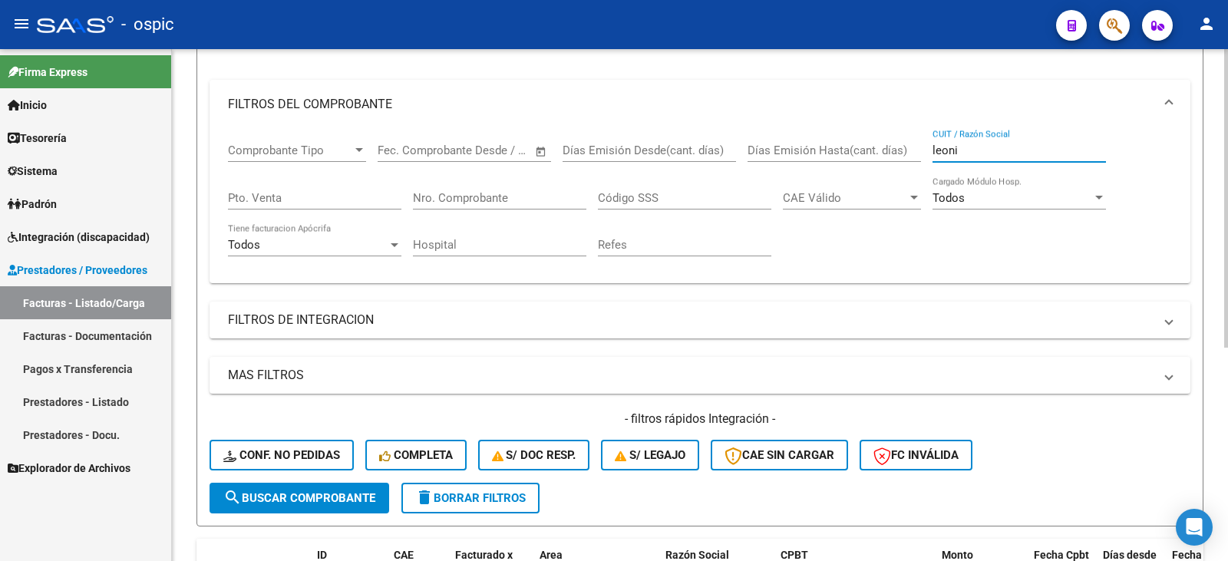
drag, startPoint x: 978, startPoint y: 144, endPoint x: 858, endPoint y: 147, distance: 119.8
click at [858, 147] on div "Comprobante Tipo Comprobante Tipo Fecha inicio – Fecha fin Fec. Comprobante Des…" at bounding box center [700, 200] width 944 height 142
type input "[PERSON_NAME]"
click at [276, 494] on span "search Buscar Comprobante" at bounding box center [299, 498] width 152 height 14
drag, startPoint x: 984, startPoint y: 148, endPoint x: 872, endPoint y: 153, distance: 112.2
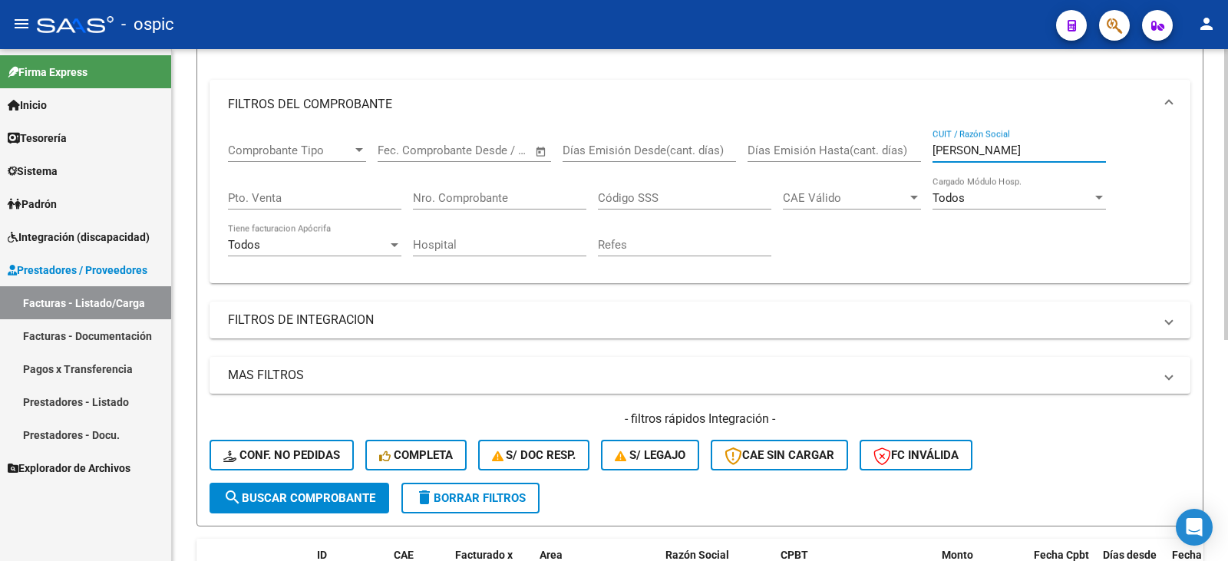
click at [872, 153] on div "Comprobante Tipo Comprobante Tipo Fecha inicio – Fecha fin Fec. Comprobante Des…" at bounding box center [700, 200] width 944 height 142
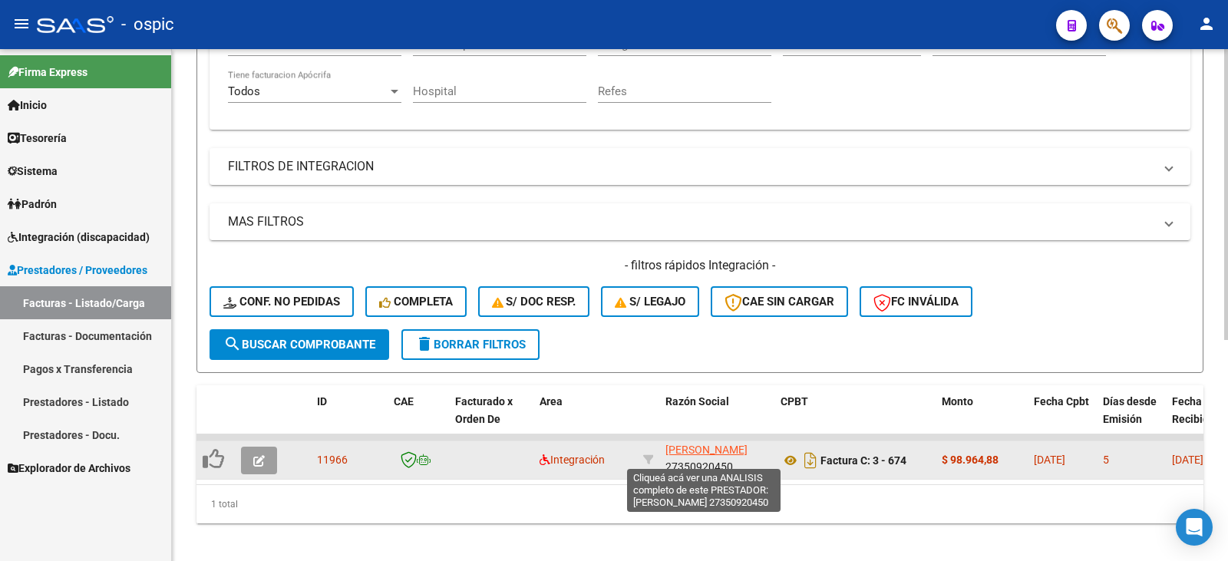
scroll to position [20, 0]
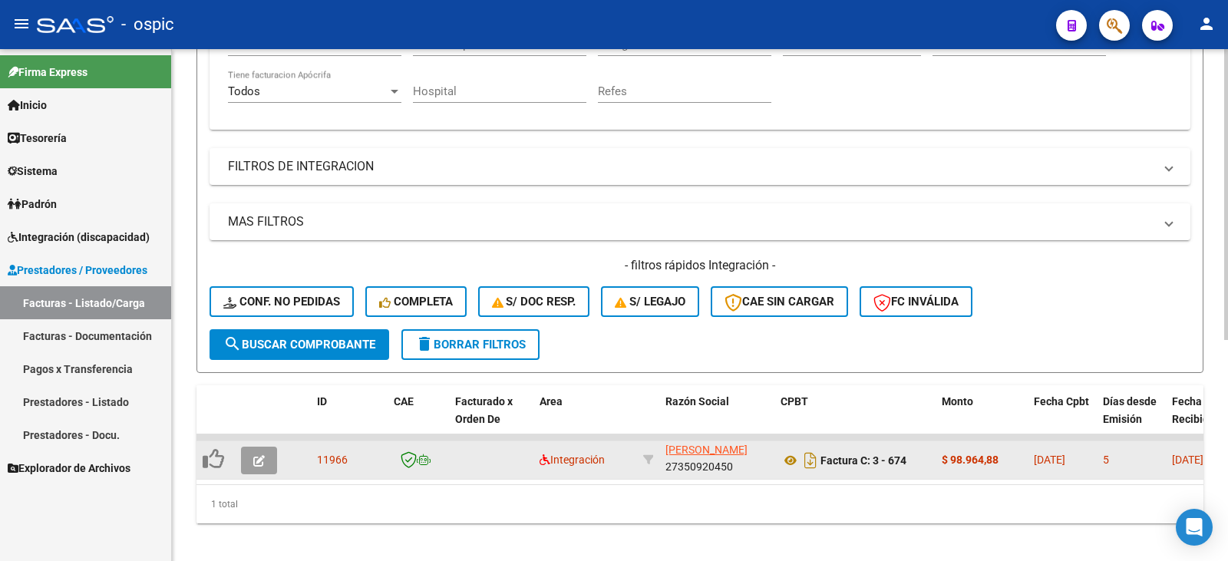
click at [269, 463] on button "button" at bounding box center [259, 461] width 36 height 28
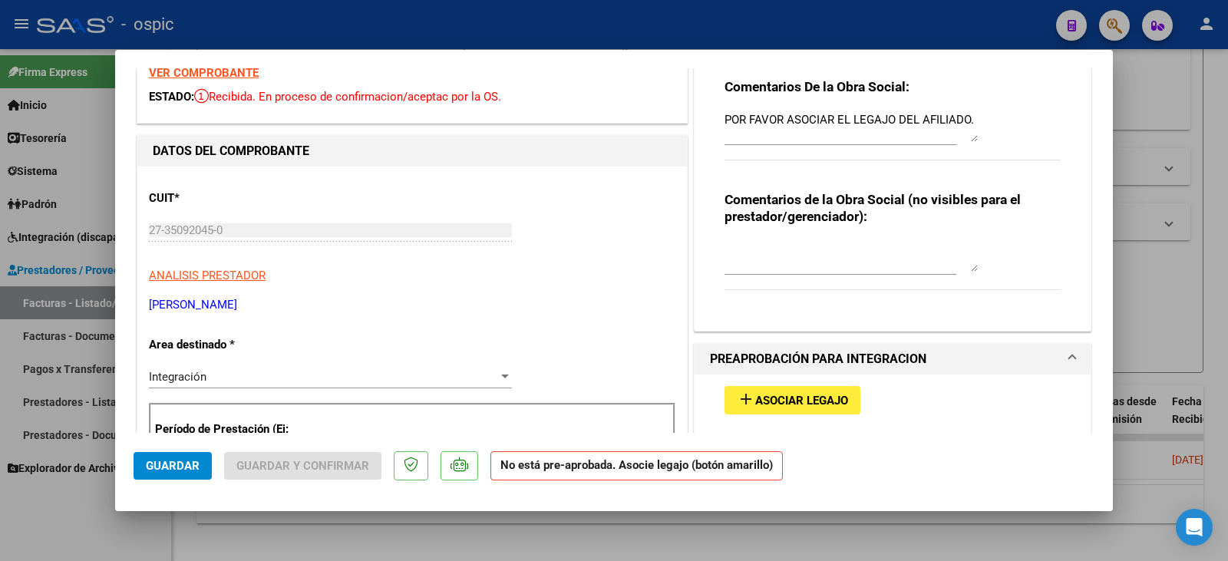
scroll to position [0, 0]
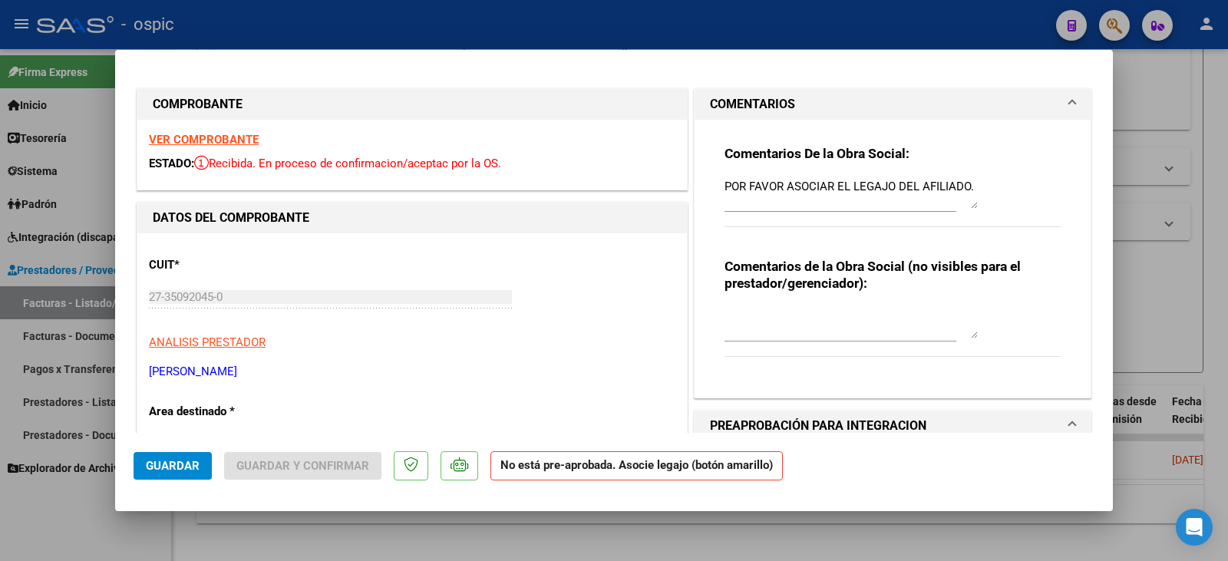
click at [1188, 189] on div at bounding box center [614, 280] width 1228 height 561
type input "$ 0,00"
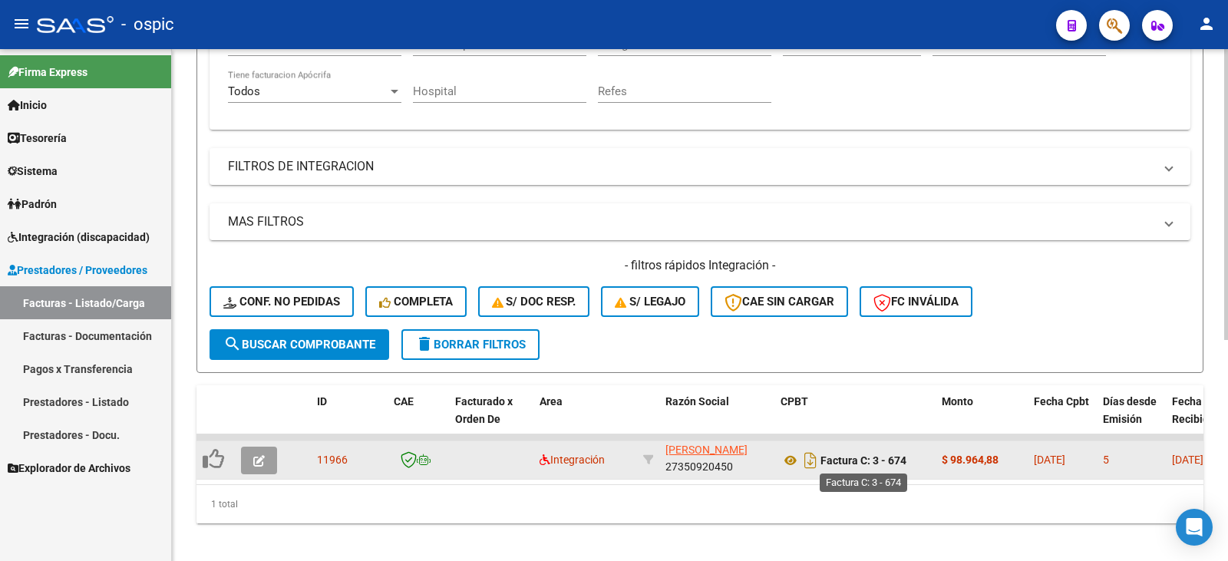
click at [858, 461] on strong "Factura C: 3 - 674" at bounding box center [864, 460] width 86 height 12
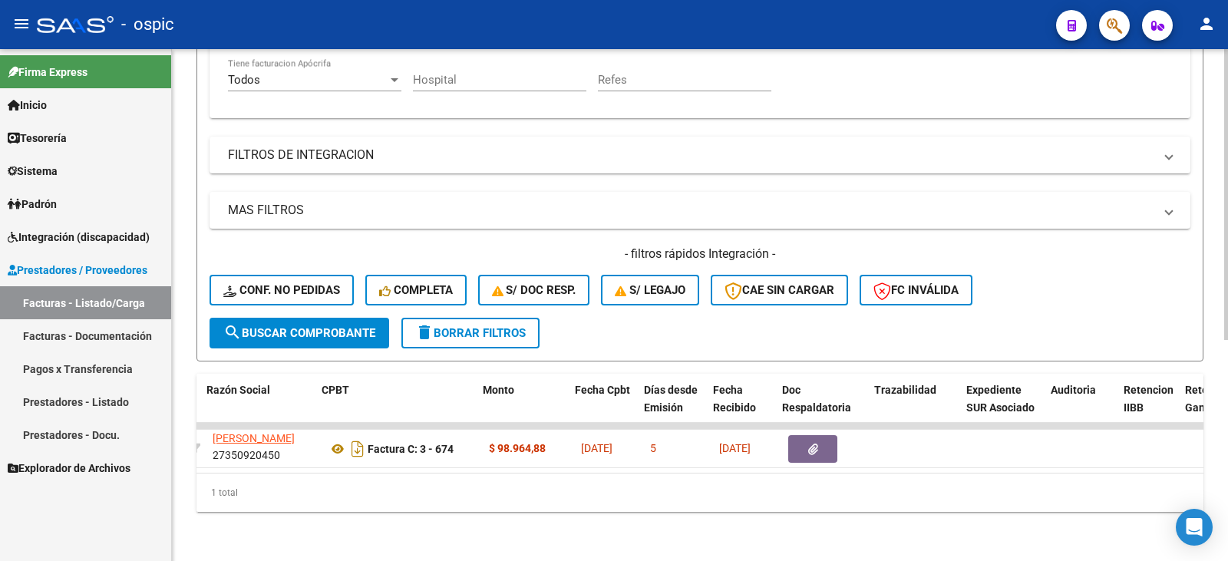
scroll to position [0, 481]
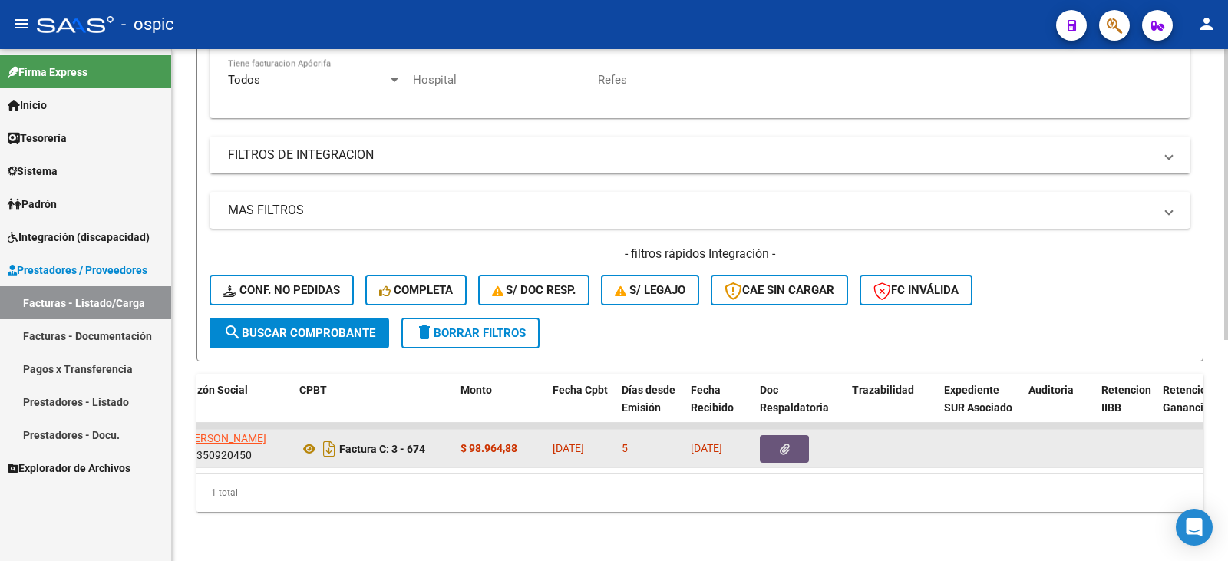
click at [789, 435] on button "button" at bounding box center [784, 449] width 49 height 28
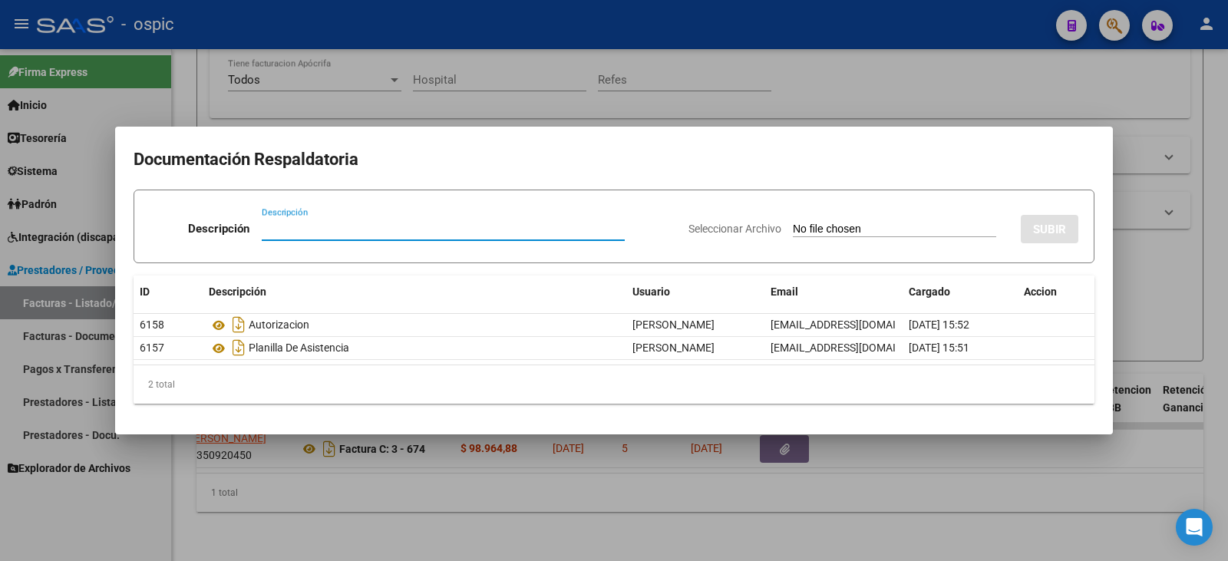
click at [516, 80] on div at bounding box center [614, 280] width 1228 height 561
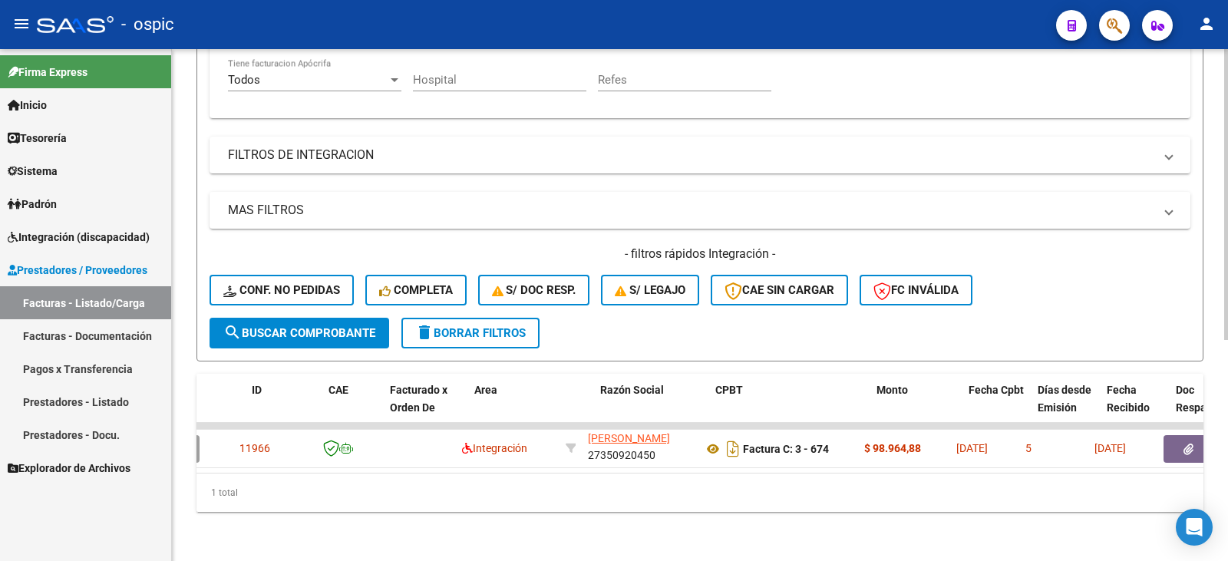
scroll to position [0, 0]
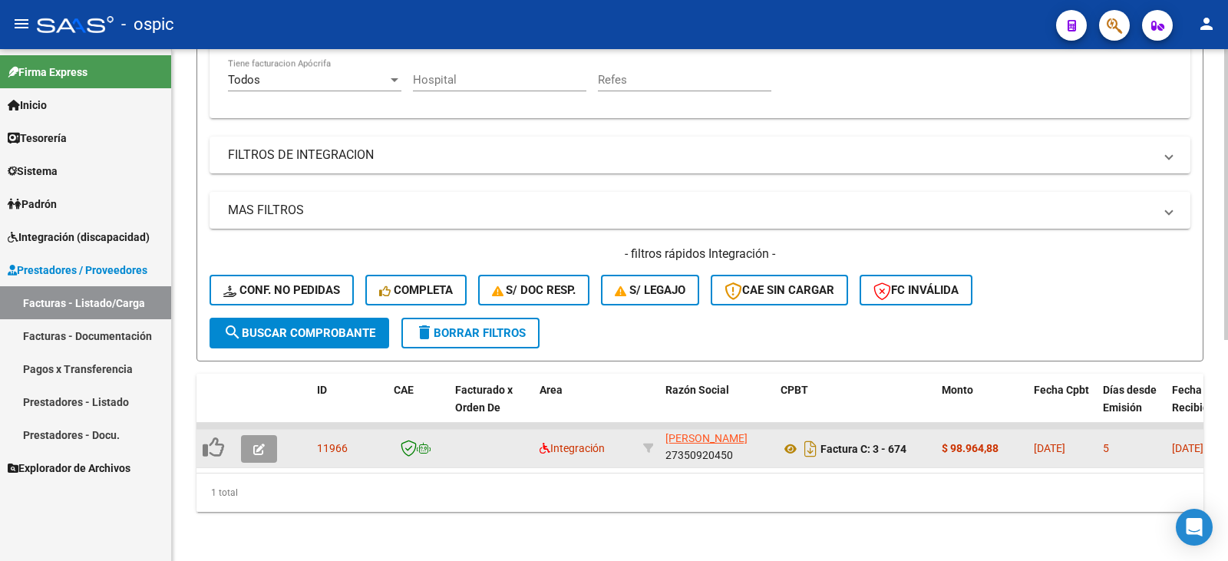
click at [243, 436] on button "button" at bounding box center [259, 449] width 36 height 28
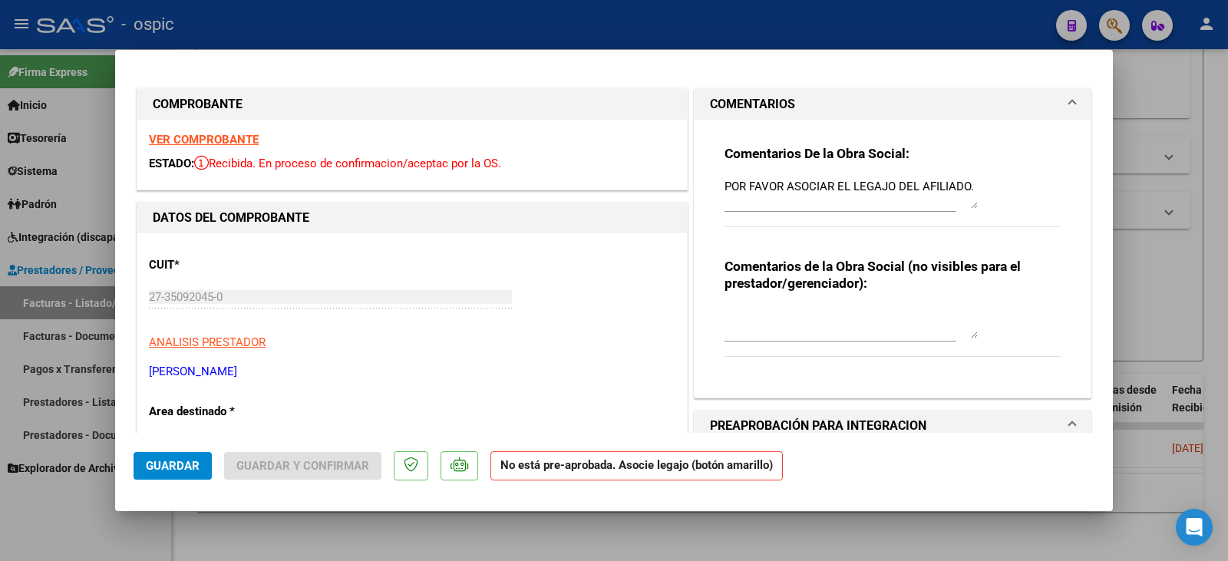
click at [1154, 153] on div at bounding box center [614, 280] width 1228 height 561
type input "$ 0,00"
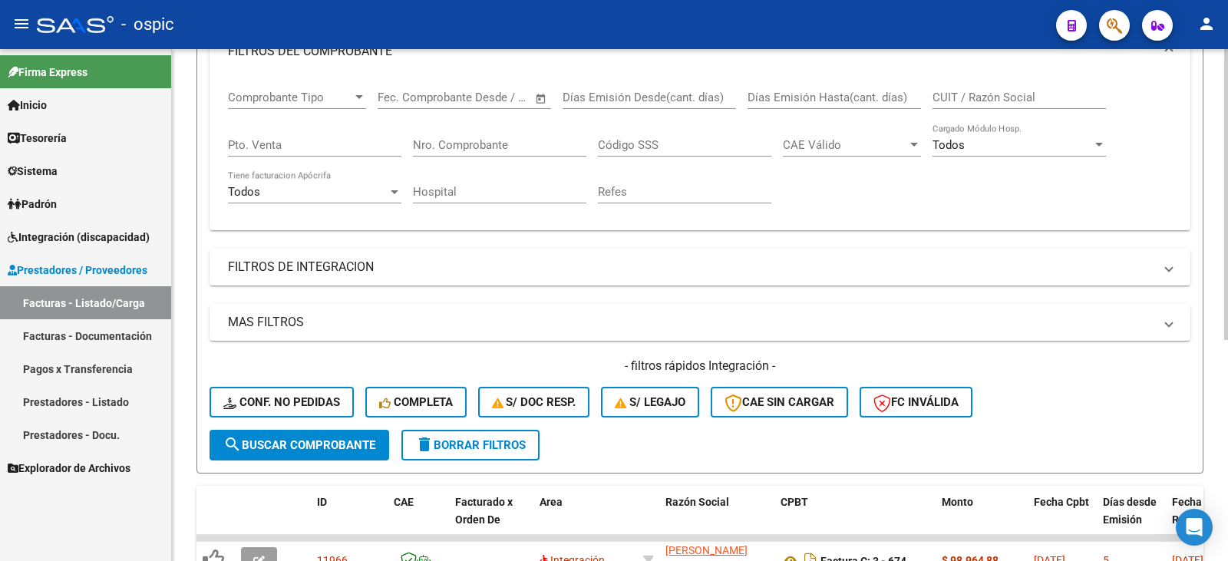
scroll to position [235, 0]
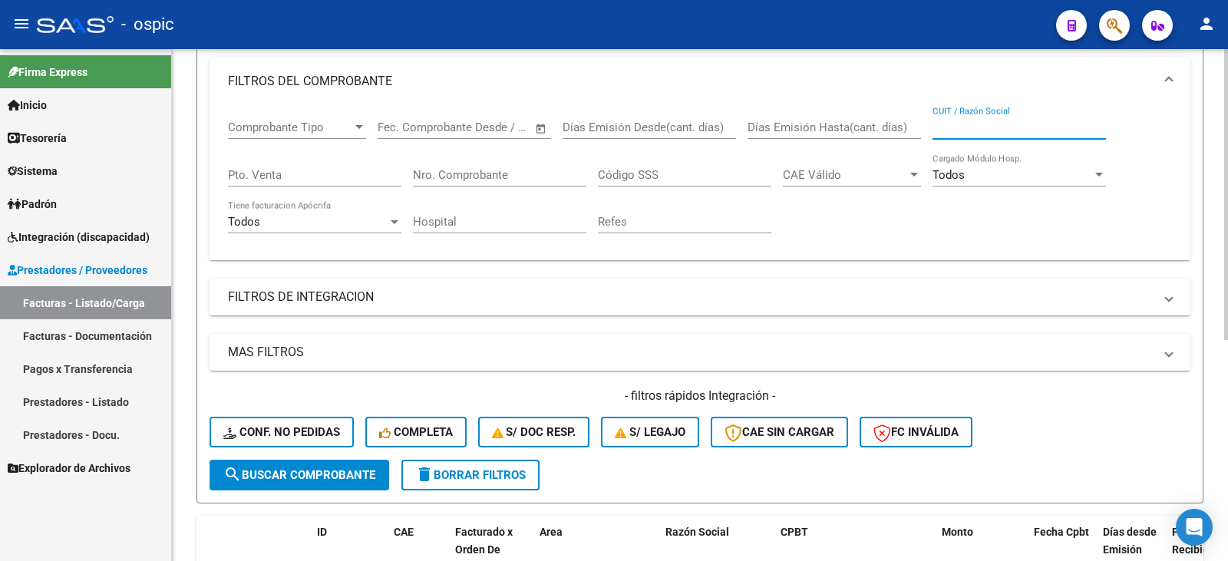
click at [994, 127] on input "CUIT / Razón Social" at bounding box center [1019, 128] width 173 height 14
type input "leoni"
click at [269, 487] on button "search Buscar Comprobante" at bounding box center [300, 475] width 180 height 31
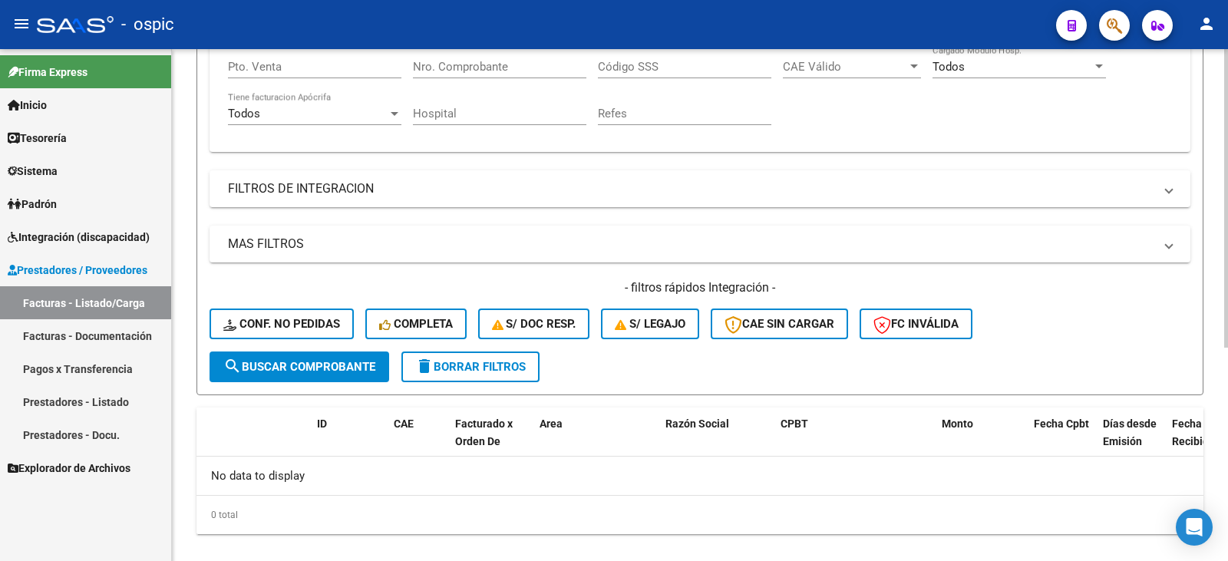
scroll to position [365, 0]
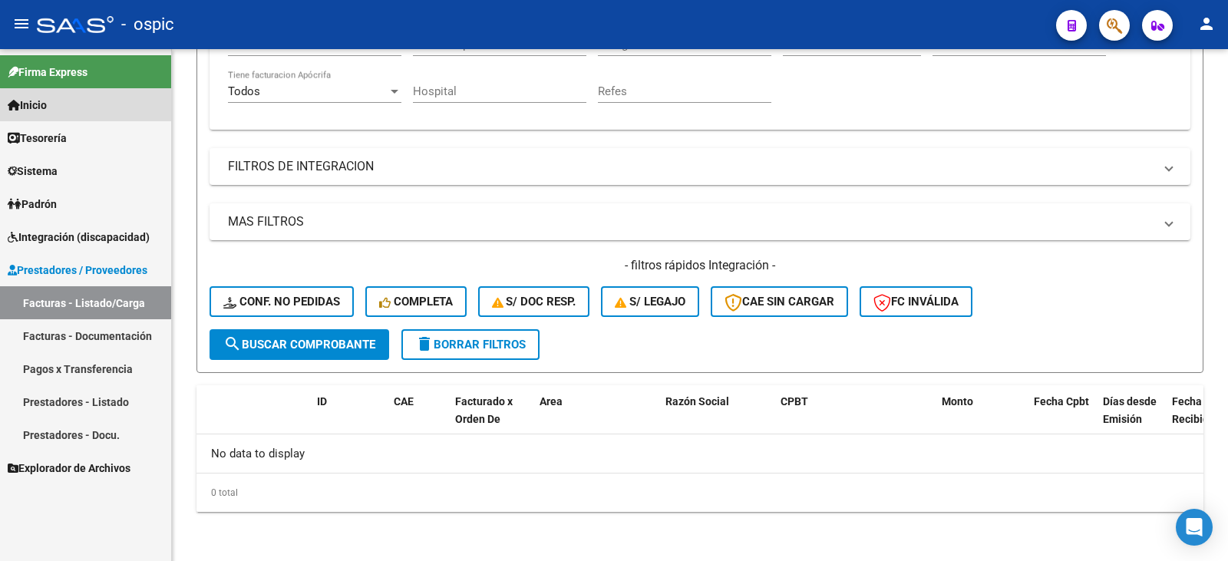
click at [95, 106] on link "Inicio" at bounding box center [85, 104] width 171 height 33
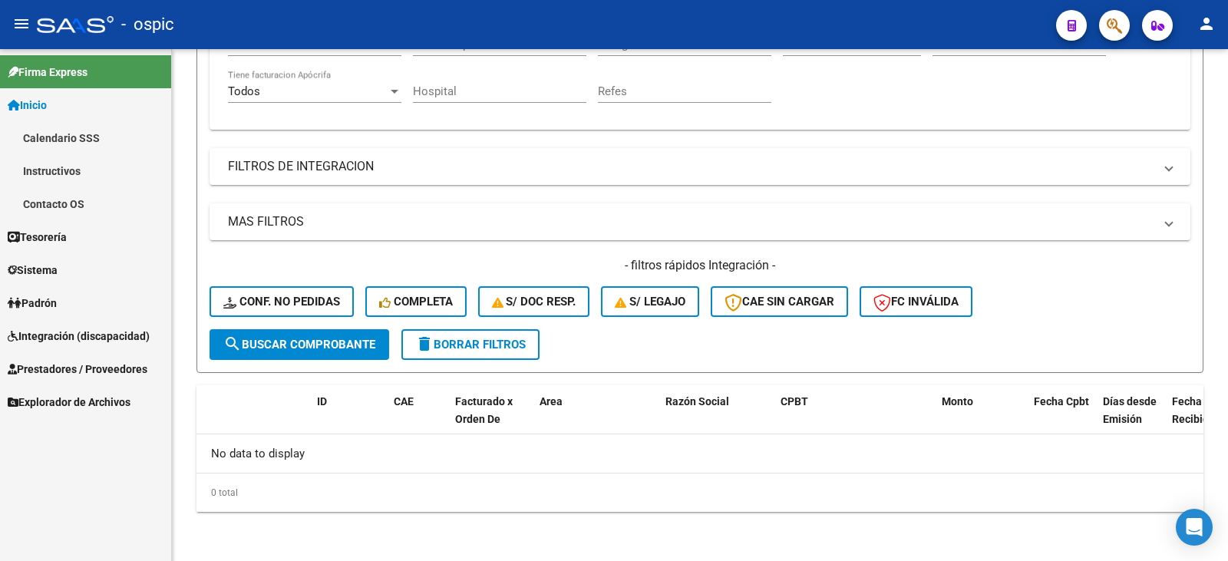
click at [47, 258] on link "Sistema" at bounding box center [85, 269] width 171 height 33
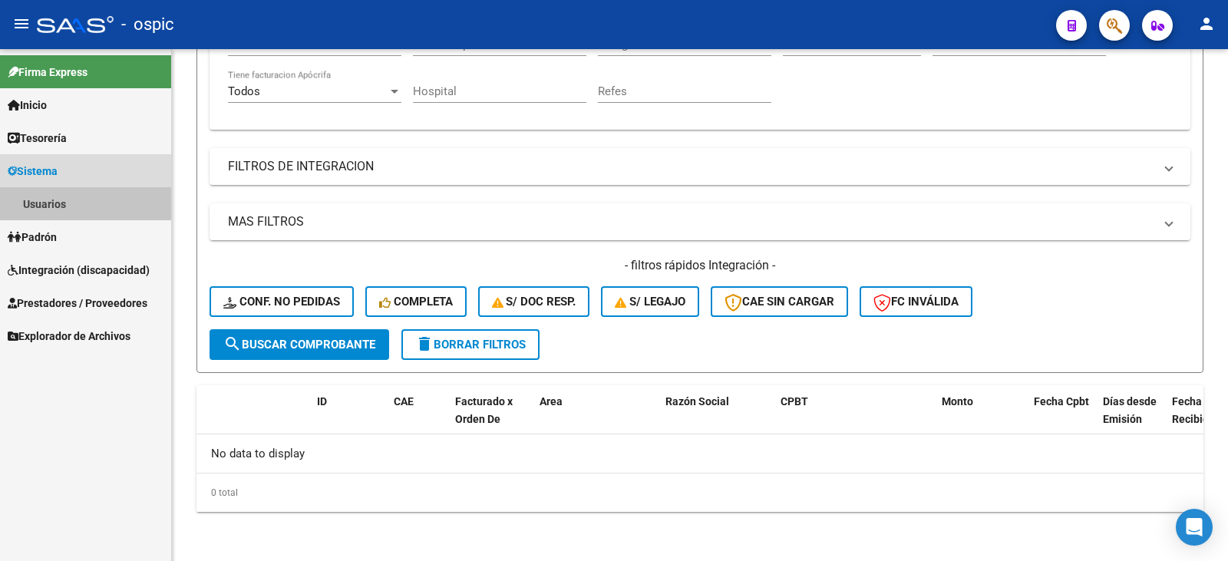
click at [60, 200] on link "Usuarios" at bounding box center [85, 203] width 171 height 33
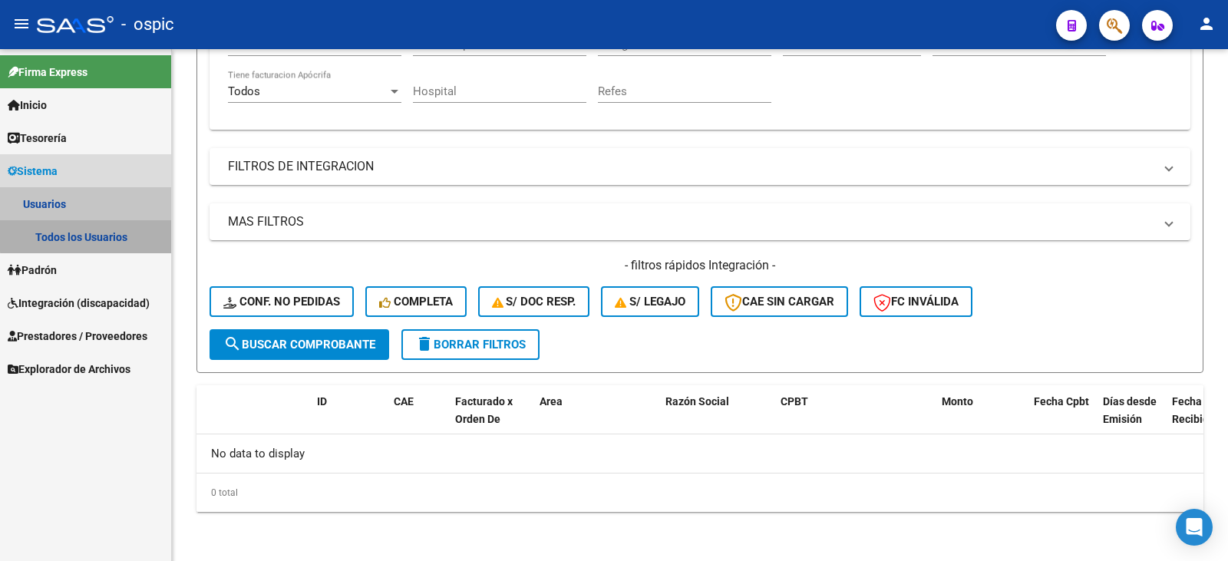
click at [111, 229] on link "Todos los Usuarios" at bounding box center [85, 236] width 171 height 33
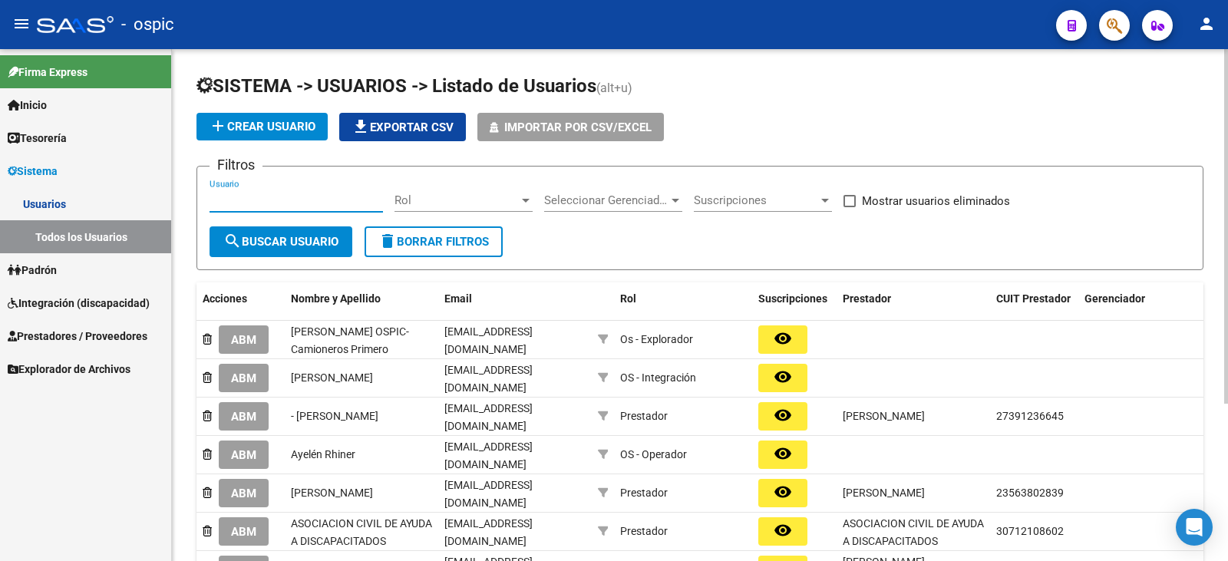
click at [258, 197] on input "Usuario" at bounding box center [296, 200] width 173 height 14
type input "leoni"
click at [271, 249] on button "search Buscar Usuario" at bounding box center [281, 241] width 143 height 31
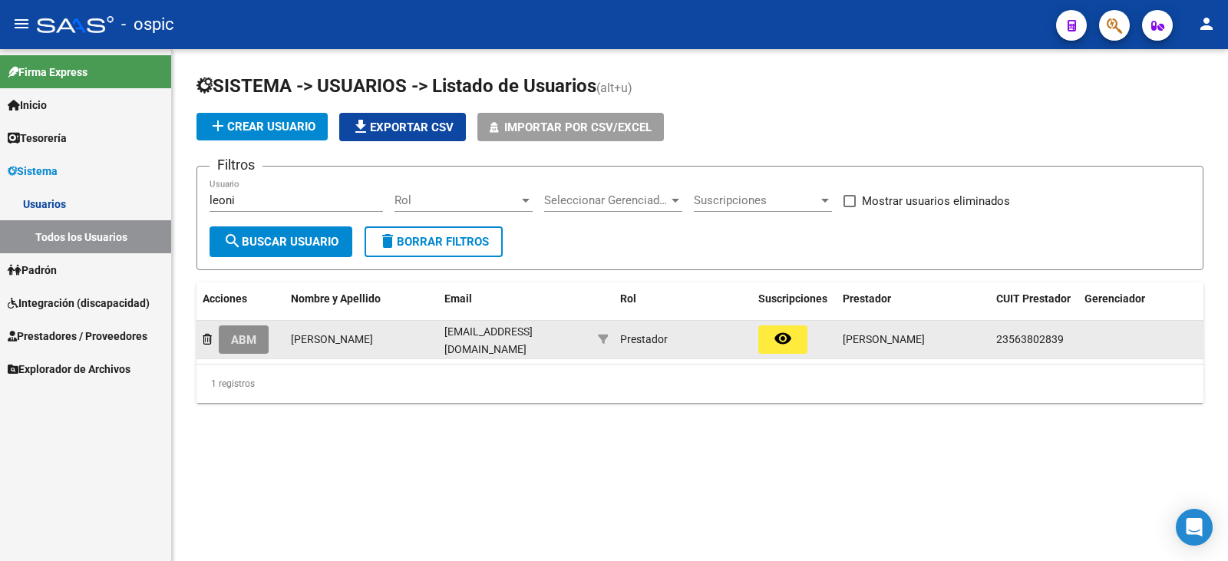
click at [249, 339] on span "ABM" at bounding box center [243, 340] width 25 height 14
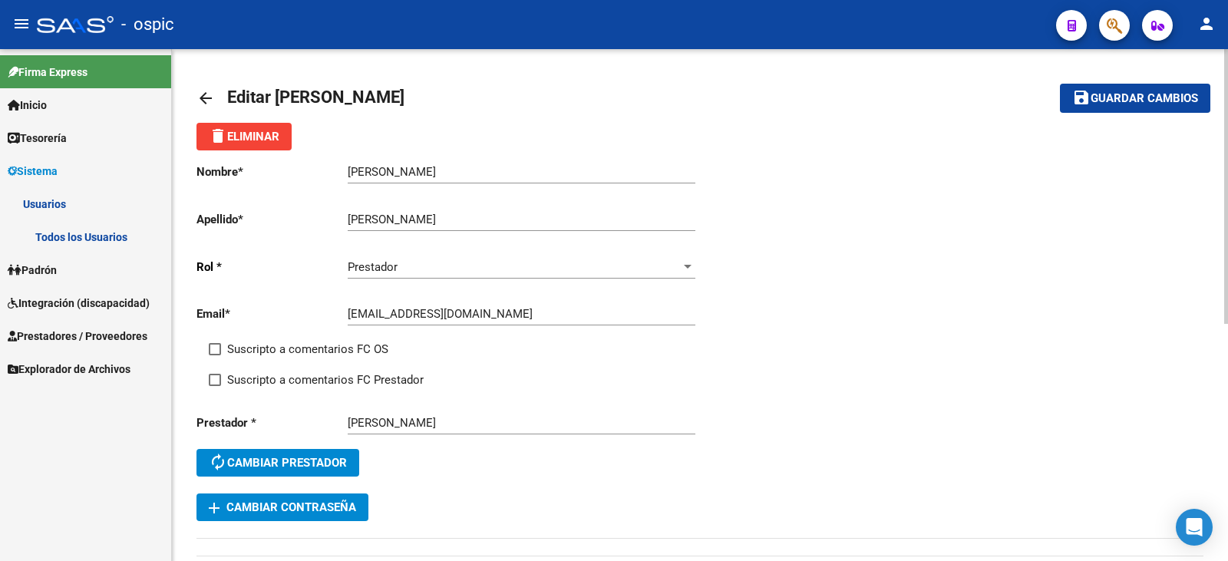
click at [431, 276] on div "Prestador Seleccionar rol" at bounding box center [522, 262] width 348 height 33
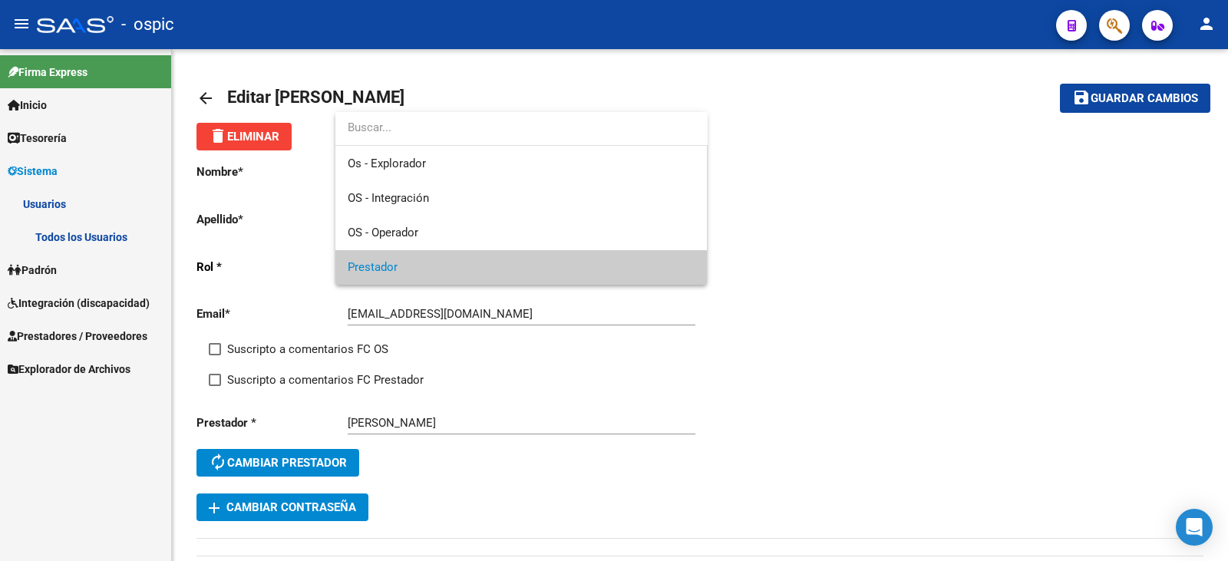
click at [580, 366] on div at bounding box center [614, 280] width 1228 height 561
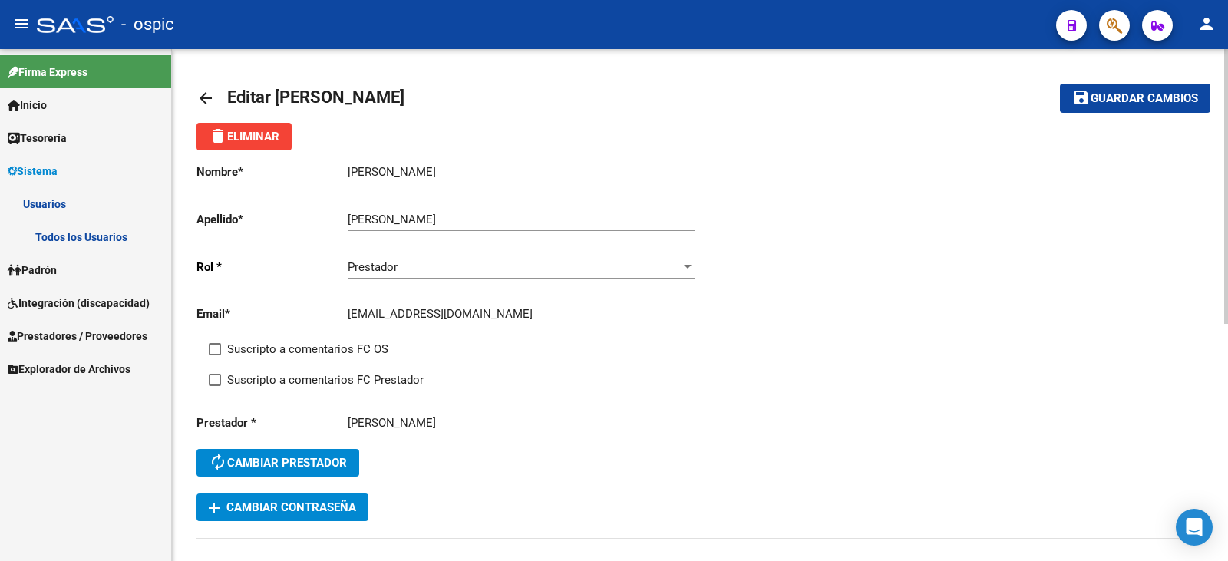
click at [251, 144] on button "delete Eliminar" at bounding box center [244, 137] width 95 height 28
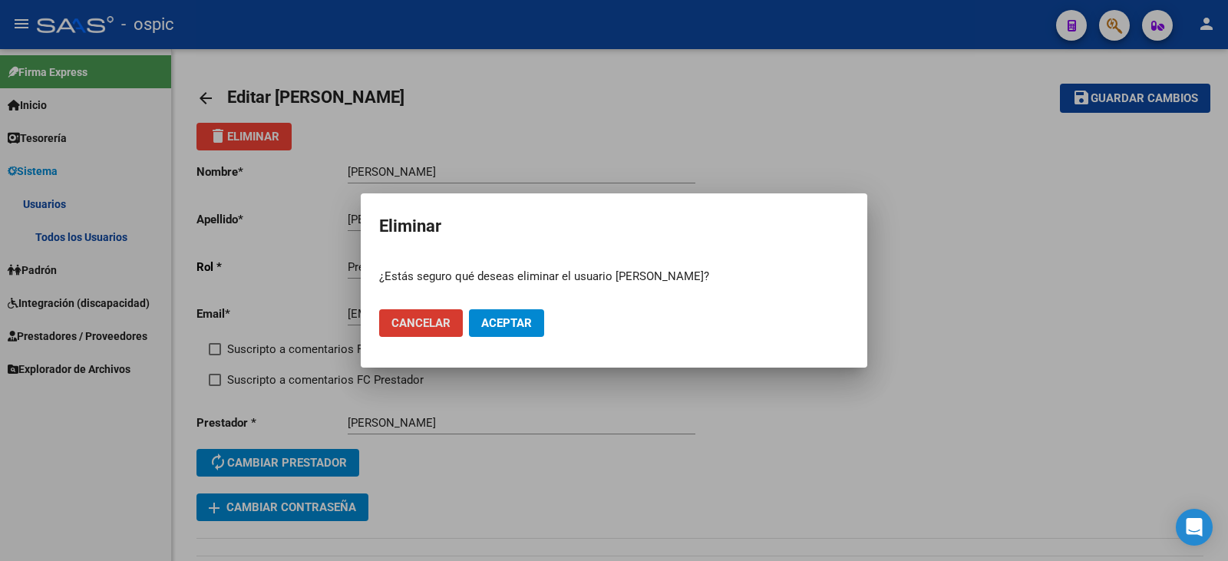
click at [442, 328] on span "Cancelar" at bounding box center [420, 323] width 59 height 14
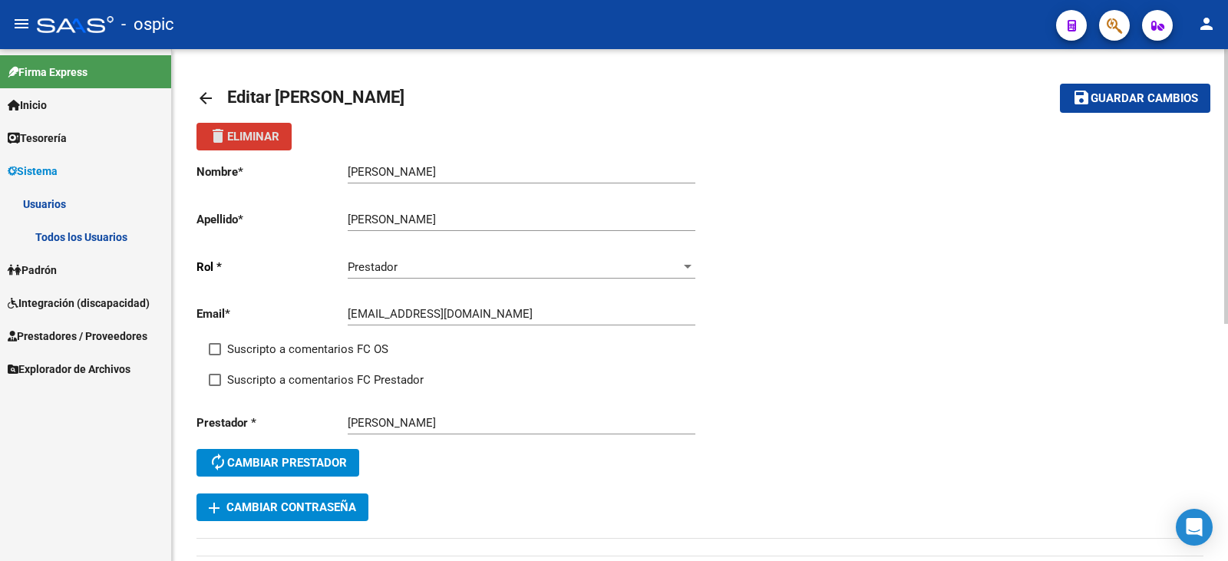
click at [266, 136] on span "delete Eliminar" at bounding box center [244, 137] width 71 height 14
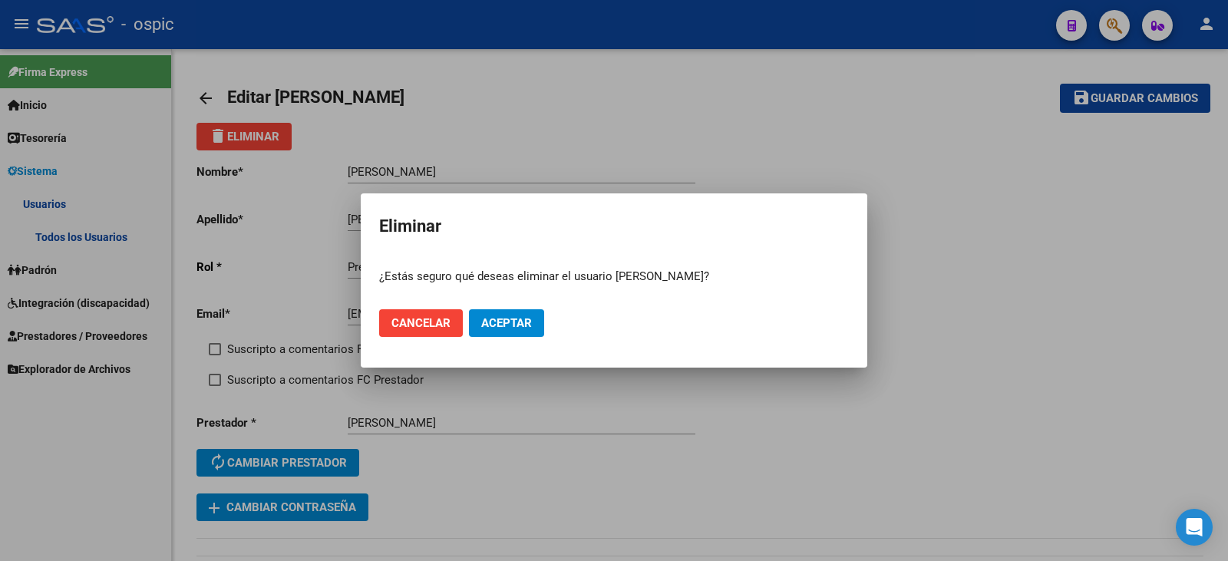
click at [491, 340] on mat-dialog-actions "Cancelar Aceptar" at bounding box center [614, 323] width 470 height 52
click at [493, 331] on button "Aceptar" at bounding box center [506, 323] width 75 height 28
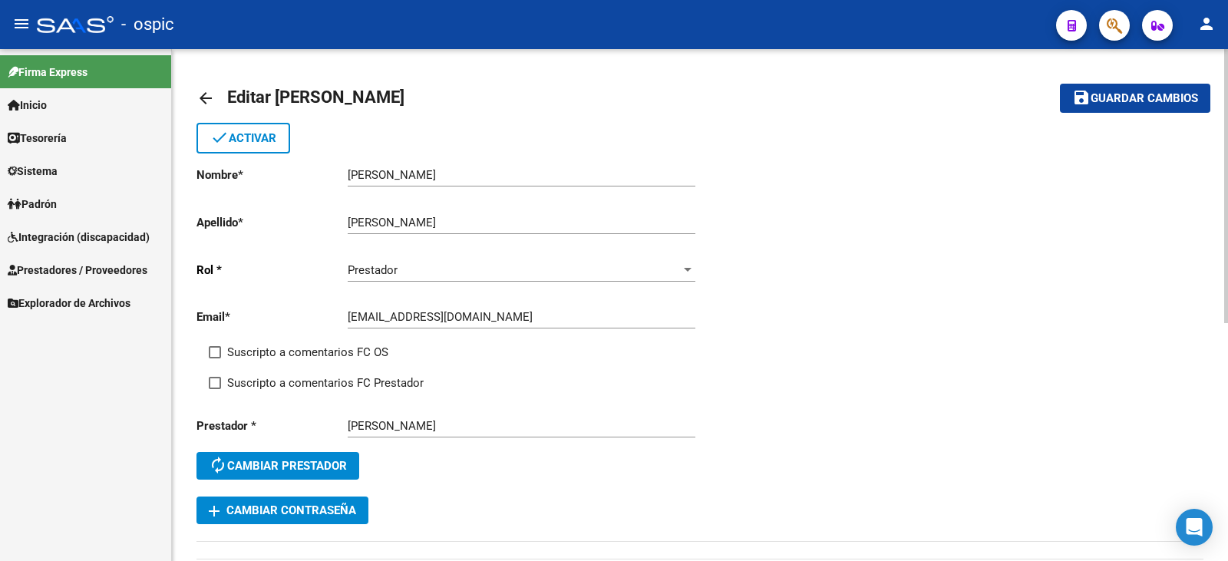
click at [212, 101] on mat-icon "arrow_back" at bounding box center [206, 98] width 18 height 18
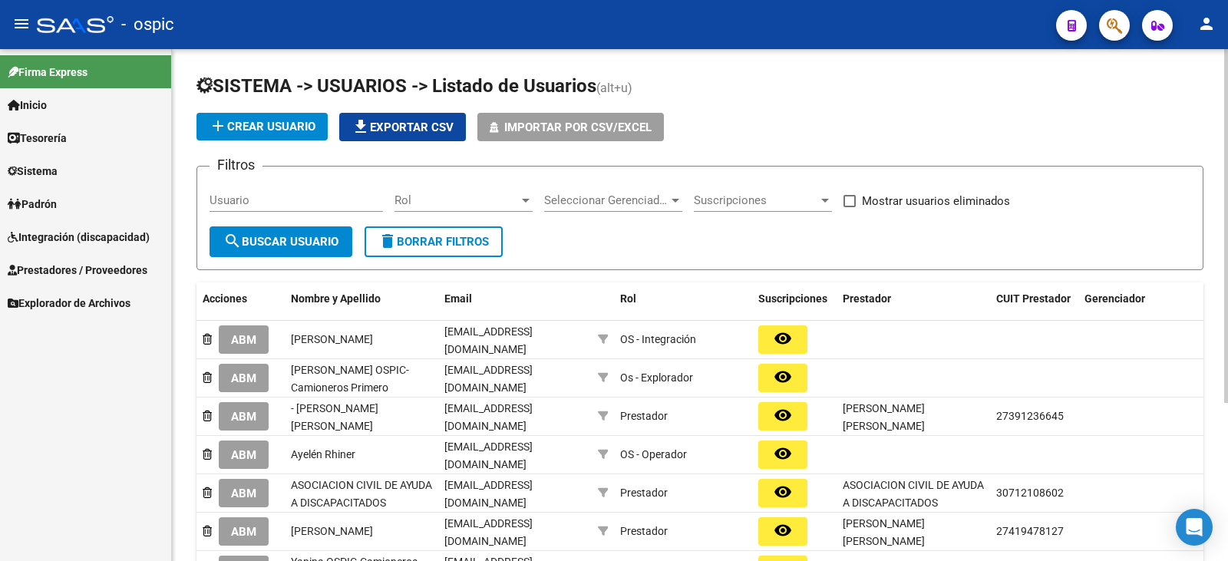
click at [246, 193] on div "Usuario" at bounding box center [296, 195] width 173 height 33
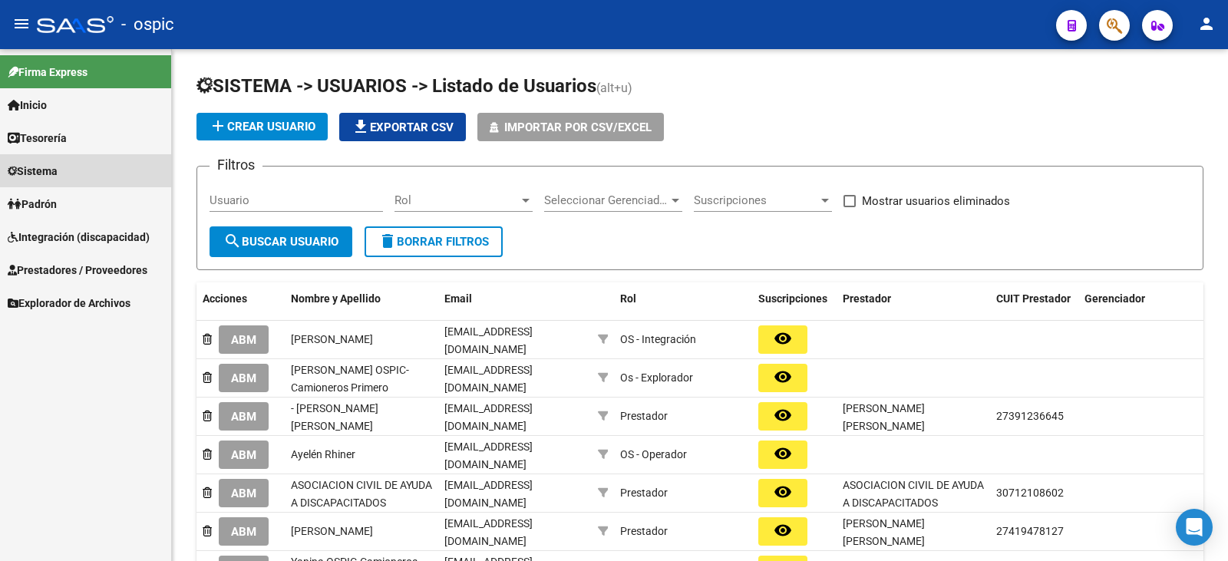
click at [57, 164] on span "Sistema" at bounding box center [33, 171] width 50 height 17
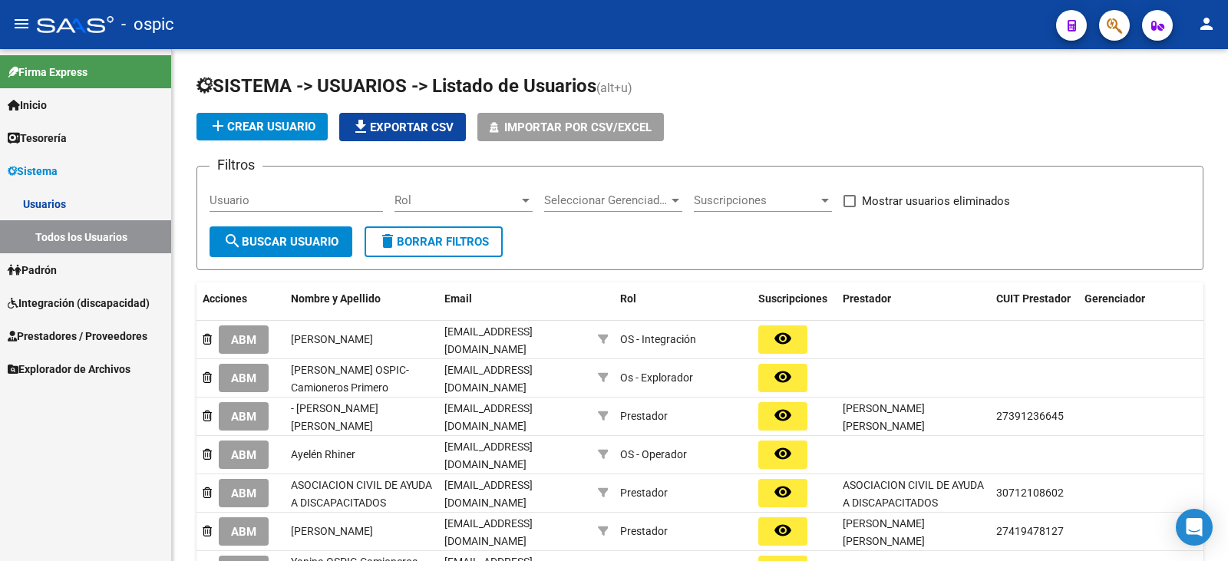
click at [68, 203] on link "Usuarios" at bounding box center [85, 203] width 171 height 33
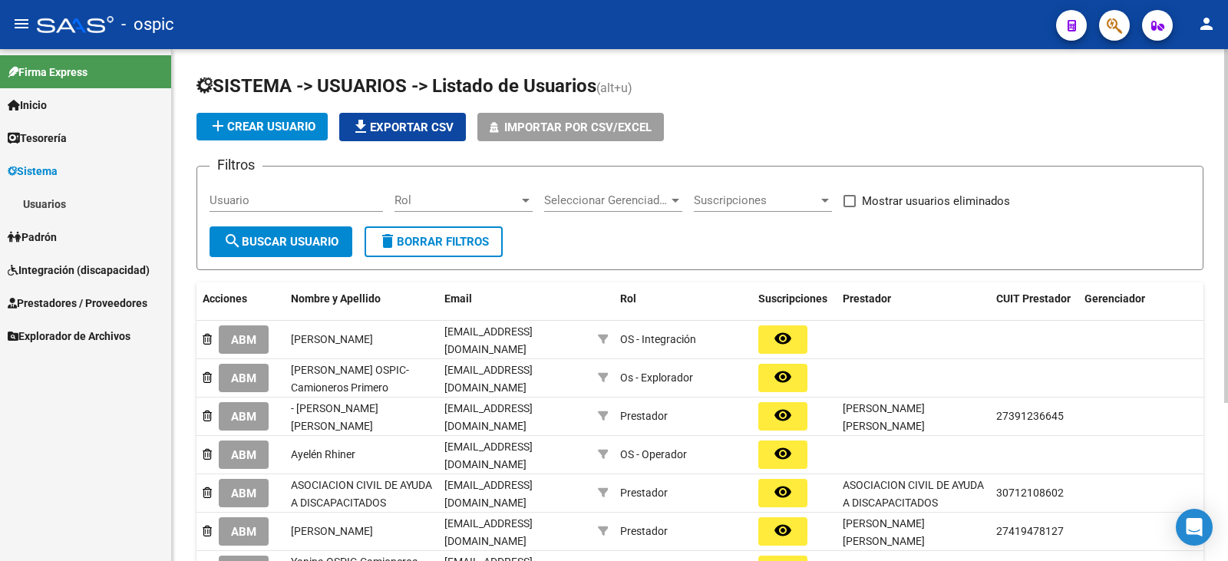
click at [264, 243] on span "search Buscar Usuario" at bounding box center [280, 242] width 115 height 14
click at [332, 216] on div "Usuario" at bounding box center [296, 203] width 173 height 48
click at [332, 204] on input "Usuario" at bounding box center [296, 200] width 173 height 14
type input "leoni"
click at [319, 234] on button "search Buscar Usuario" at bounding box center [281, 241] width 143 height 31
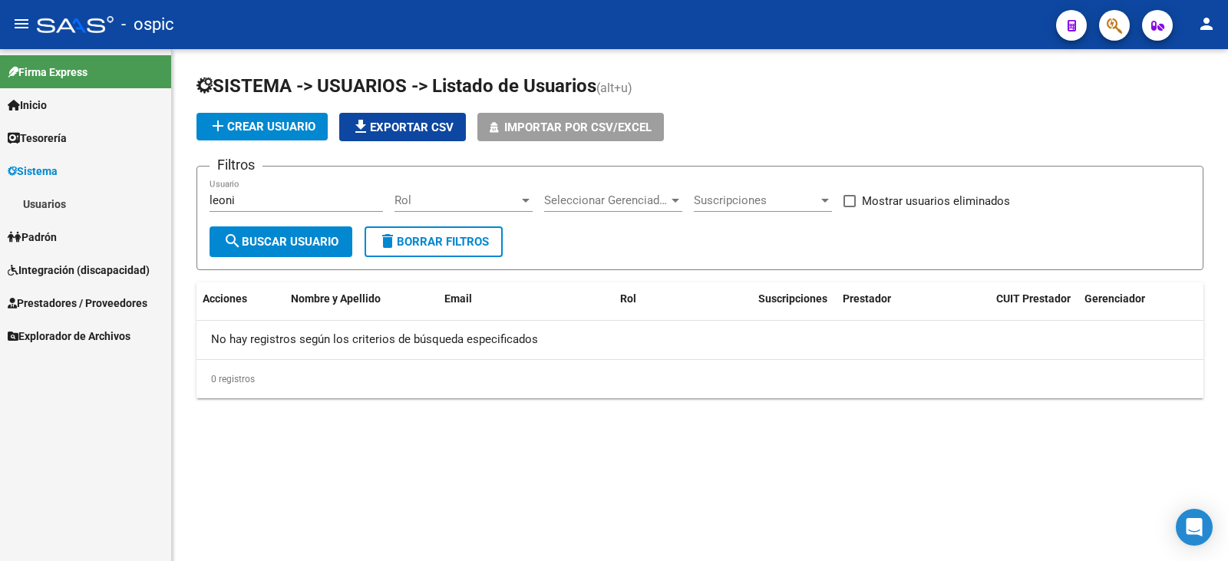
click at [49, 164] on span "Sistema" at bounding box center [33, 171] width 50 height 17
click at [58, 163] on span "Sistema" at bounding box center [33, 171] width 50 height 17
click at [69, 213] on link "Usuarios" at bounding box center [85, 203] width 171 height 33
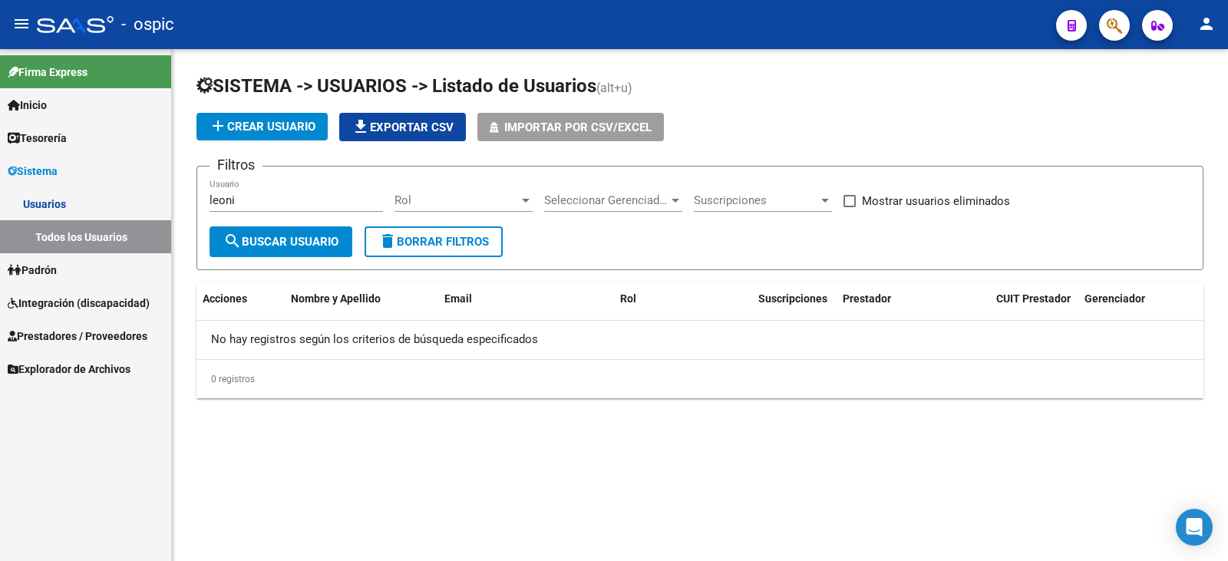
click at [112, 233] on link "Todos los Usuarios" at bounding box center [85, 236] width 171 height 33
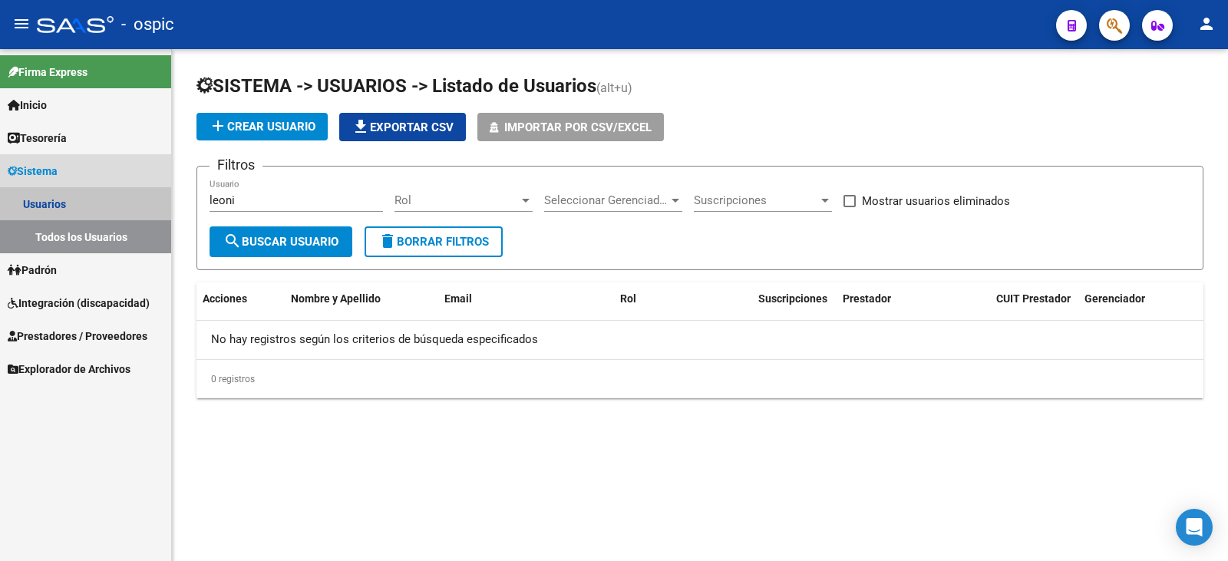
click at [111, 233] on link "Todos los Usuarios" at bounding box center [85, 236] width 171 height 33
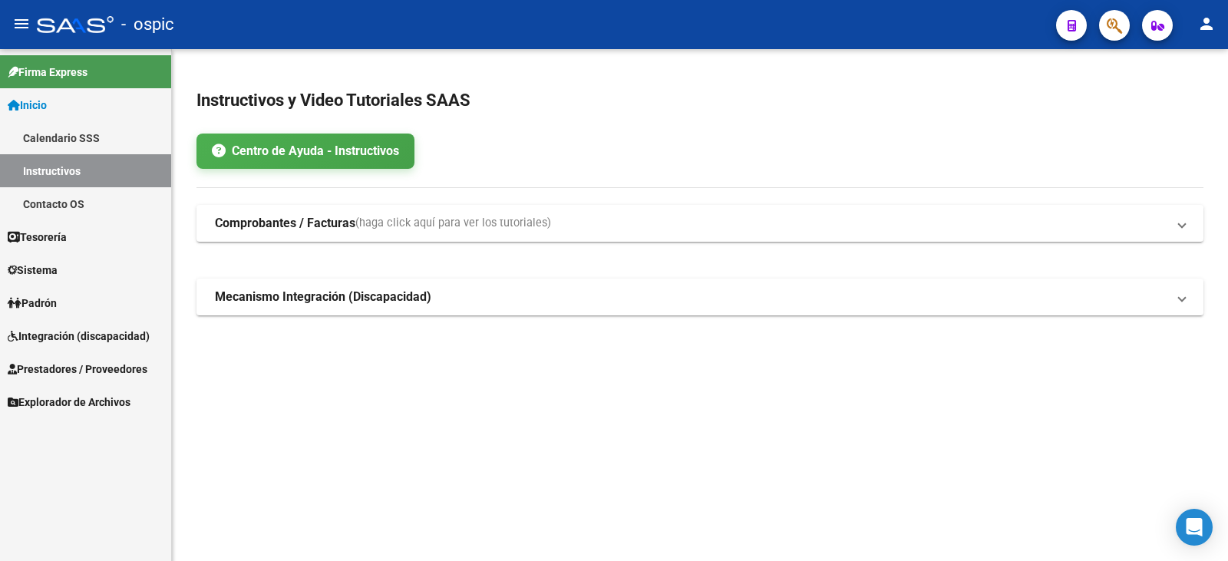
click at [76, 112] on link "Inicio" at bounding box center [85, 104] width 171 height 33
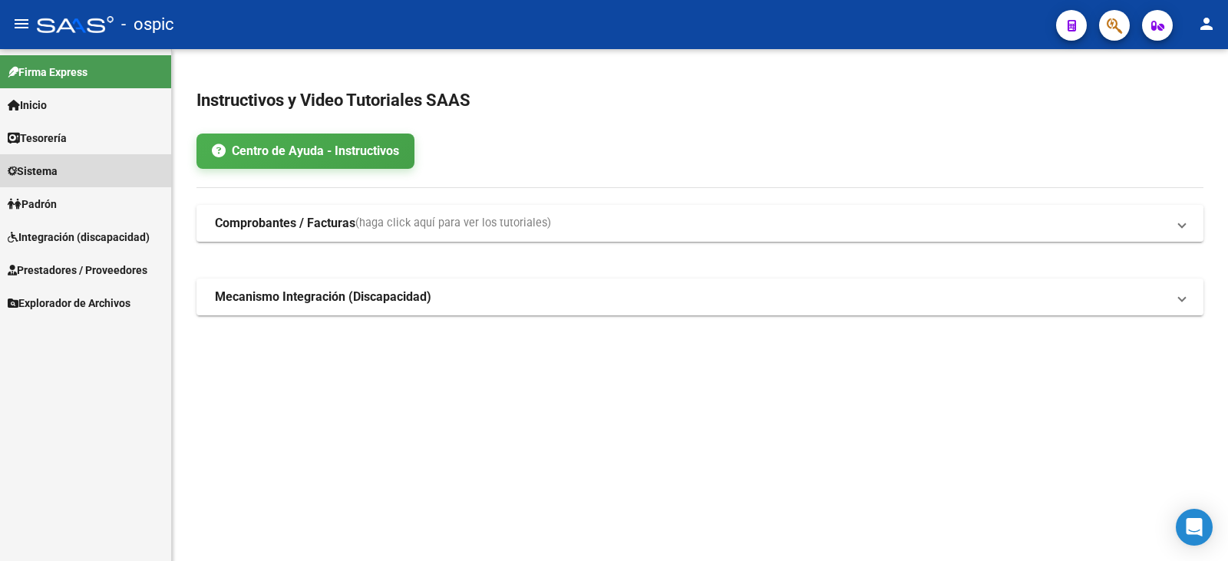
click at [56, 154] on link "Sistema" at bounding box center [85, 170] width 171 height 33
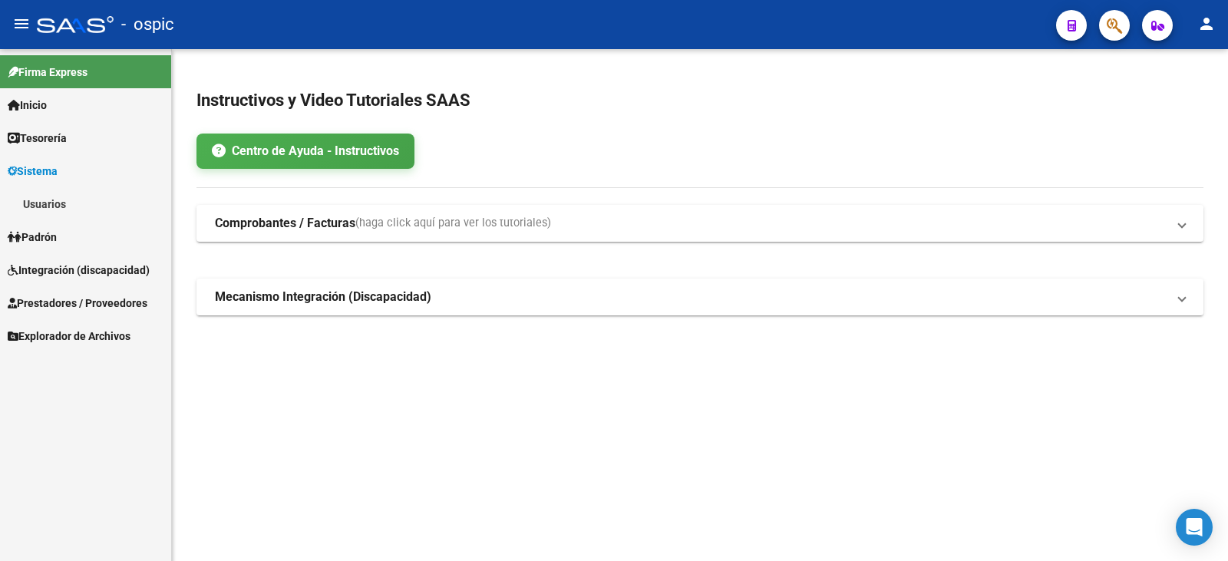
click at [74, 200] on link "Usuarios" at bounding box center [85, 203] width 171 height 33
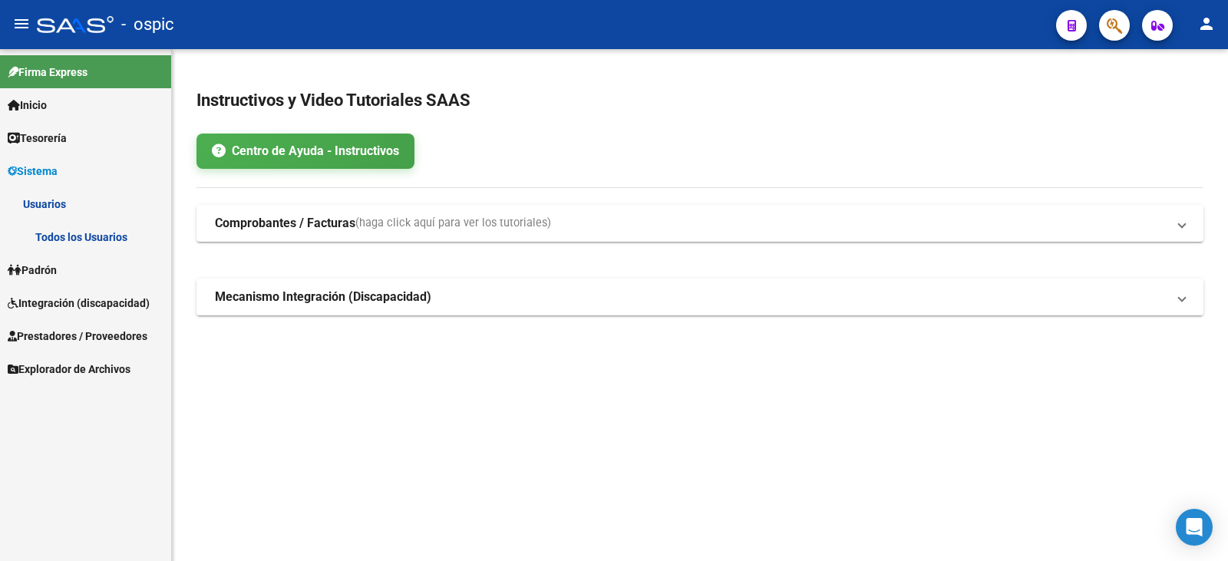
click at [120, 242] on link "Todos los Usuarios" at bounding box center [85, 236] width 171 height 33
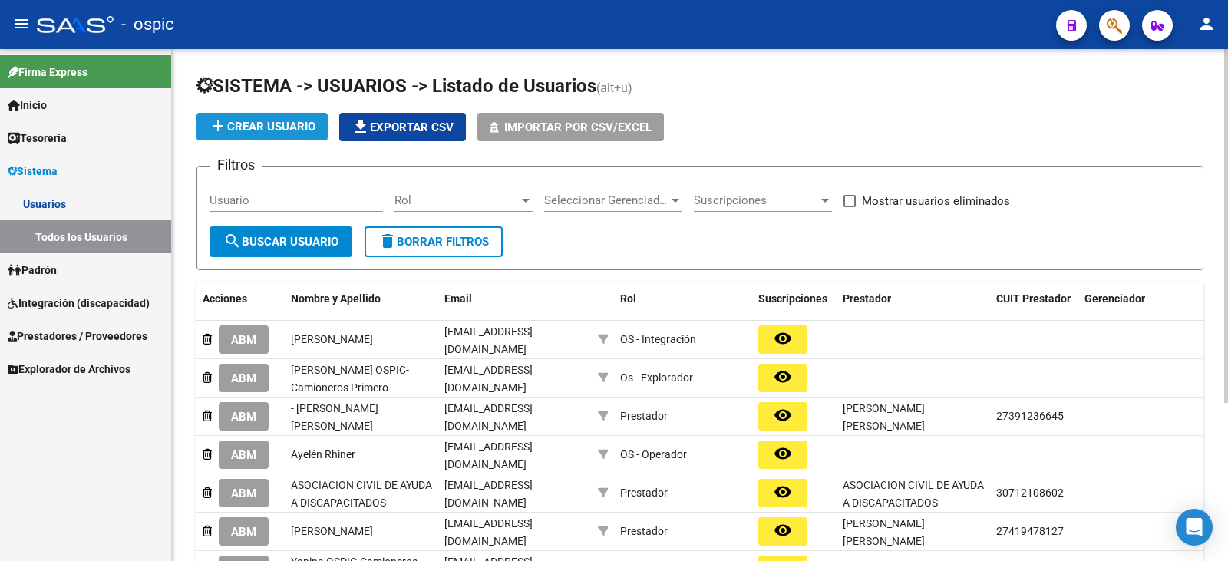
click at [292, 124] on span "add Crear Usuario" at bounding box center [262, 127] width 107 height 14
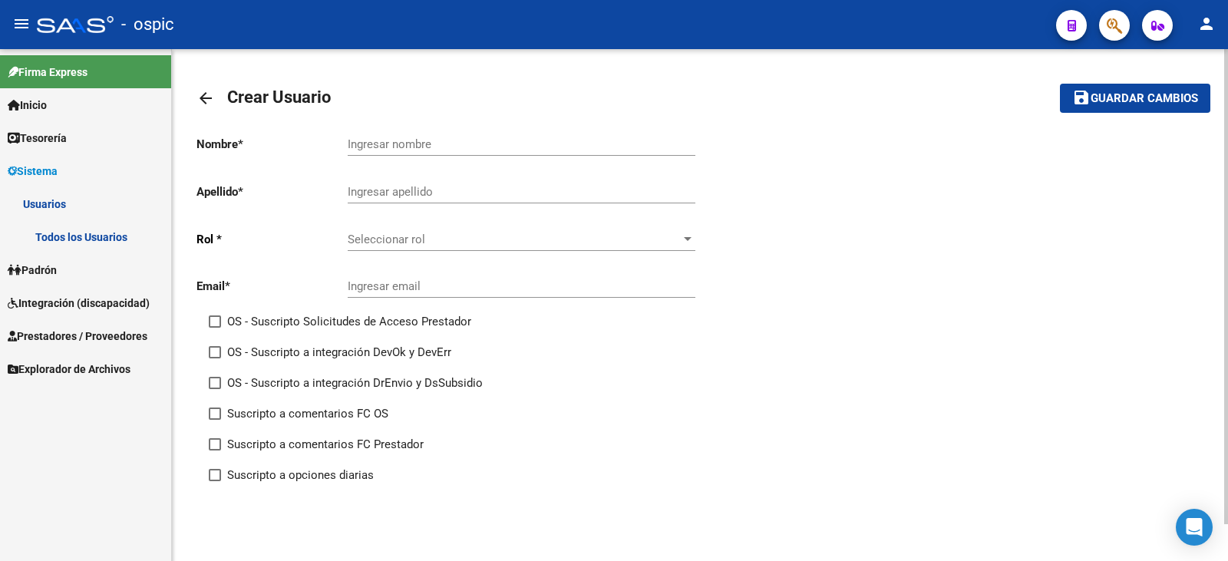
scroll to position [40, 0]
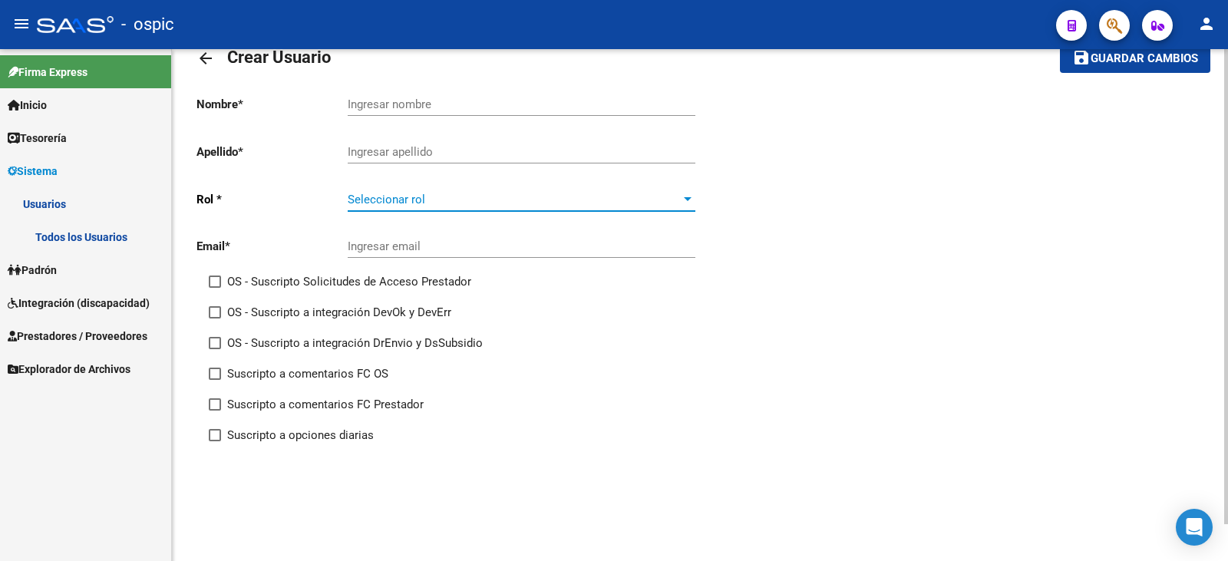
click at [611, 195] on span "Seleccionar rol" at bounding box center [515, 200] width 334 height 14
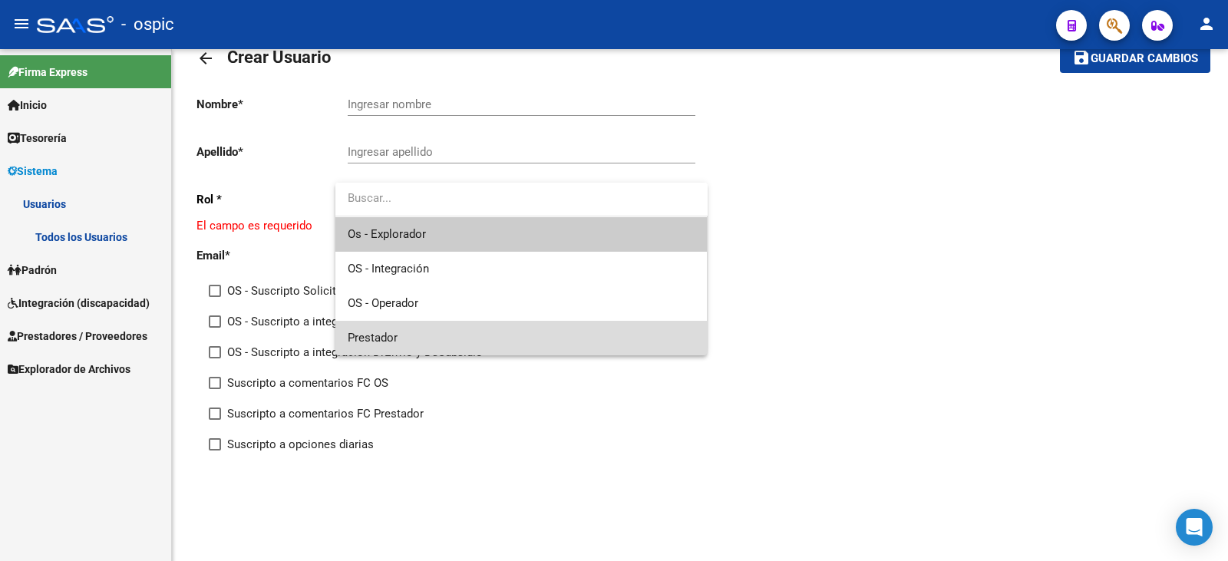
click at [485, 332] on span "Prestador" at bounding box center [522, 338] width 348 height 35
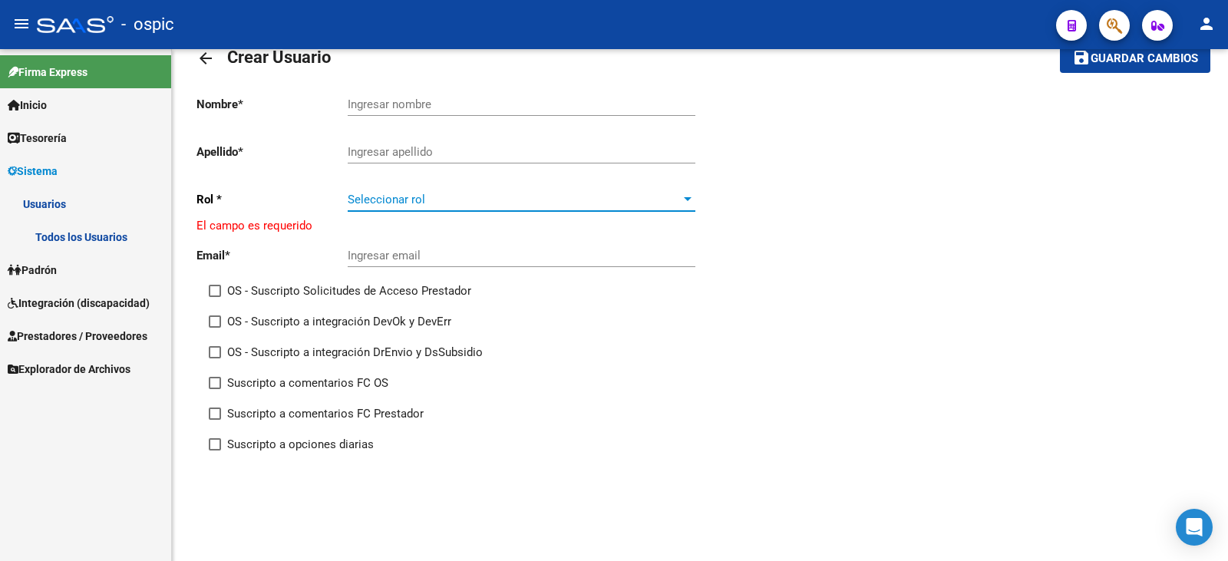
scroll to position [0, 0]
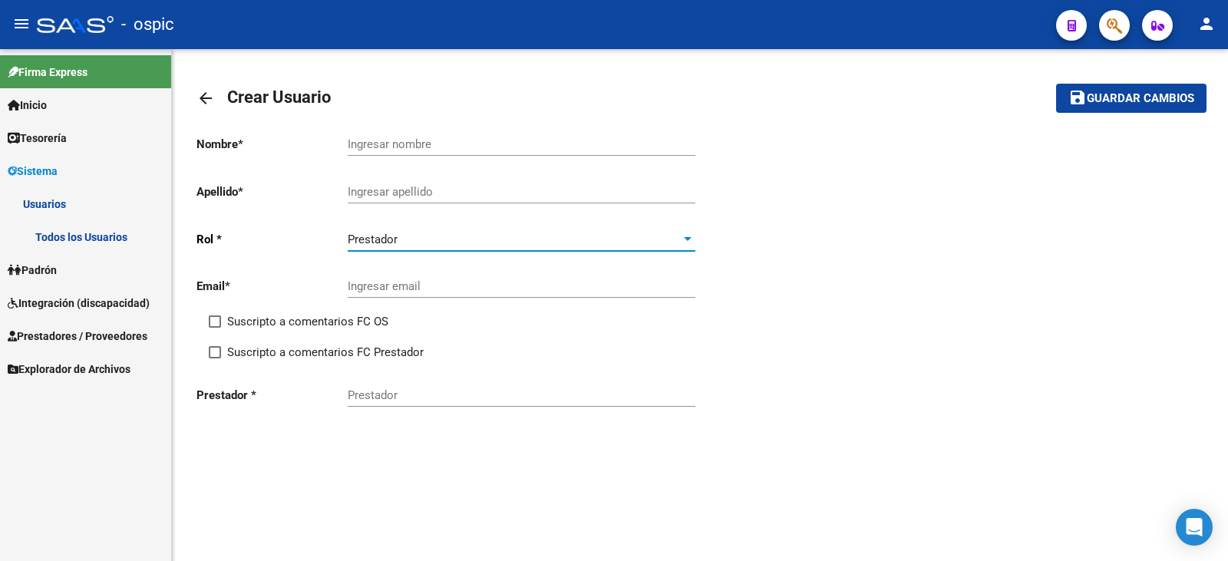
click at [399, 399] on input "Prestador" at bounding box center [522, 395] width 348 height 14
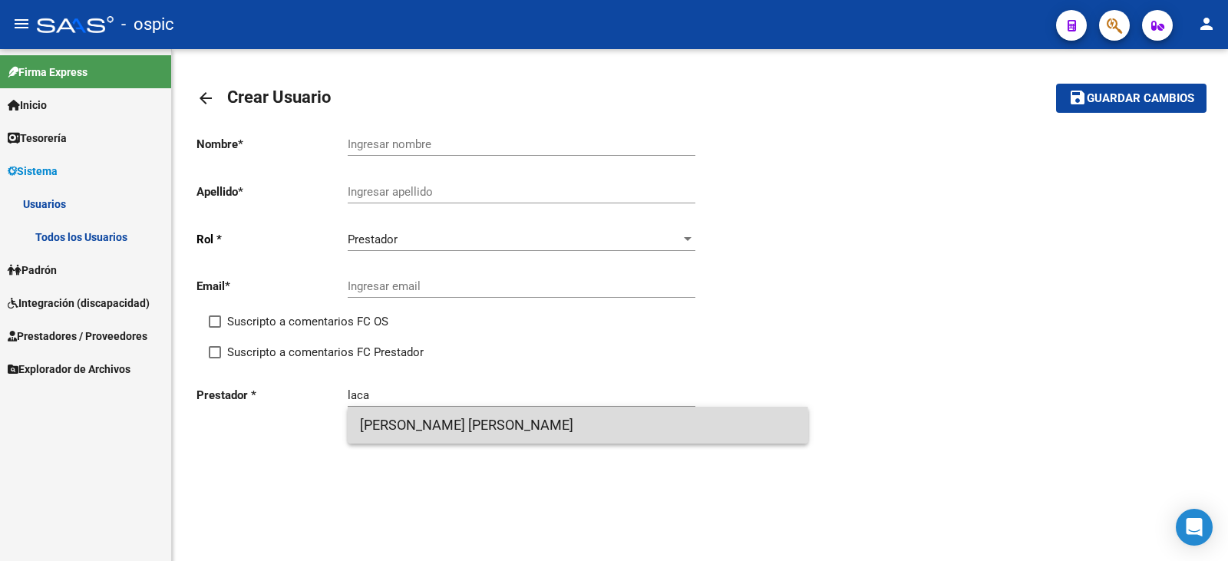
click at [481, 433] on span "[PERSON_NAME]" at bounding box center [578, 425] width 436 height 37
type input "[PERSON_NAME]"
